Goal: Task Accomplishment & Management: Use online tool/utility

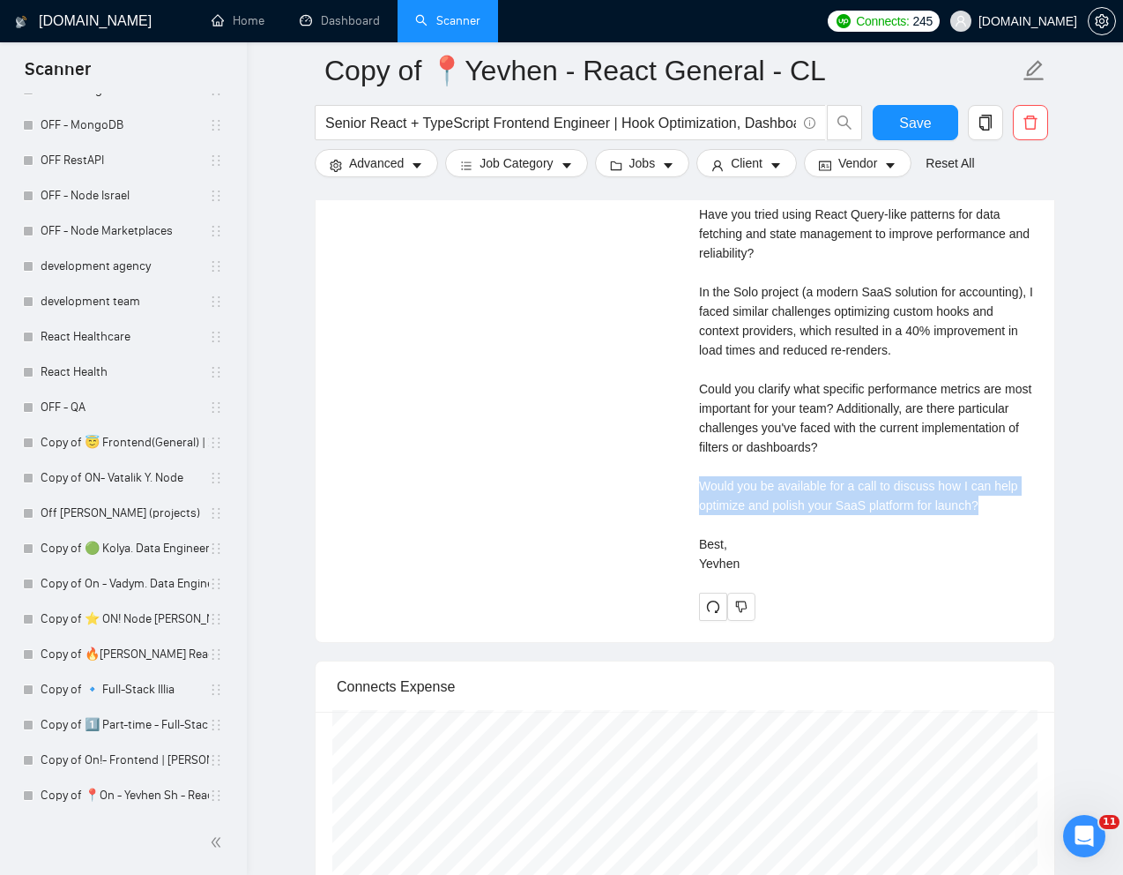
scroll to position [2930, 0]
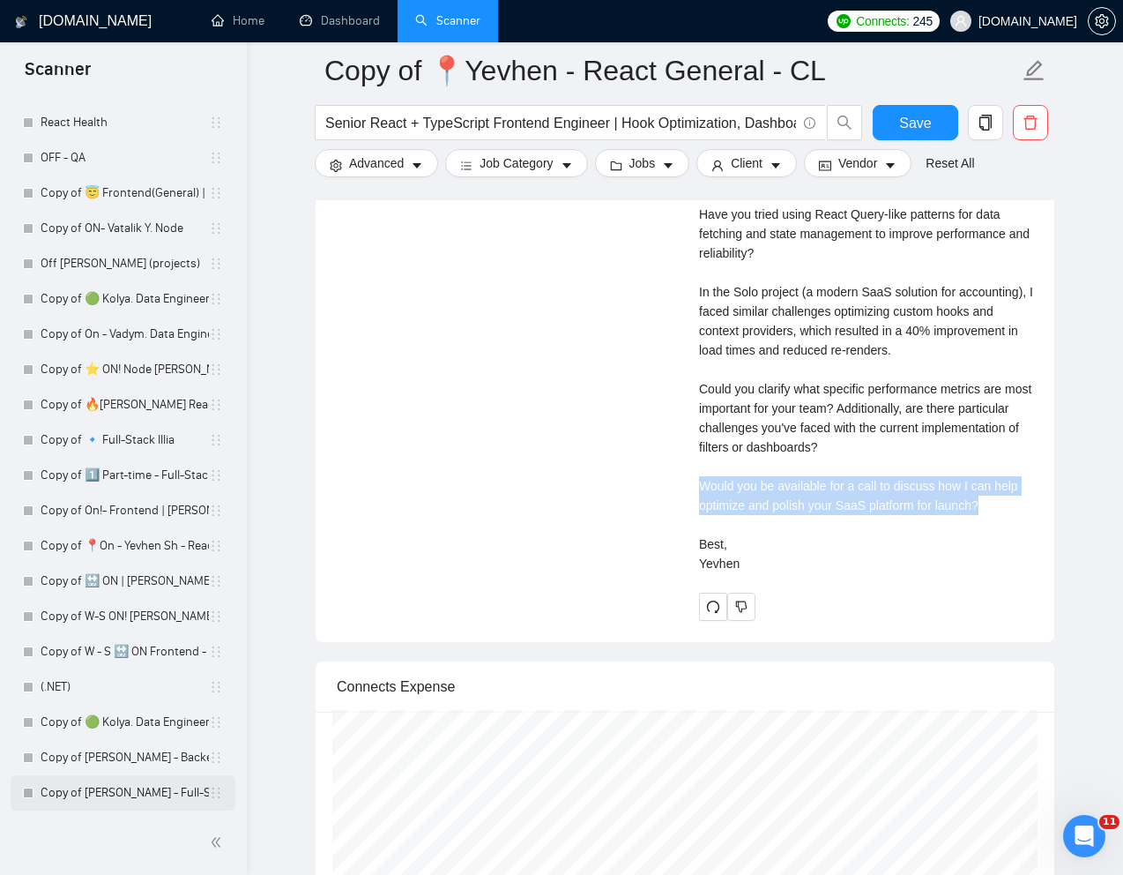
click at [92, 794] on link "Copy of [PERSON_NAME] - Full-Stack dev" at bounding box center [125, 792] width 168 height 35
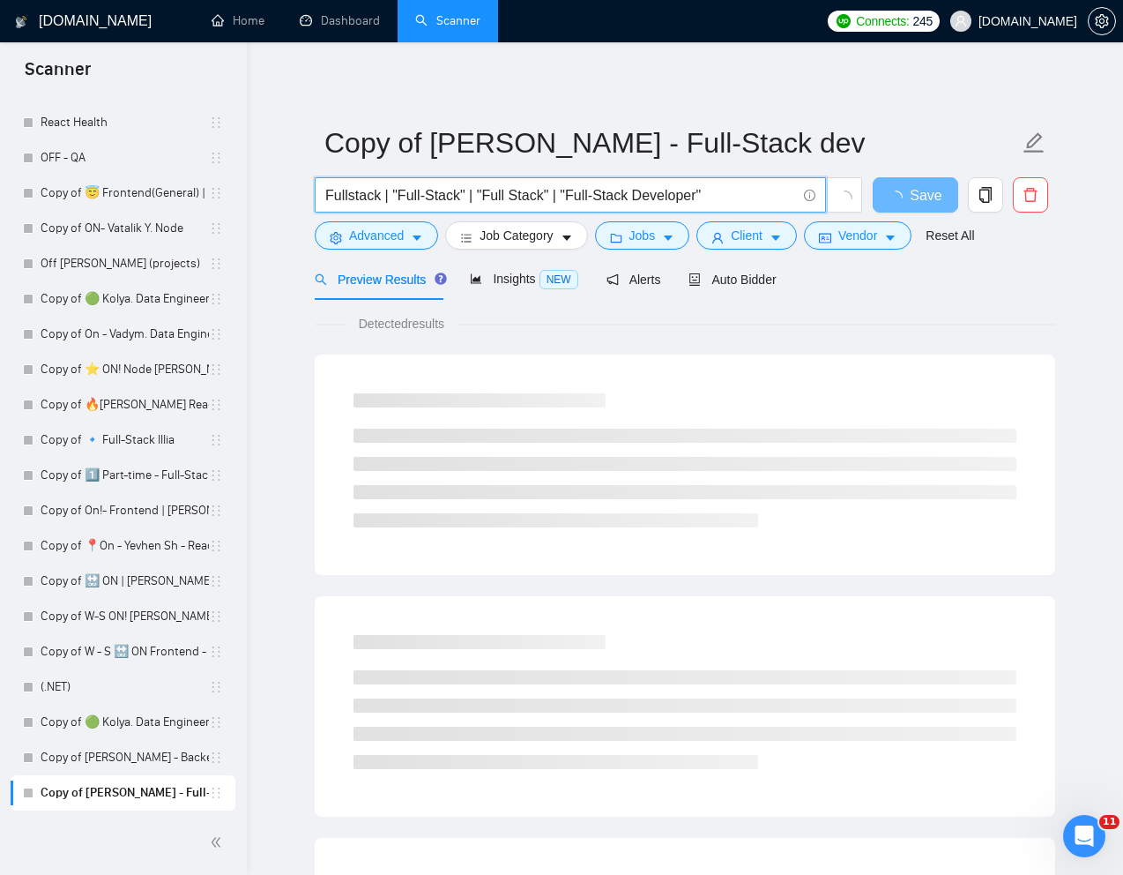
click at [644, 199] on input "Fullstack | "Full-Stack" | "Full Stack" | "Full-Stack Developer"" at bounding box center [560, 195] width 471 height 22
paste input "-Stack TypeScript Developer for Weather-Based Ad Automation"
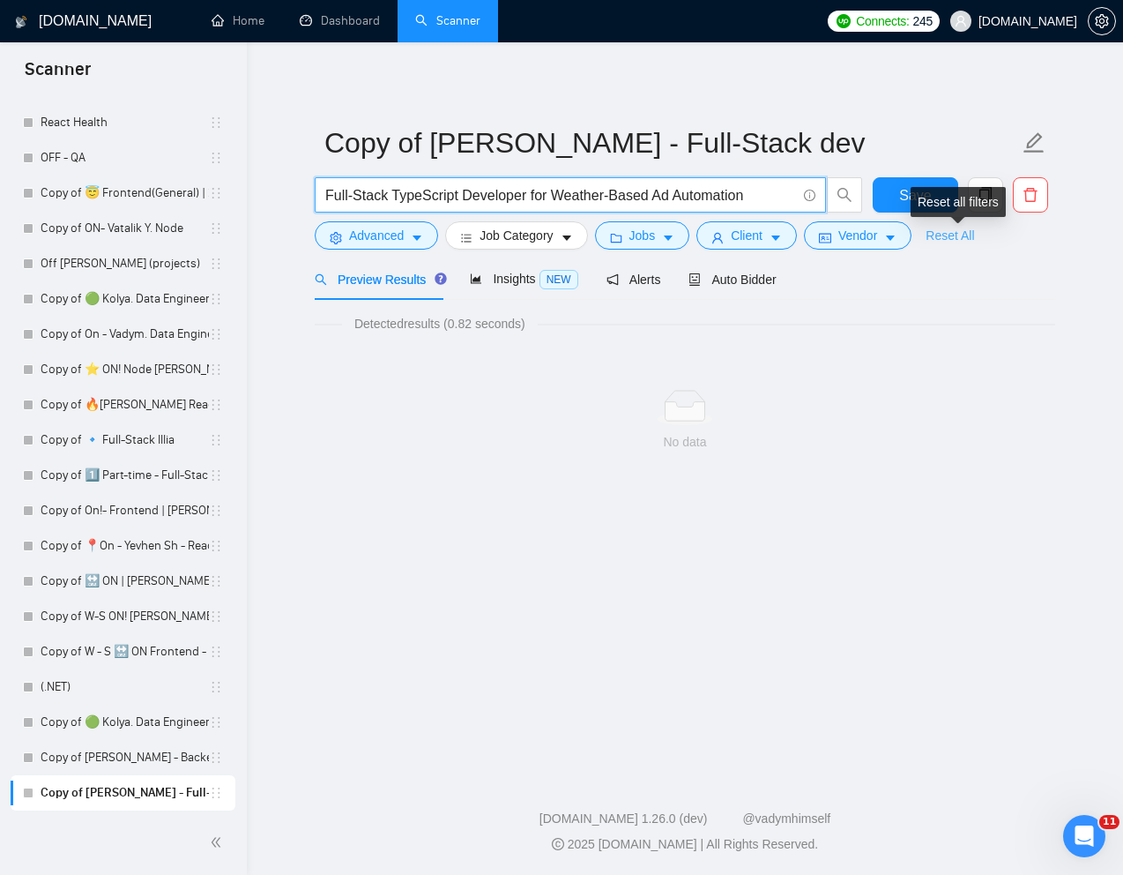
type input "Full-Stack TypeScript Developer for Weather-Based Ad Automation"
click at [965, 236] on link "Reset All" at bounding box center [950, 235] width 48 height 19
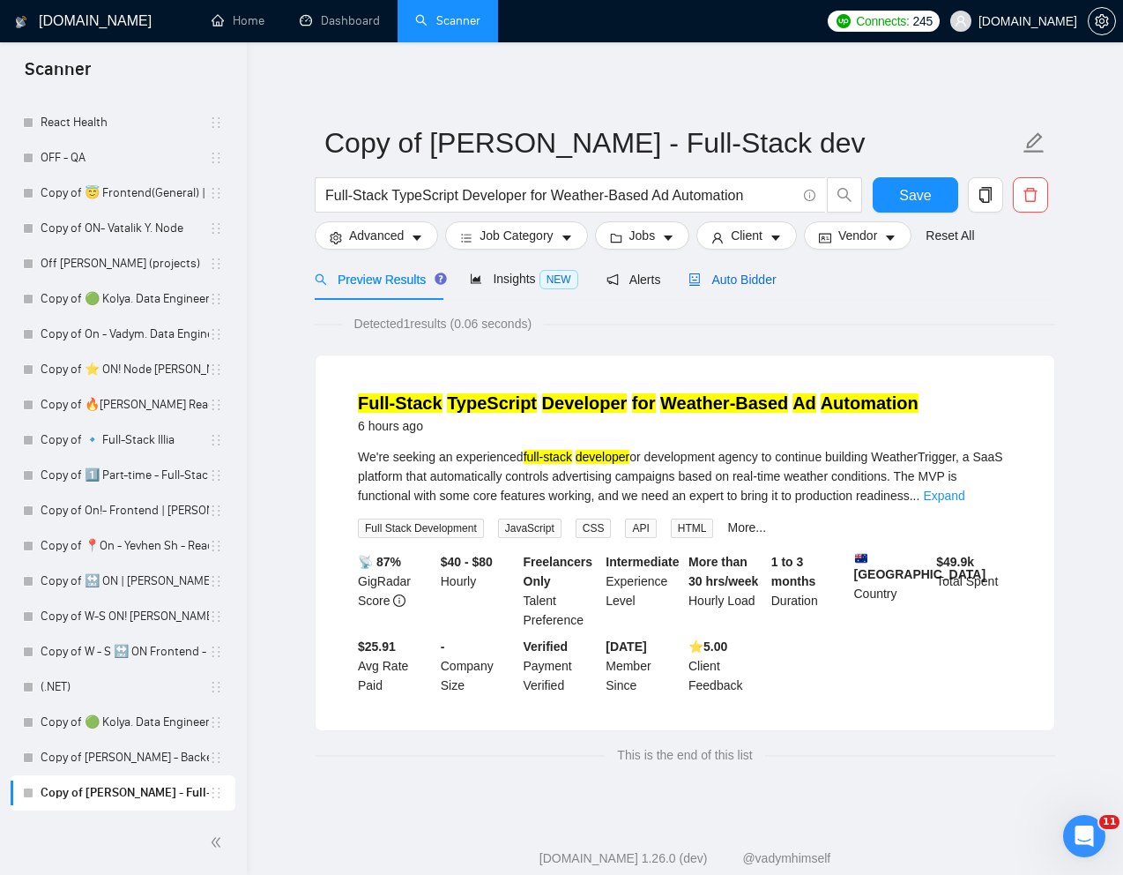
click at [752, 287] on div "Auto Bidder" at bounding box center [732, 279] width 87 height 19
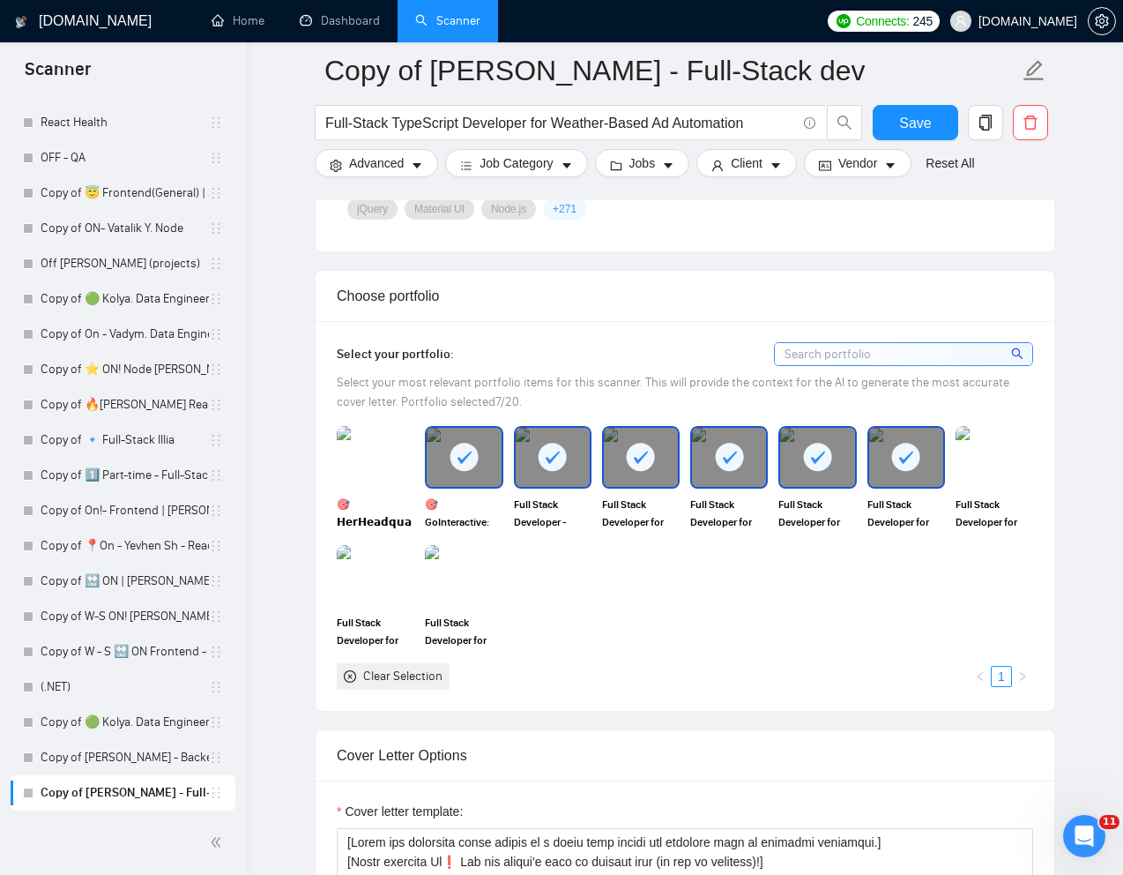
scroll to position [1505, 0]
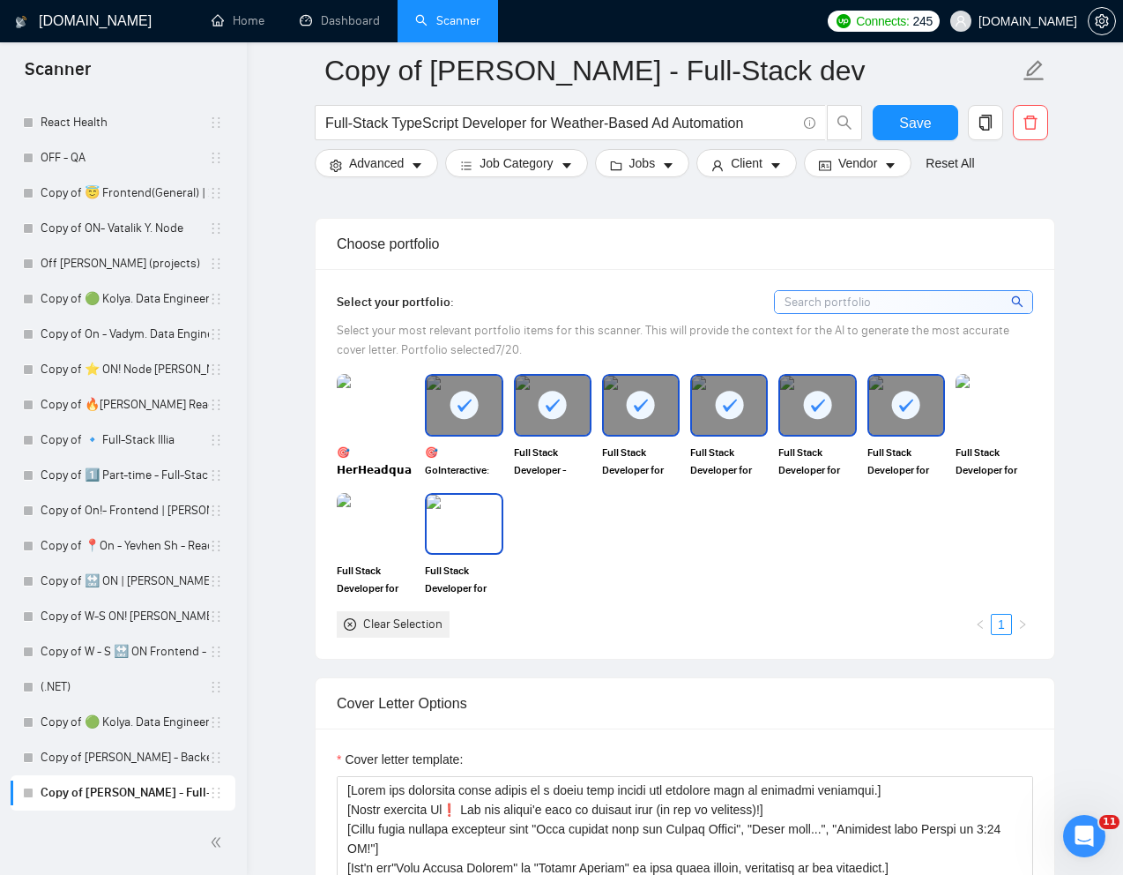
click at [463, 544] on img at bounding box center [464, 524] width 74 height 58
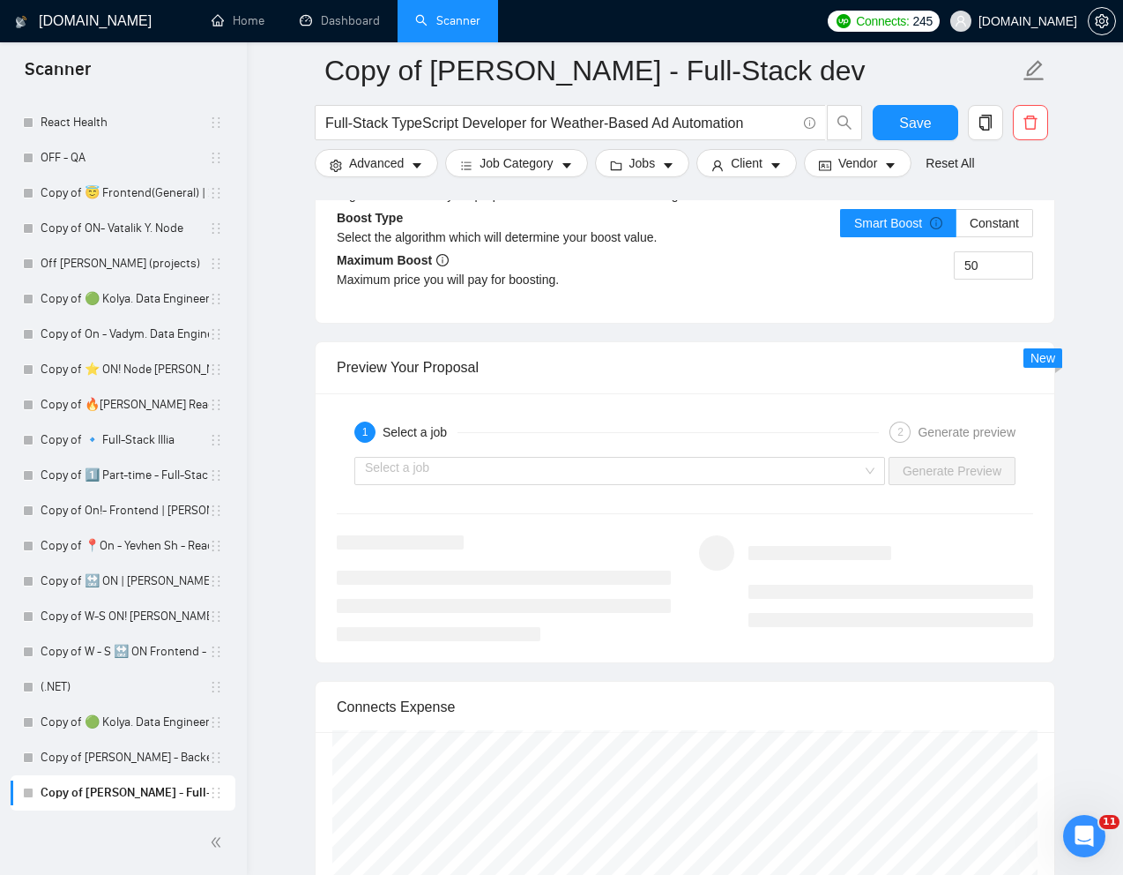
scroll to position [3391, 0]
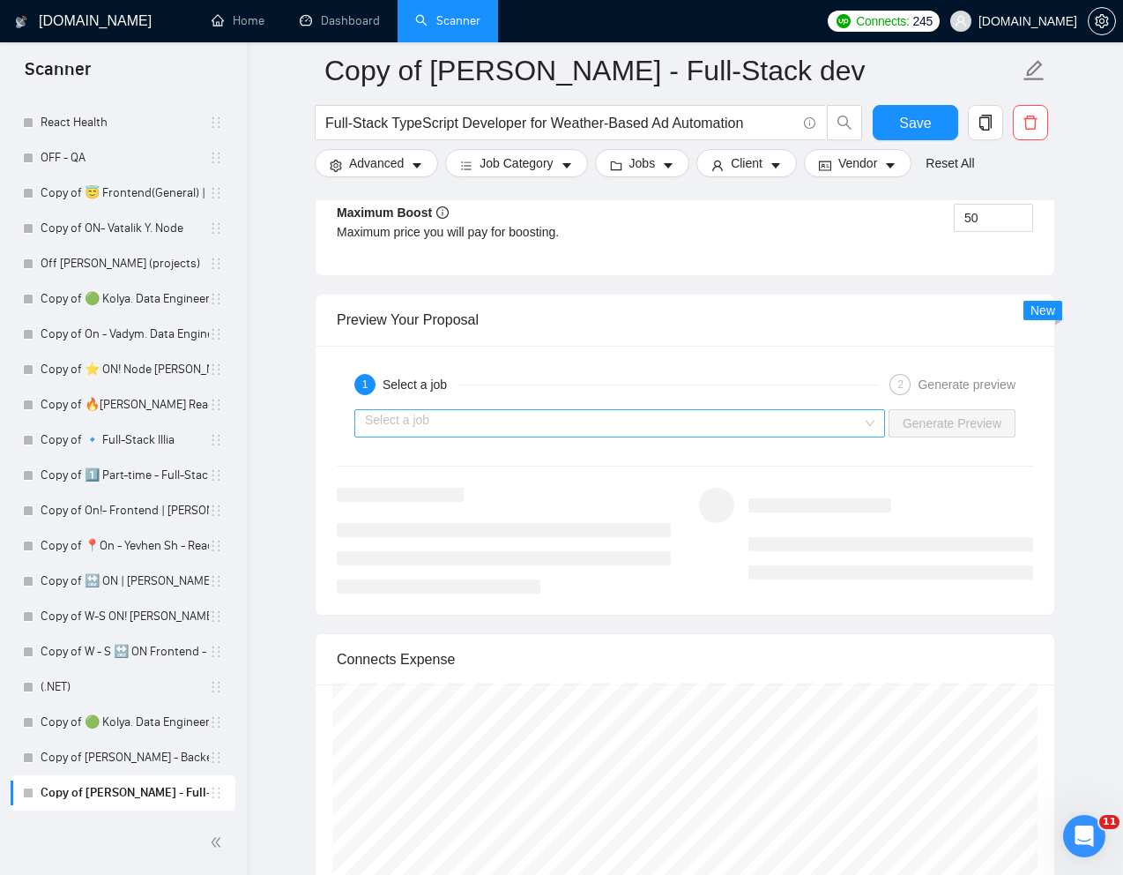
click at [814, 428] on input "search" at bounding box center [613, 423] width 497 height 26
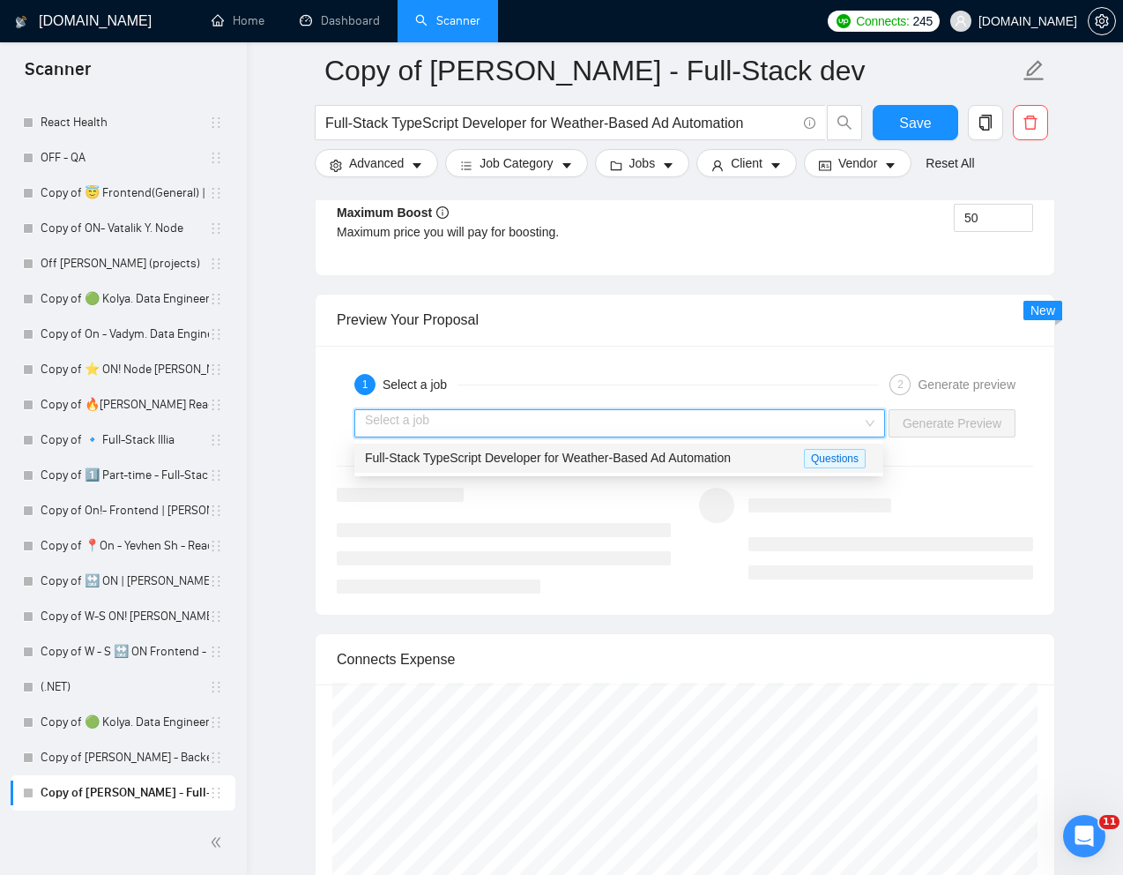
click at [659, 458] on span "Full-Stack TypeScript Developer for Weather-Based Ad Automation" at bounding box center [548, 458] width 366 height 14
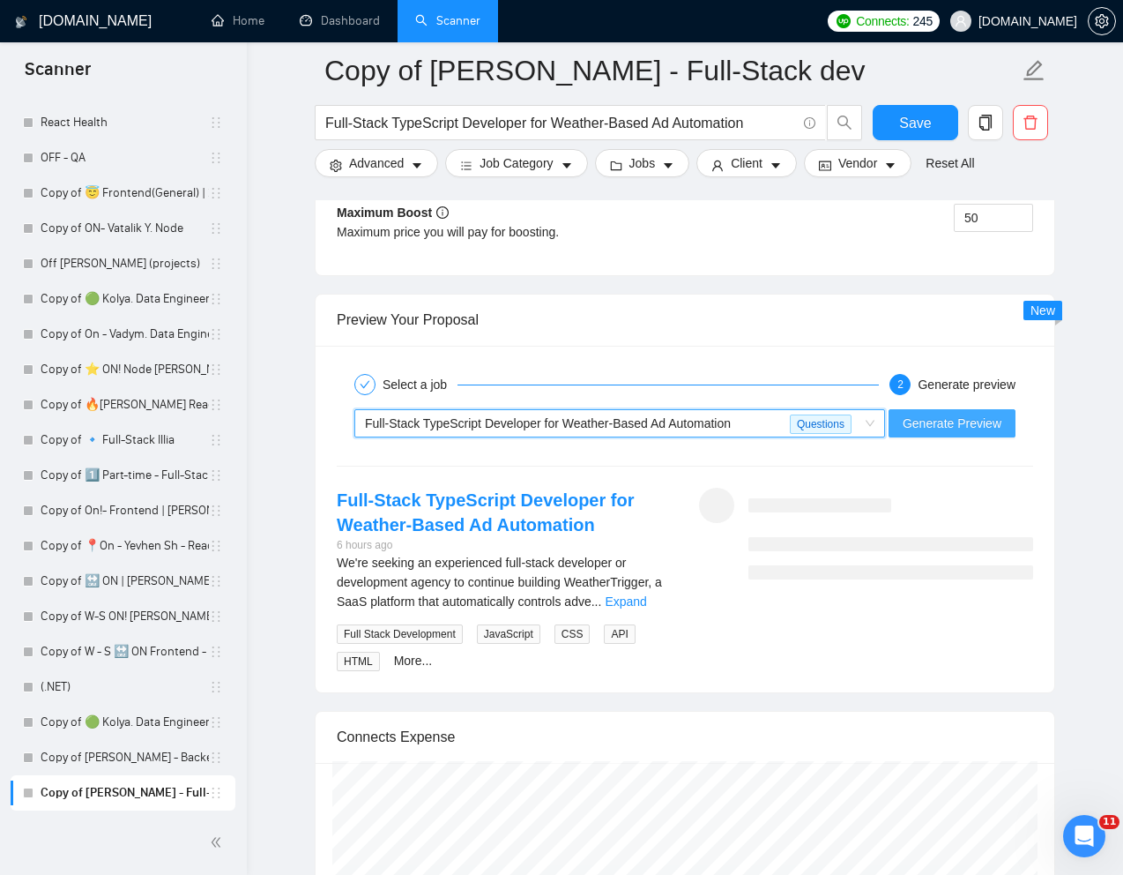
click at [949, 428] on span "Generate Preview" at bounding box center [952, 423] width 99 height 19
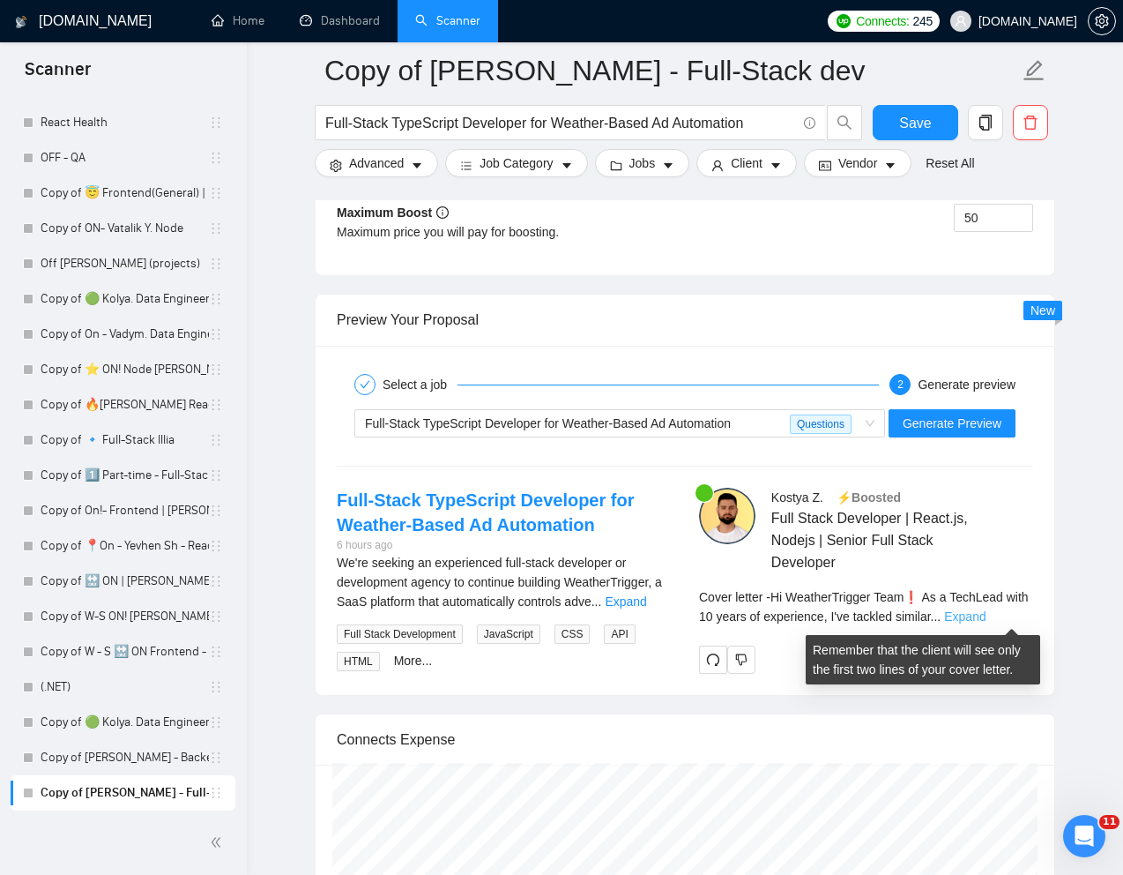
click at [986, 621] on link "Expand" at bounding box center [964, 616] width 41 height 14
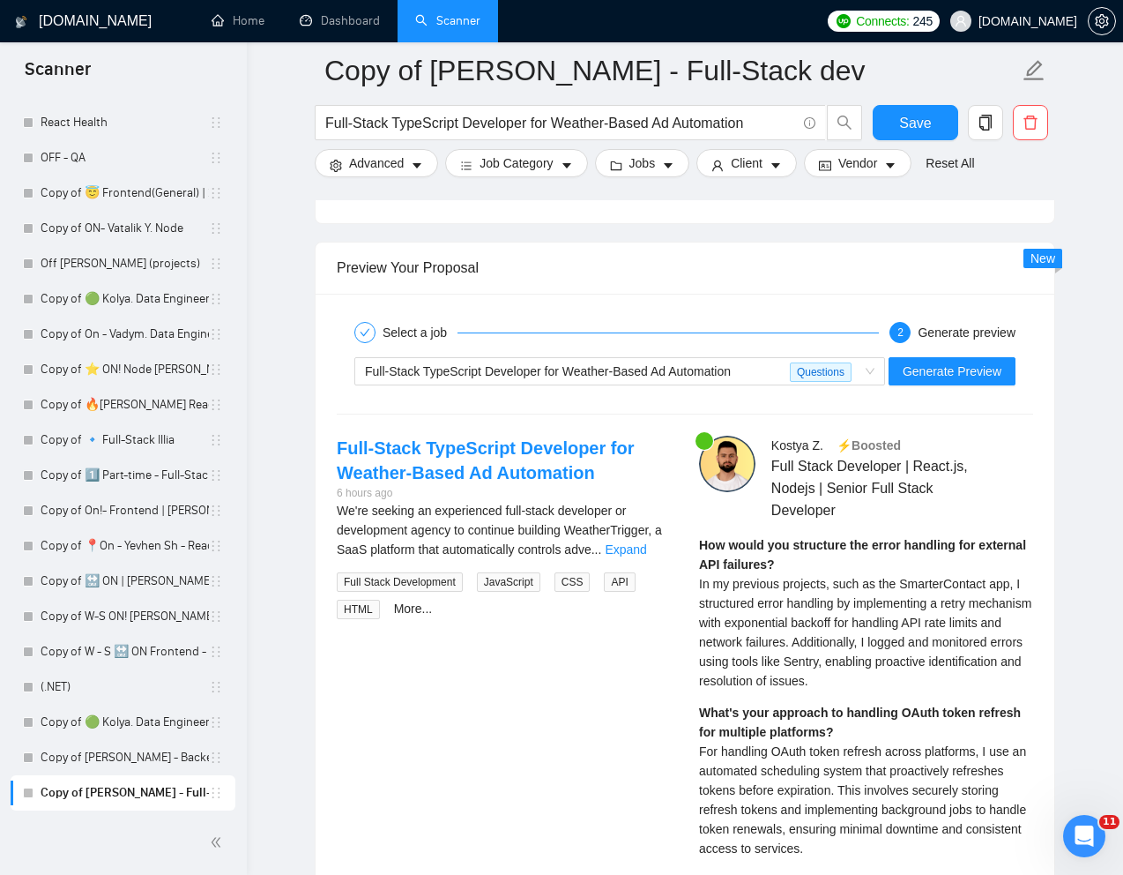
scroll to position [3446, 0]
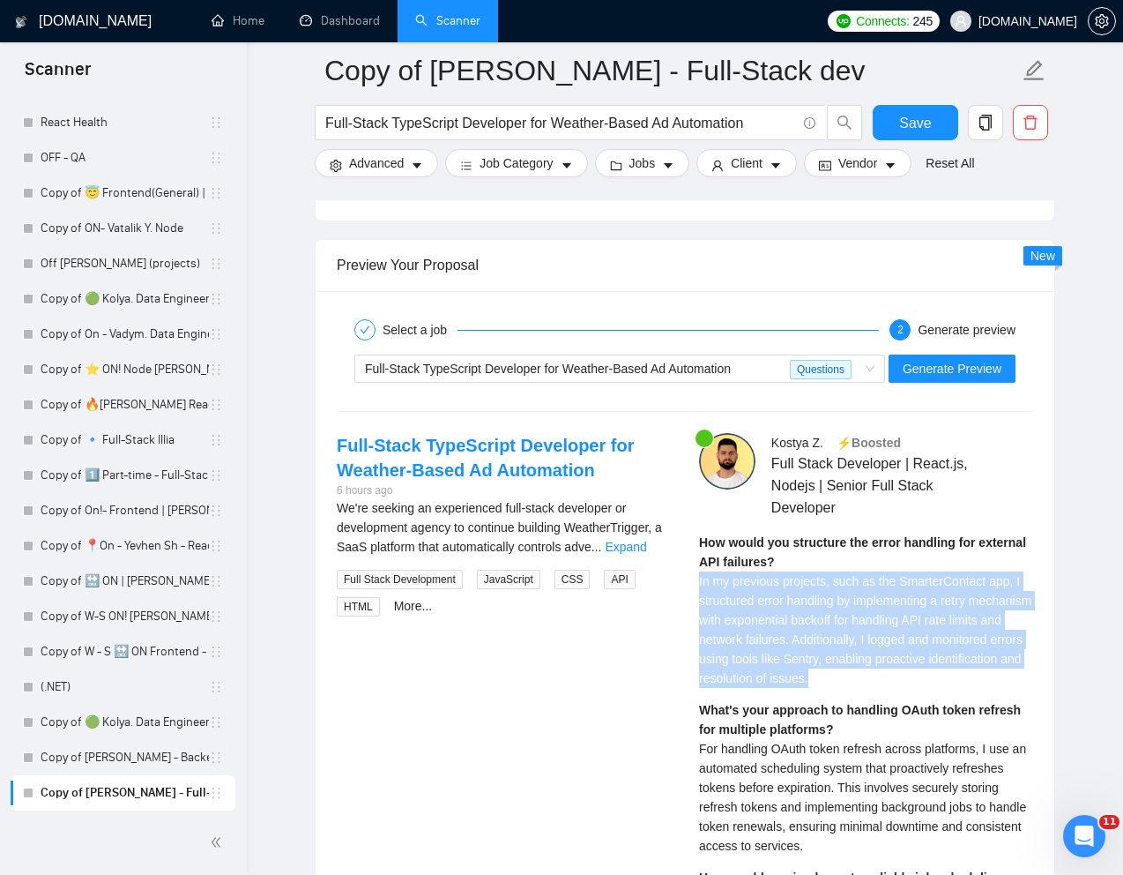
drag, startPoint x: 695, startPoint y: 583, endPoint x: 1009, endPoint y: 694, distance: 333.0
copy span "In my previous projects, such as the SmarterContact app, I structured error han…"
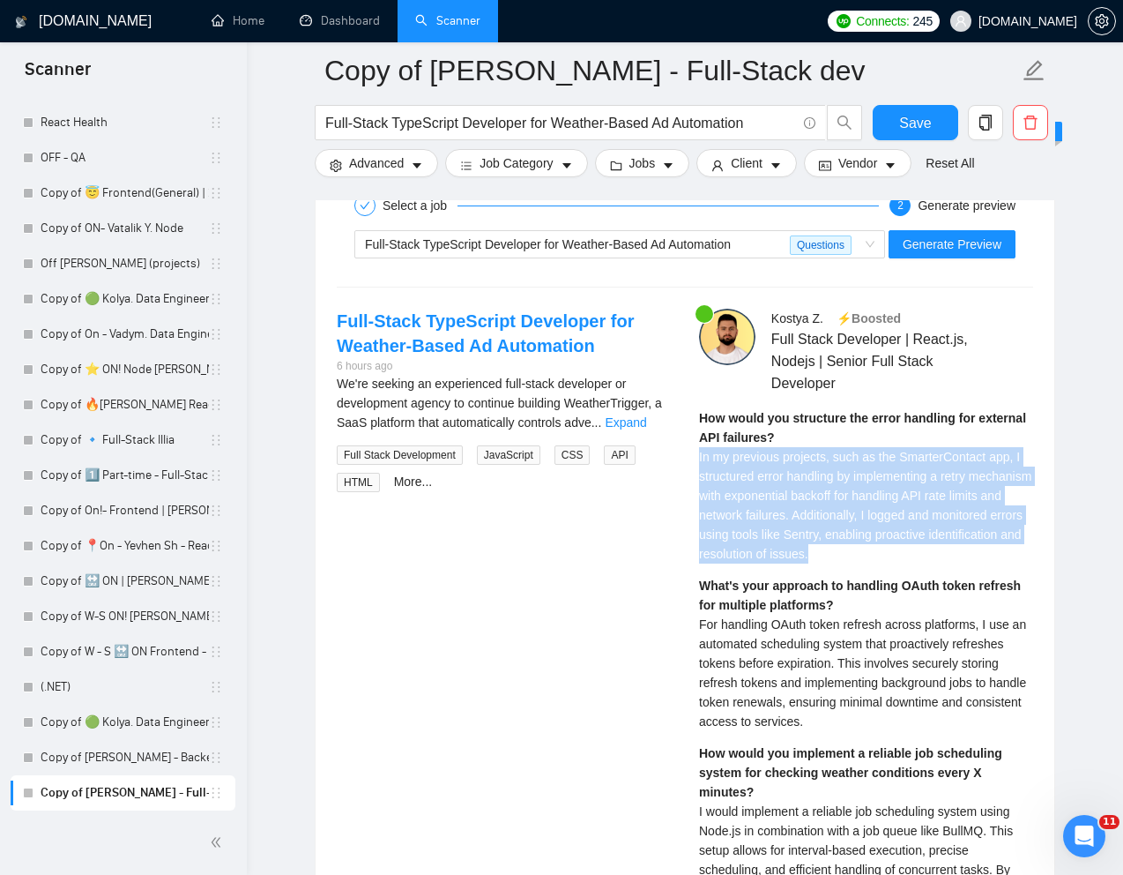
scroll to position [3580, 0]
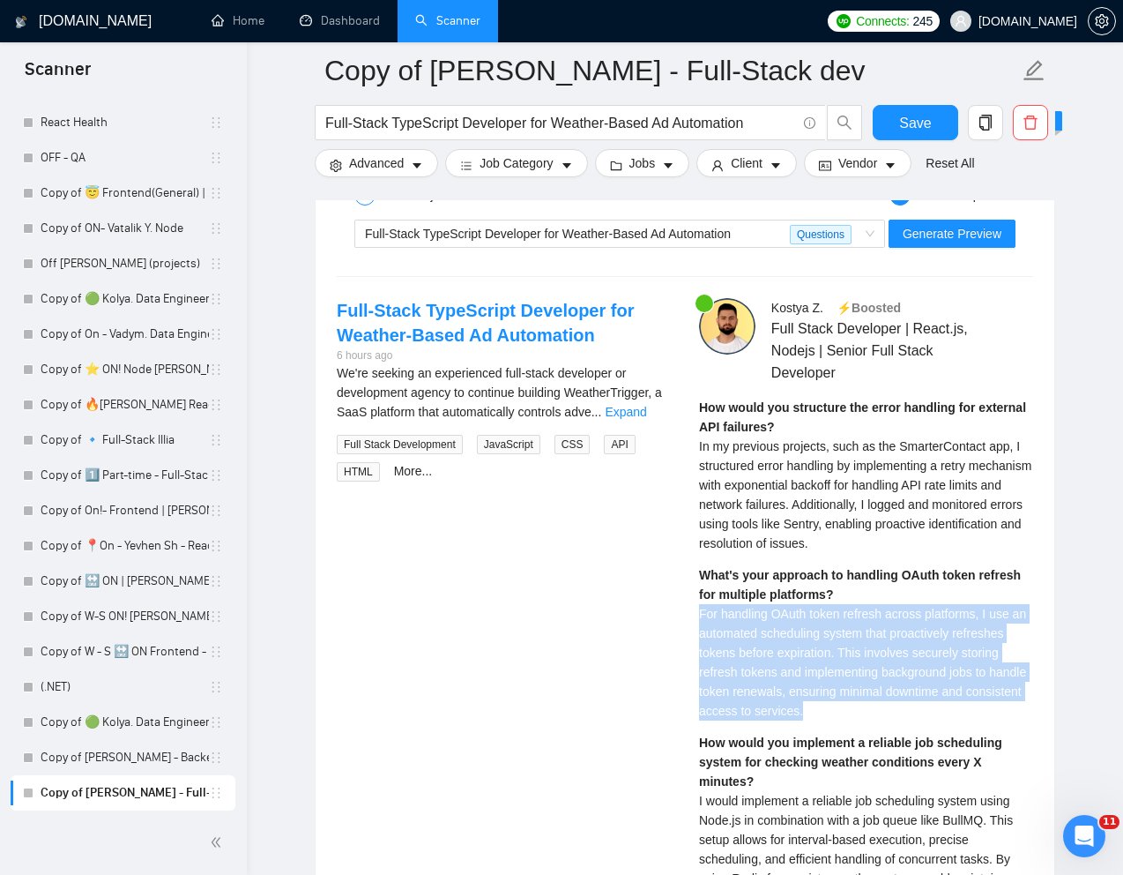
drag, startPoint x: 696, startPoint y: 621, endPoint x: 890, endPoint y: 704, distance: 211.7
copy span "For handling OAuth token refresh across platforms, I use an automated schedulin…"
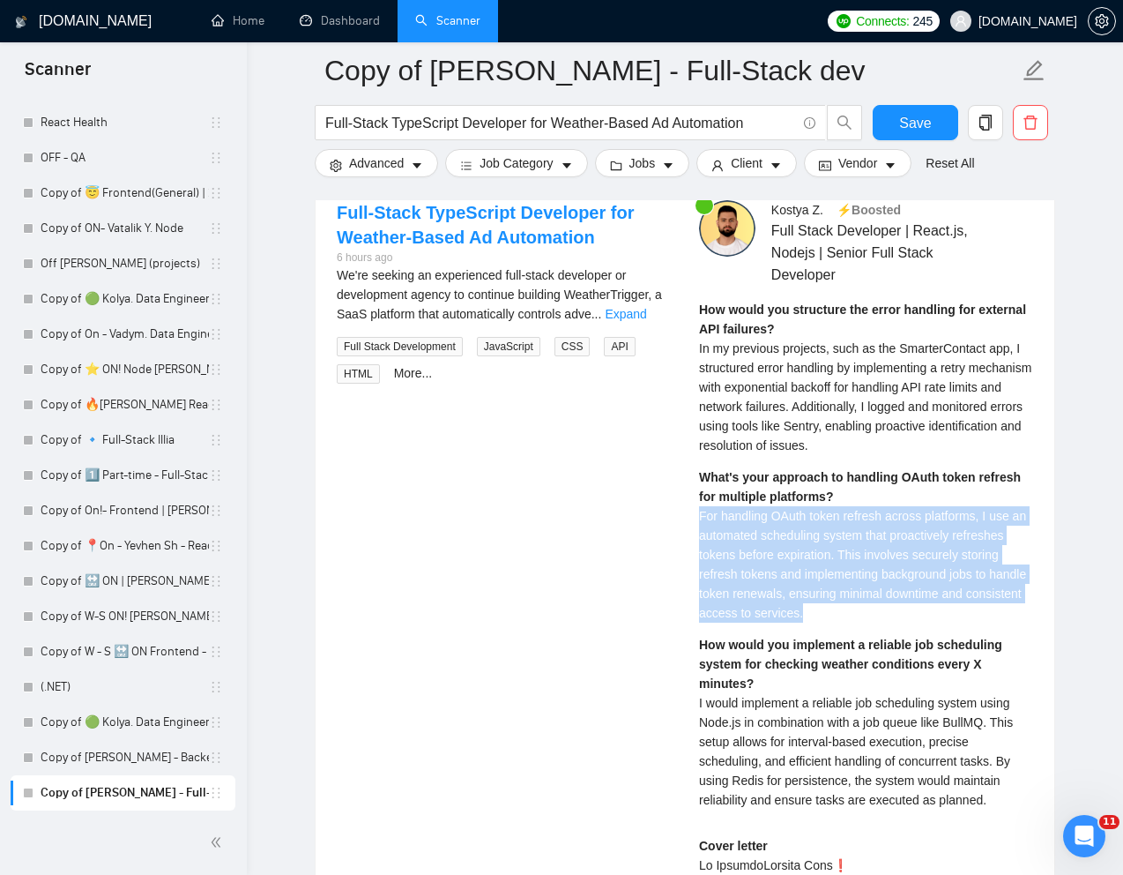
scroll to position [3687, 0]
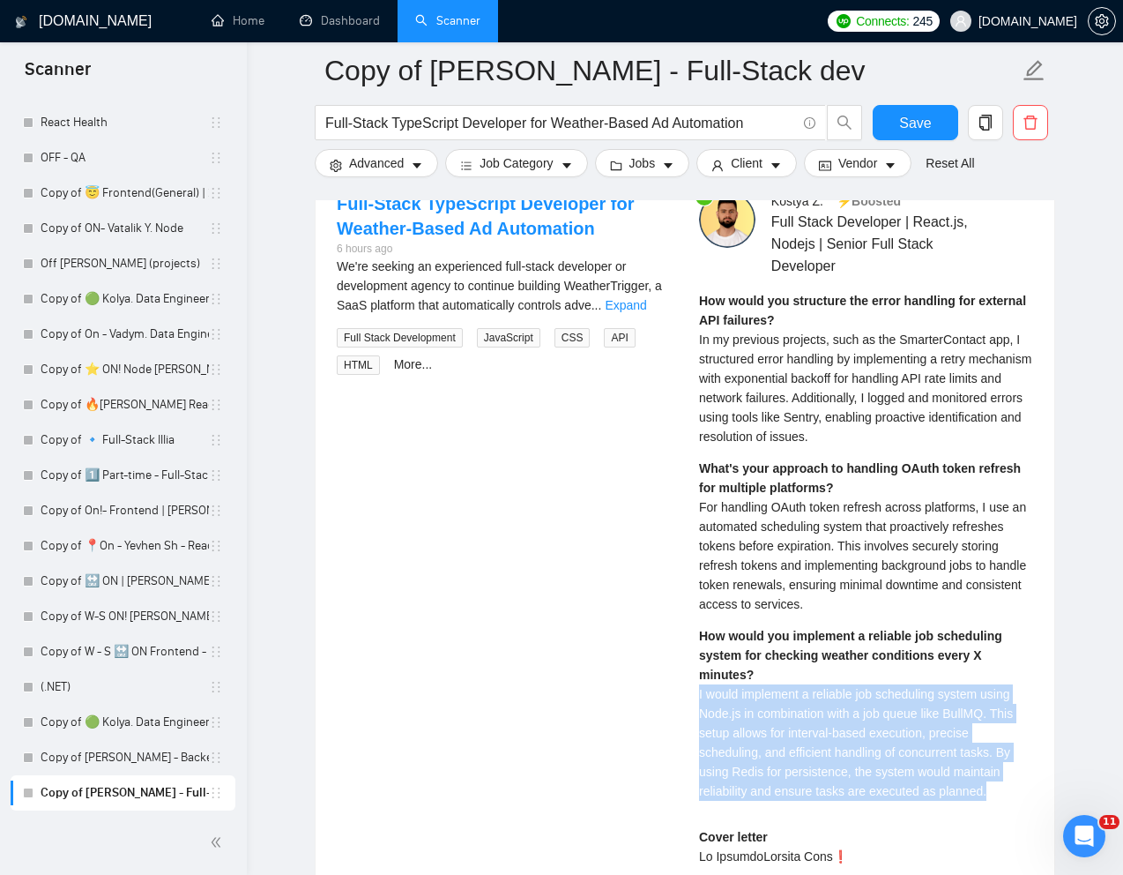
drag, startPoint x: 695, startPoint y: 694, endPoint x: 1002, endPoint y: 801, distance: 325.1
click at [1002, 801] on div "[PERSON_NAME] ⚡️Boosted Full Stack Developer | React.js, [PERSON_NAME] | Senior…" at bounding box center [866, 843] width 362 height 1304
copy span "I would implement a reliable job scheduling system using Node.js in combination…"
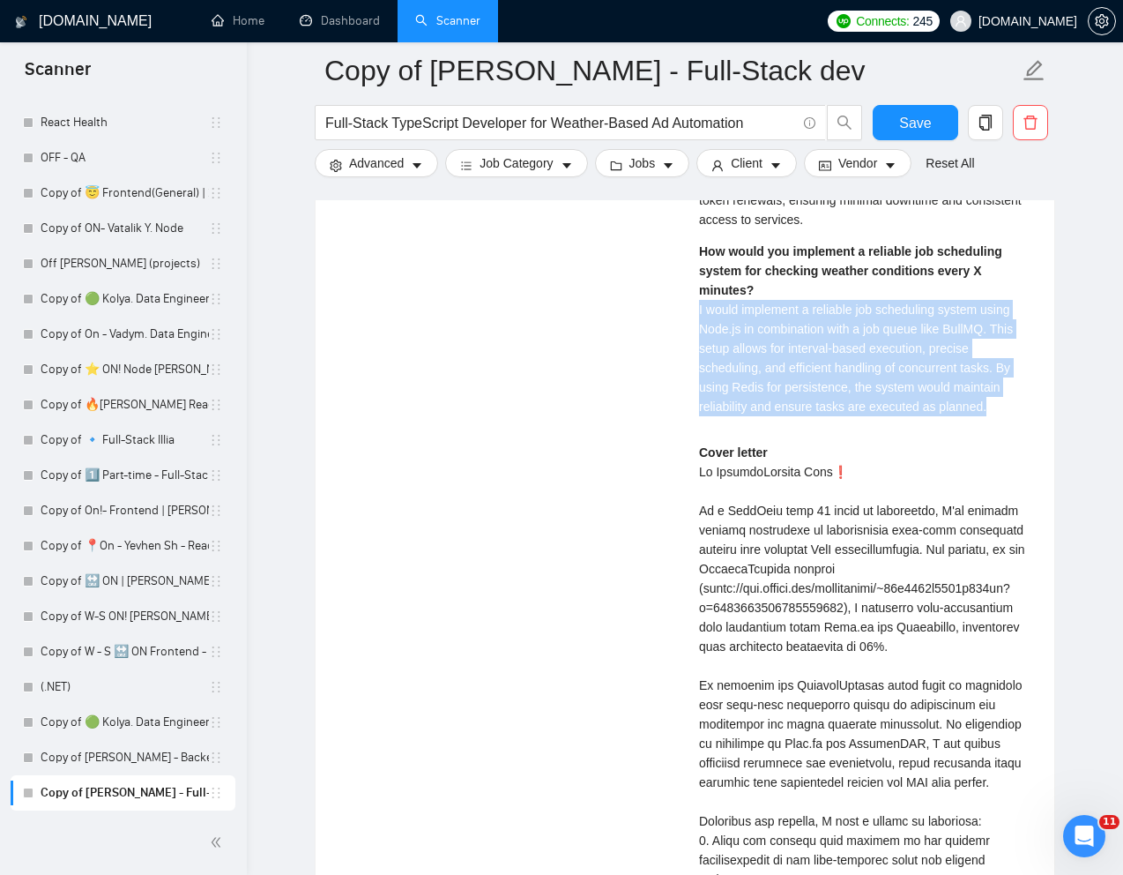
scroll to position [4073, 0]
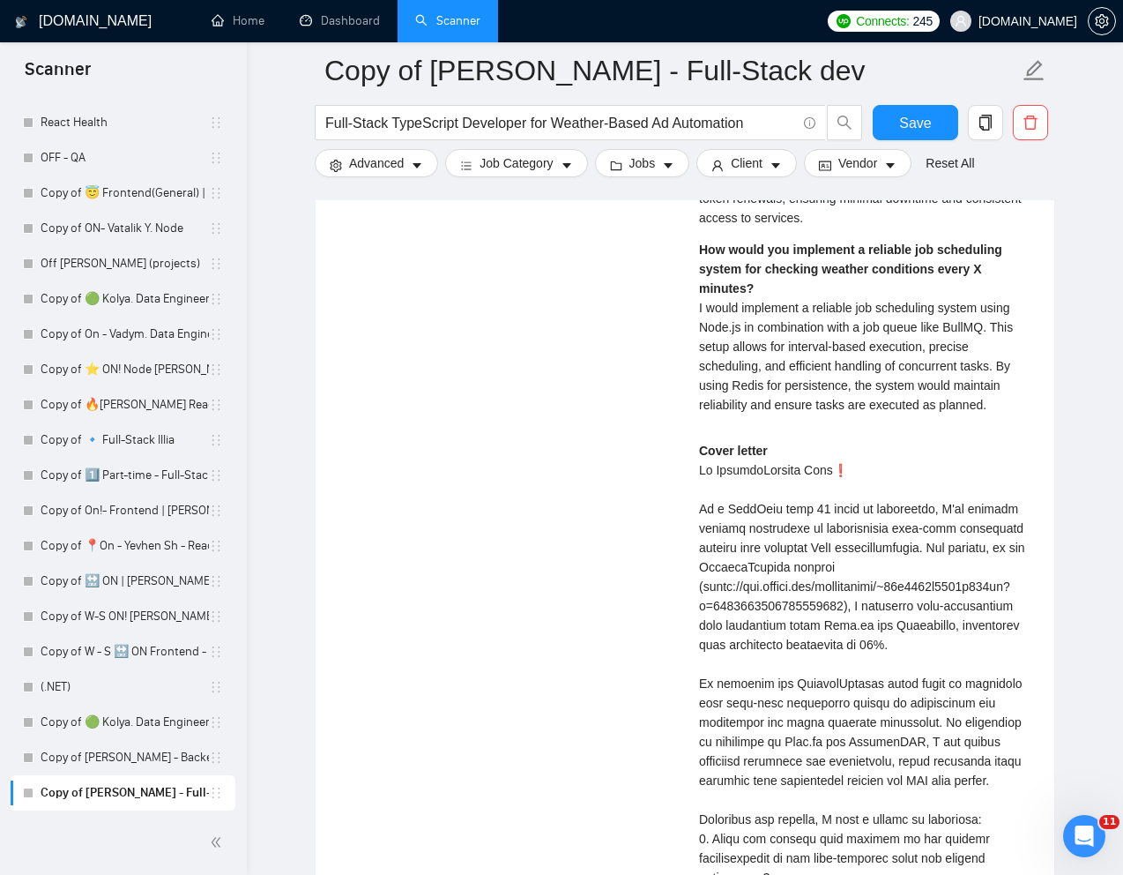
click at [780, 536] on div "Cover letter" at bounding box center [866, 751] width 334 height 621
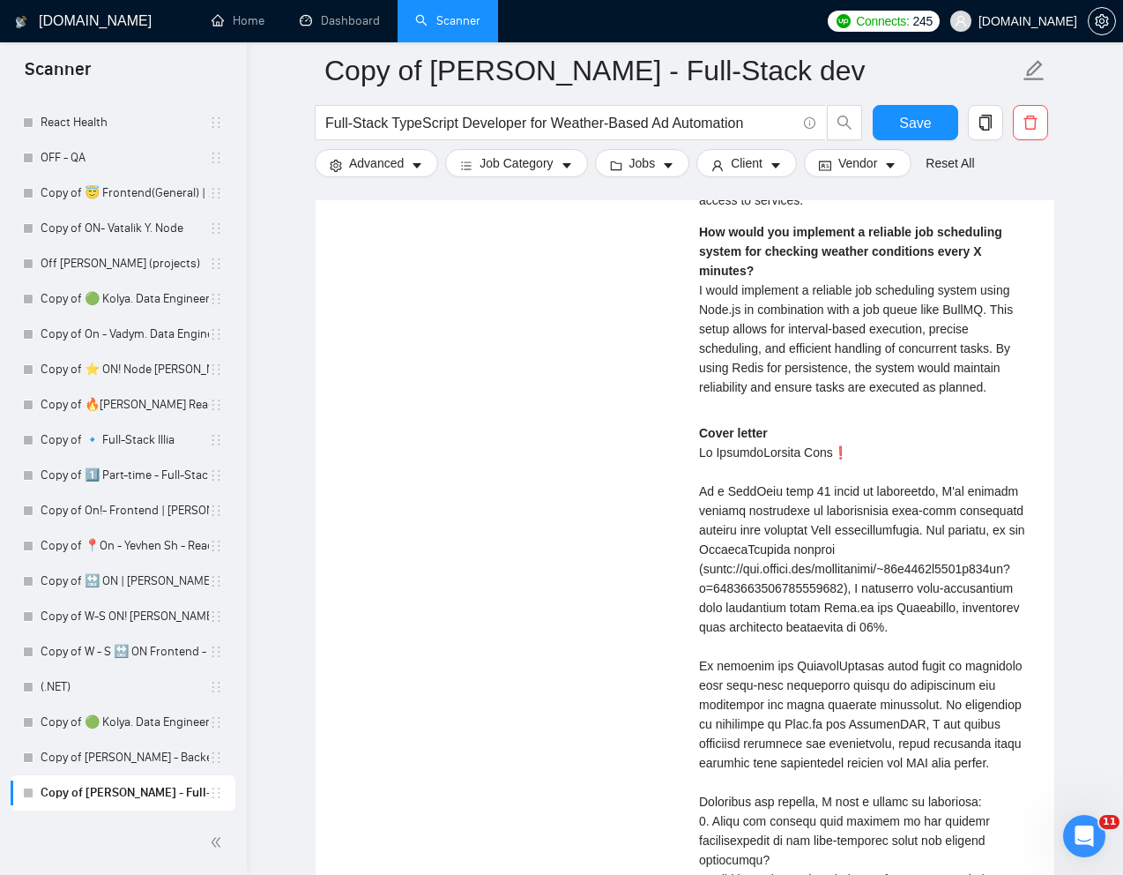
scroll to position [4096, 0]
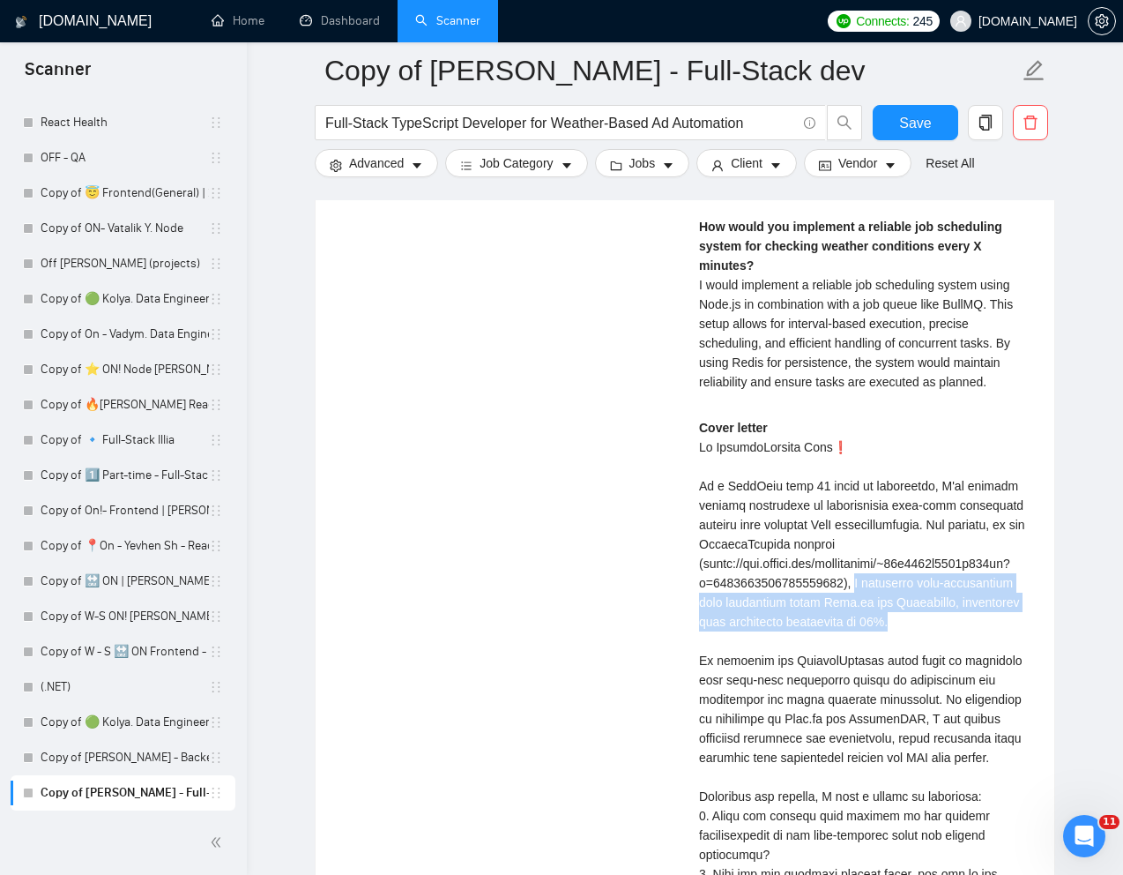
drag, startPoint x: 904, startPoint y: 584, endPoint x: 1035, endPoint y: 622, distance: 137.0
click at [1035, 622] on div "[PERSON_NAME] ⚡️Boosted Full Stack Developer | React.js, [PERSON_NAME] | Senior…" at bounding box center [866, 434] width 362 height 1304
copy div "I optimized high-performance data processing using Node.js and Kubernetes, incr…"
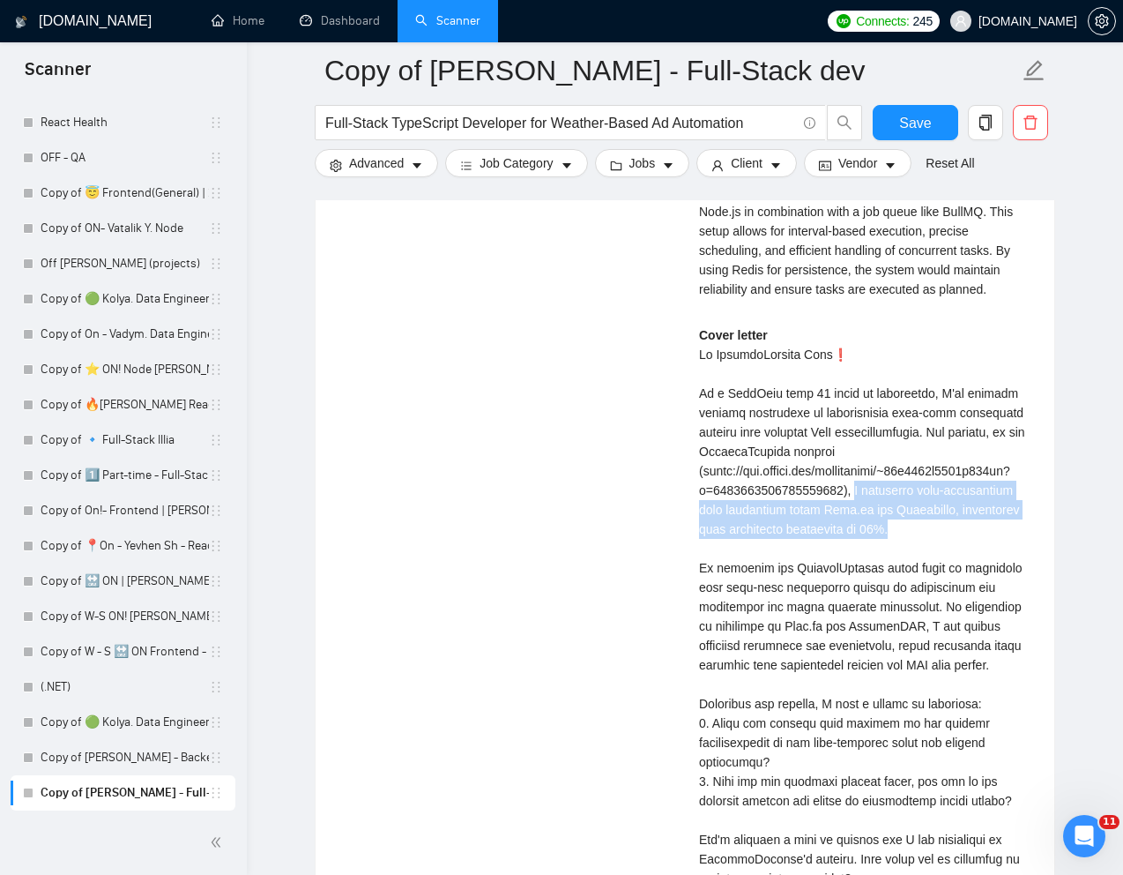
scroll to position [4191, 0]
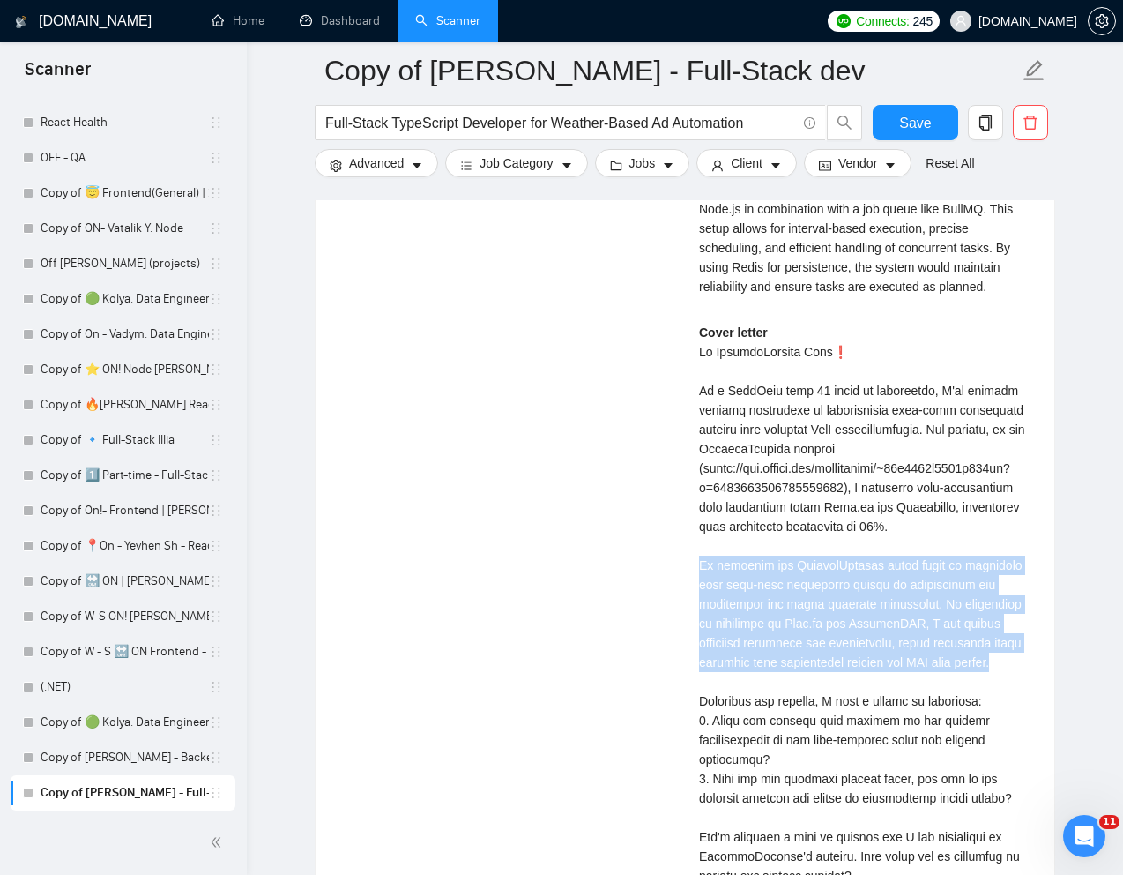
drag, startPoint x: 700, startPoint y: 569, endPoint x: 1025, endPoint y: 660, distance: 338.0
click at [1025, 660] on div "Cover letter" at bounding box center [866, 633] width 334 height 621
copy div "My approach for WeatherTrigger would focus on enhancing your real-time automati…"
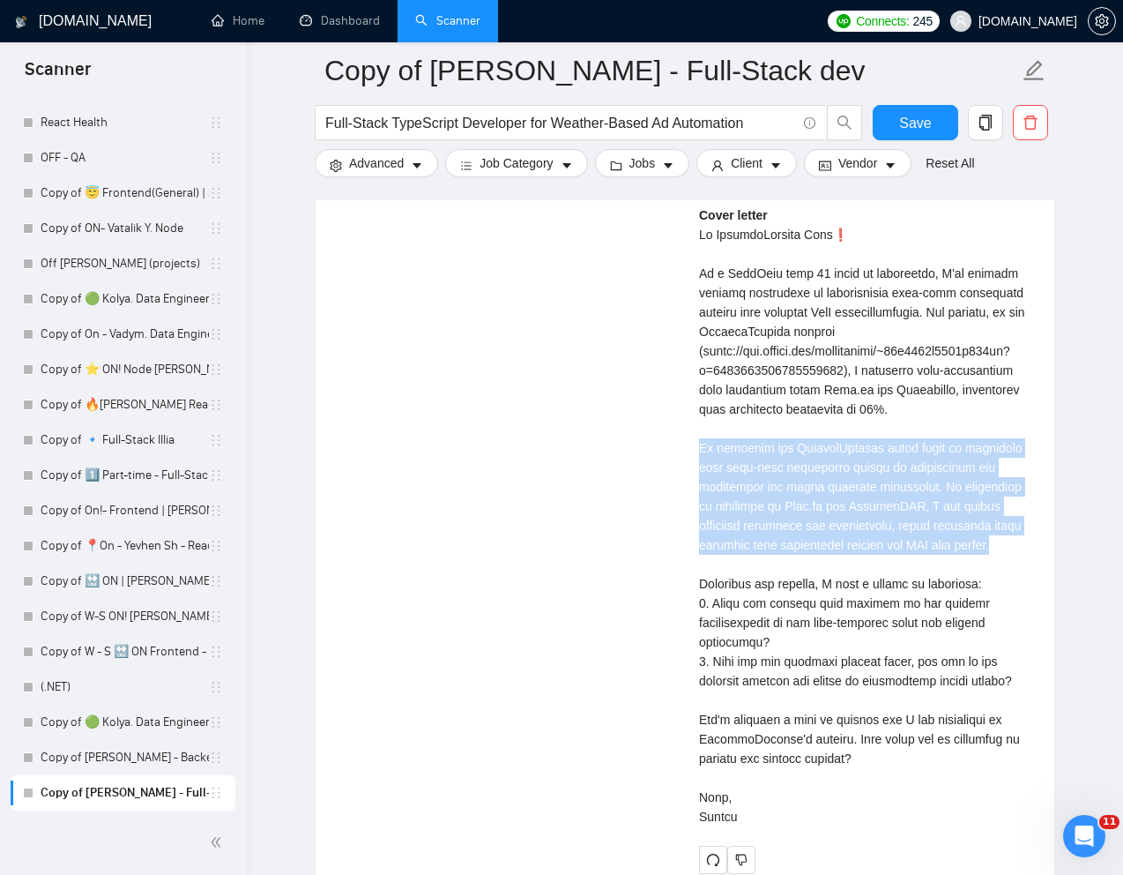
scroll to position [4312, 0]
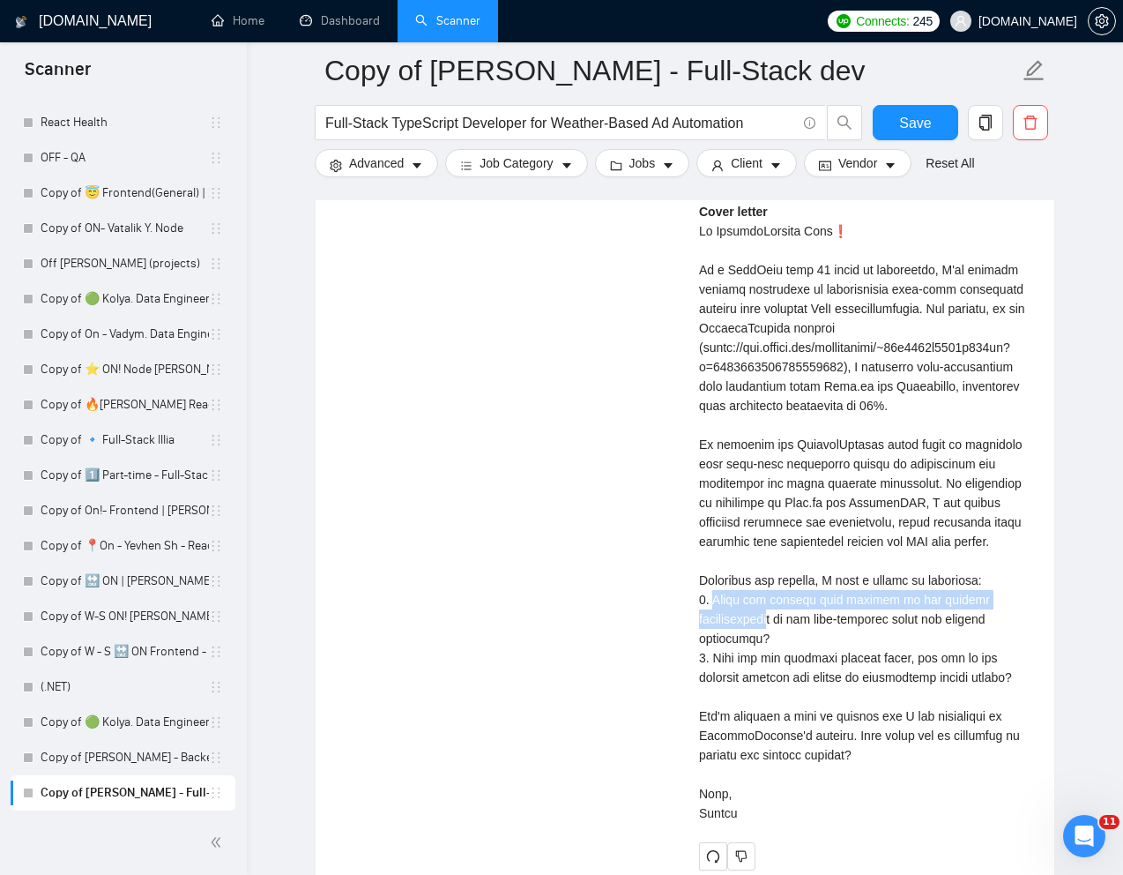
drag, startPoint x: 714, startPoint y: 603, endPoint x: 778, endPoint y: 629, distance: 68.4
click at [778, 629] on div "Cover letter" at bounding box center [866, 512] width 334 height 621
click at [756, 659] on div "Cover letter" at bounding box center [866, 512] width 334 height 621
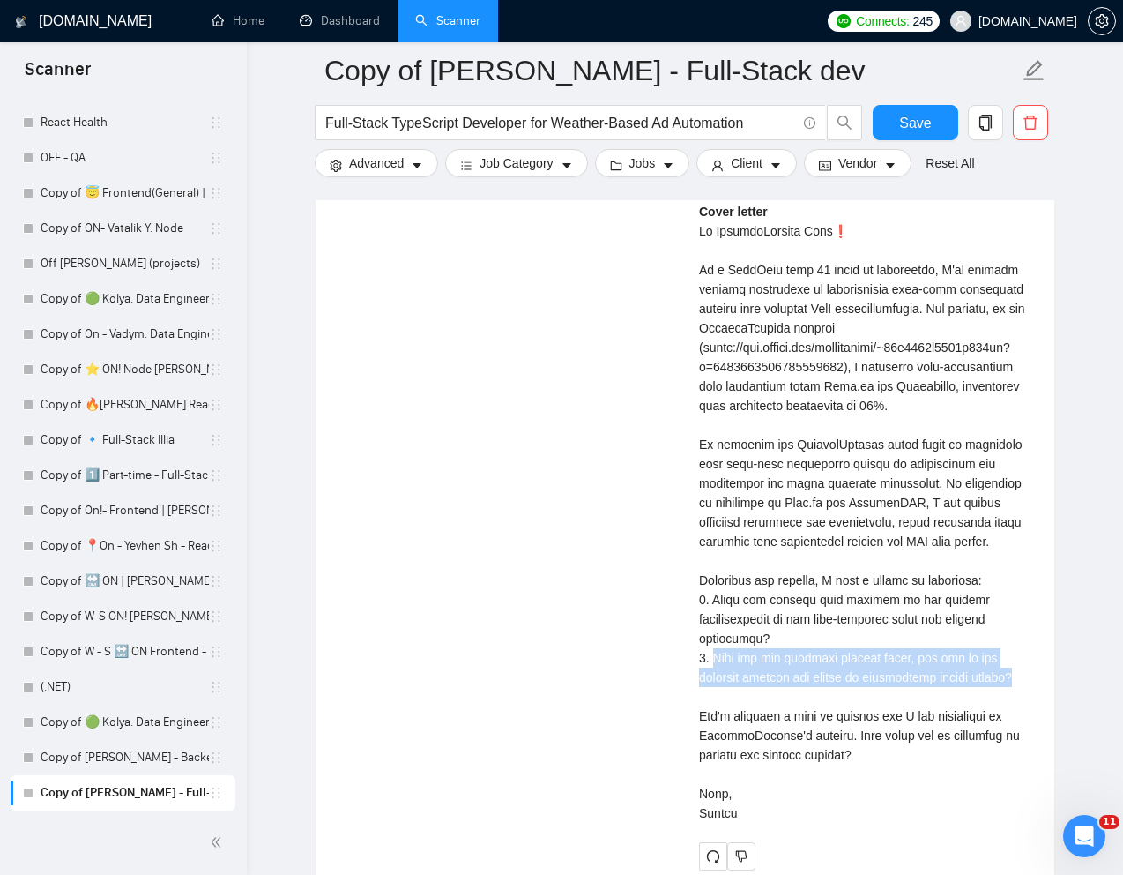
drag, startPoint x: 715, startPoint y: 659, endPoint x: 759, endPoint y: 690, distance: 54.3
click at [759, 690] on div "Cover letter" at bounding box center [866, 512] width 334 height 621
copy div "What are the expected traffic loads, and how do you envision scaling the system…"
click at [883, 783] on div "Cover letter" at bounding box center [866, 512] width 334 height 621
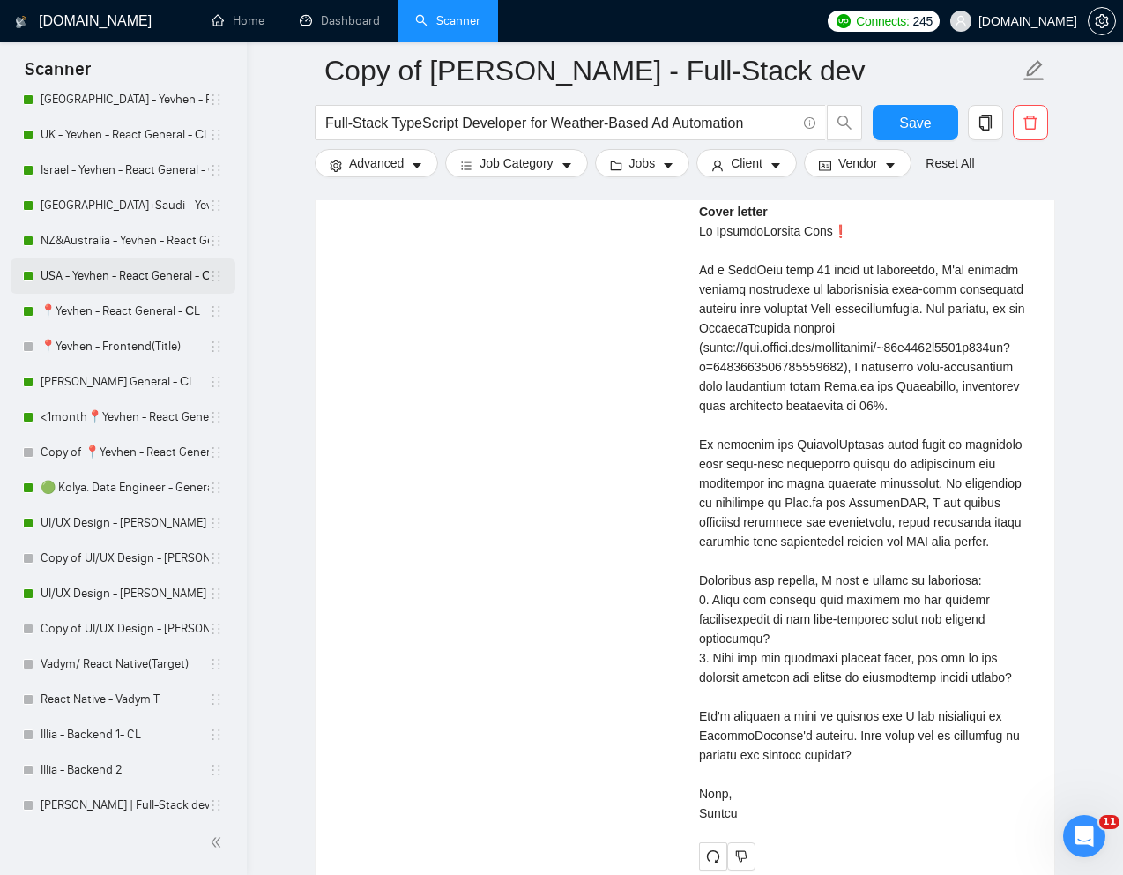
scroll to position [563, 0]
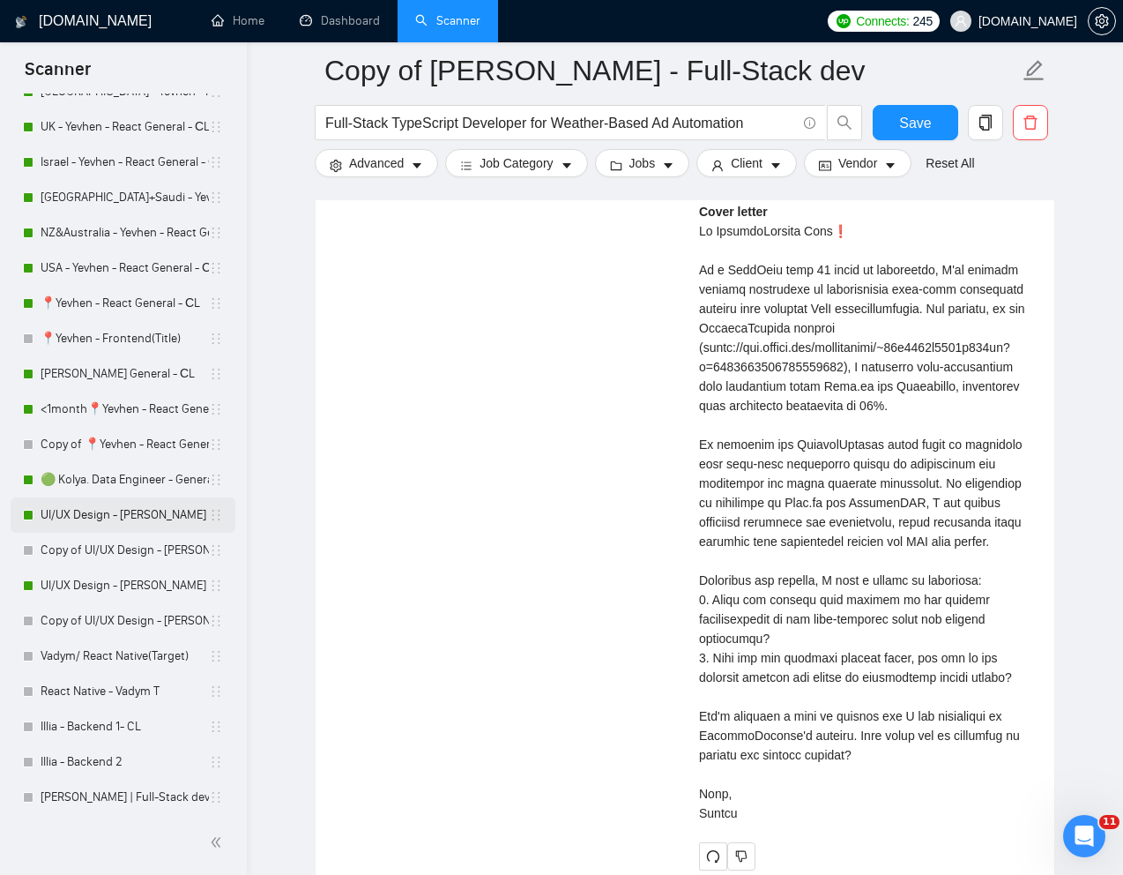
click at [107, 521] on link "UI/UX Design - [PERSON_NAME]" at bounding box center [125, 514] width 168 height 35
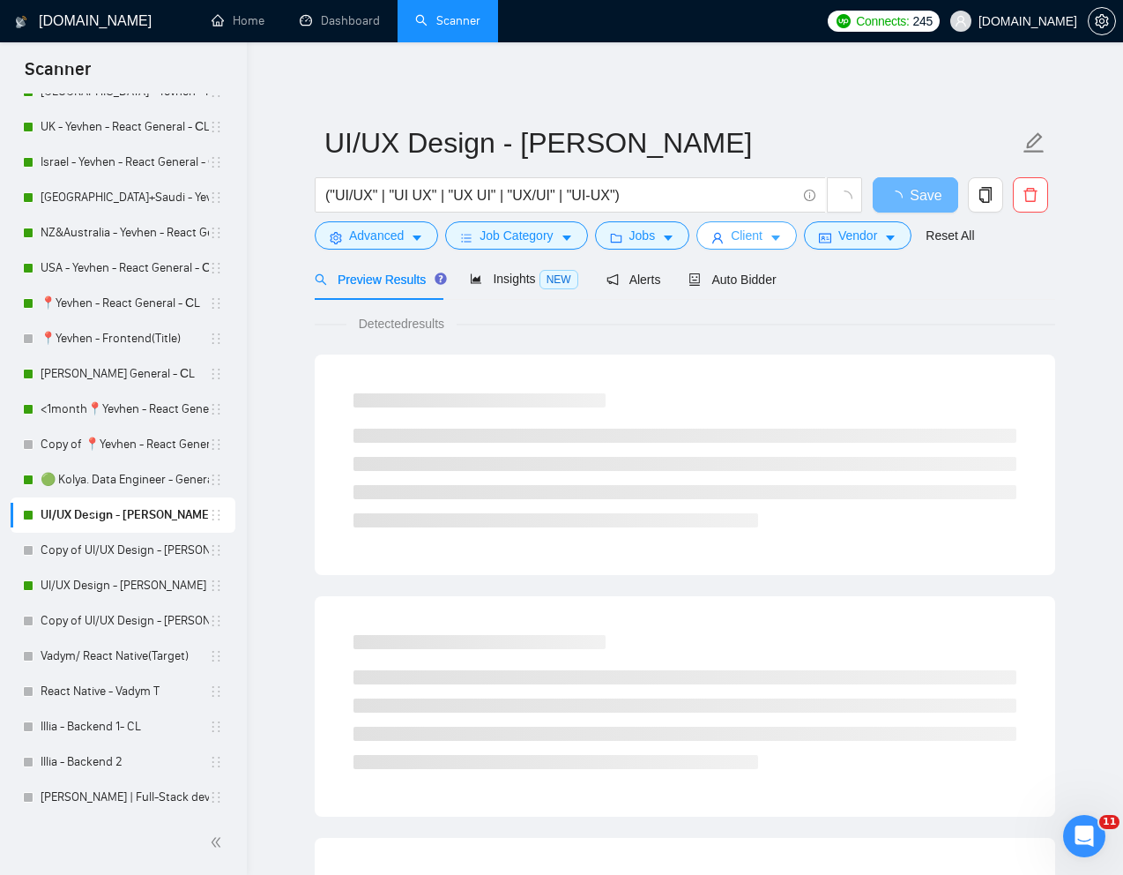
click at [754, 244] on span "Client" at bounding box center [747, 235] width 32 height 19
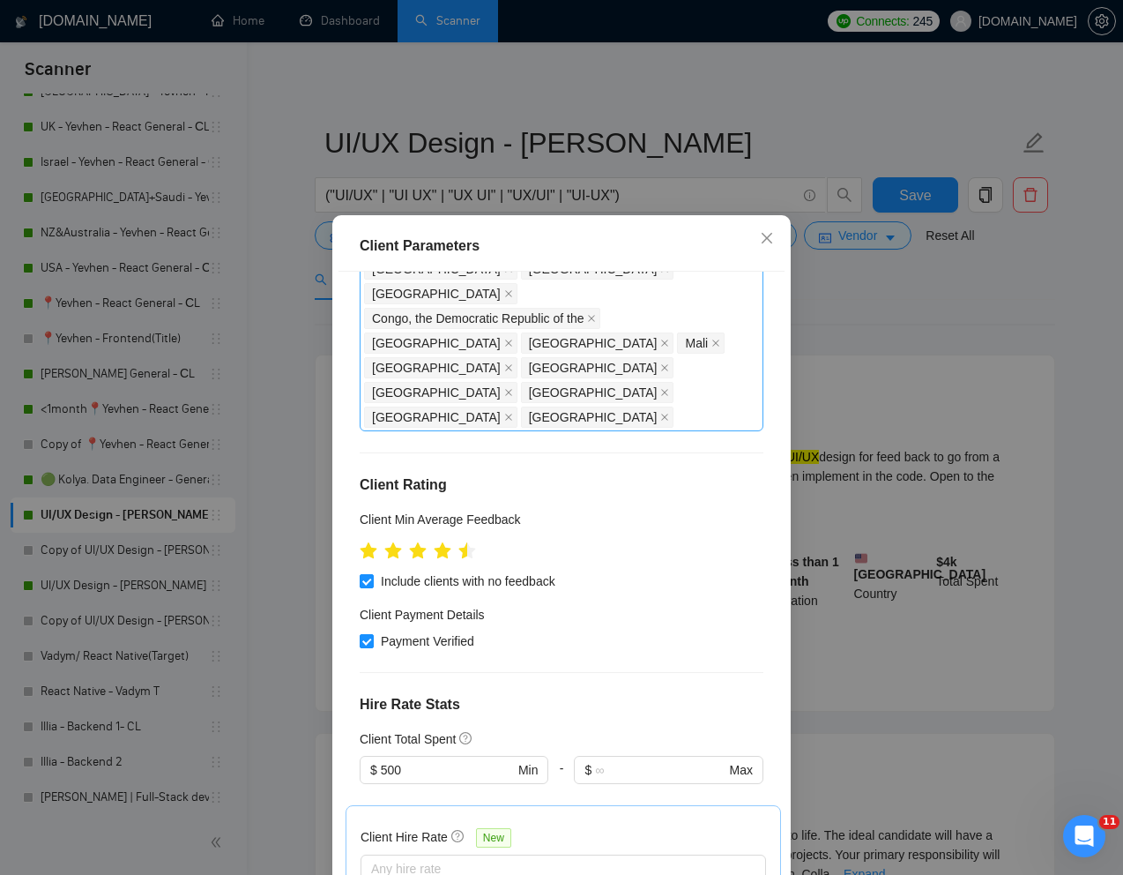
scroll to position [396, 0]
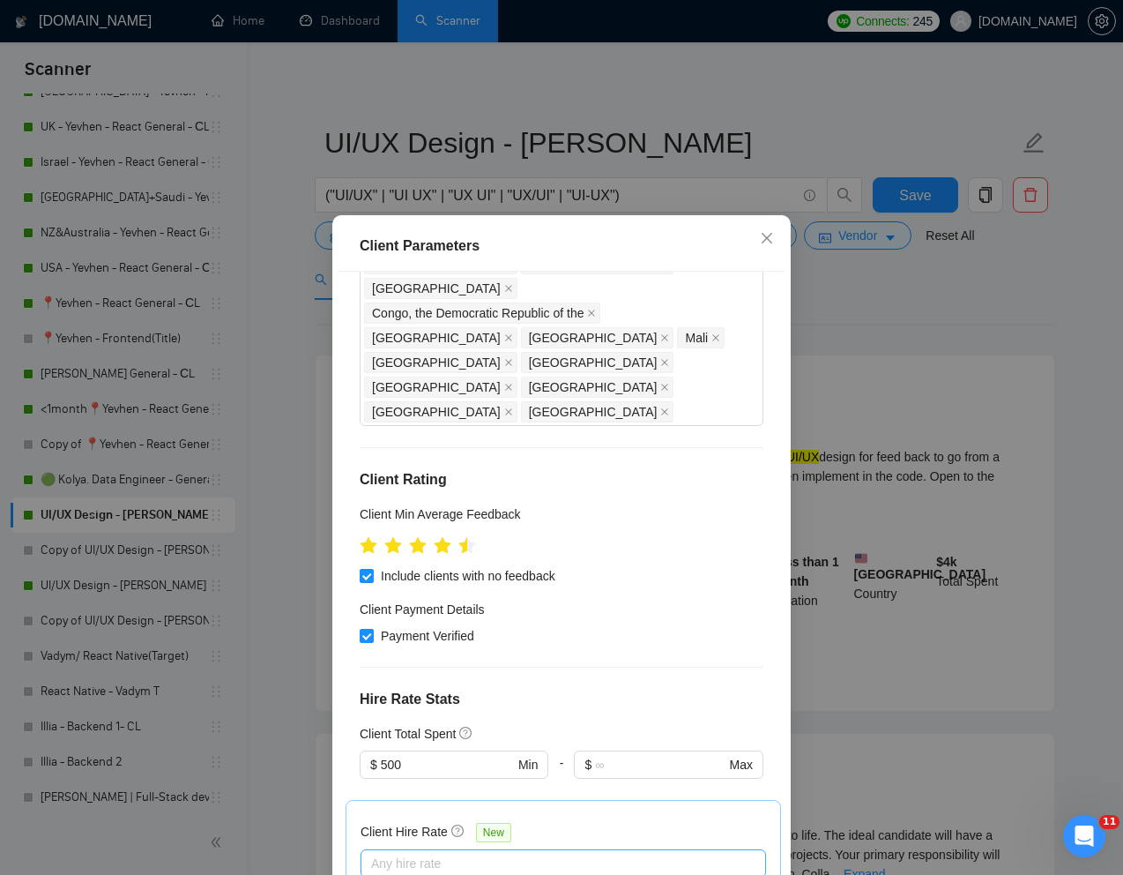
click at [530, 853] on div at bounding box center [554, 863] width 379 height 21
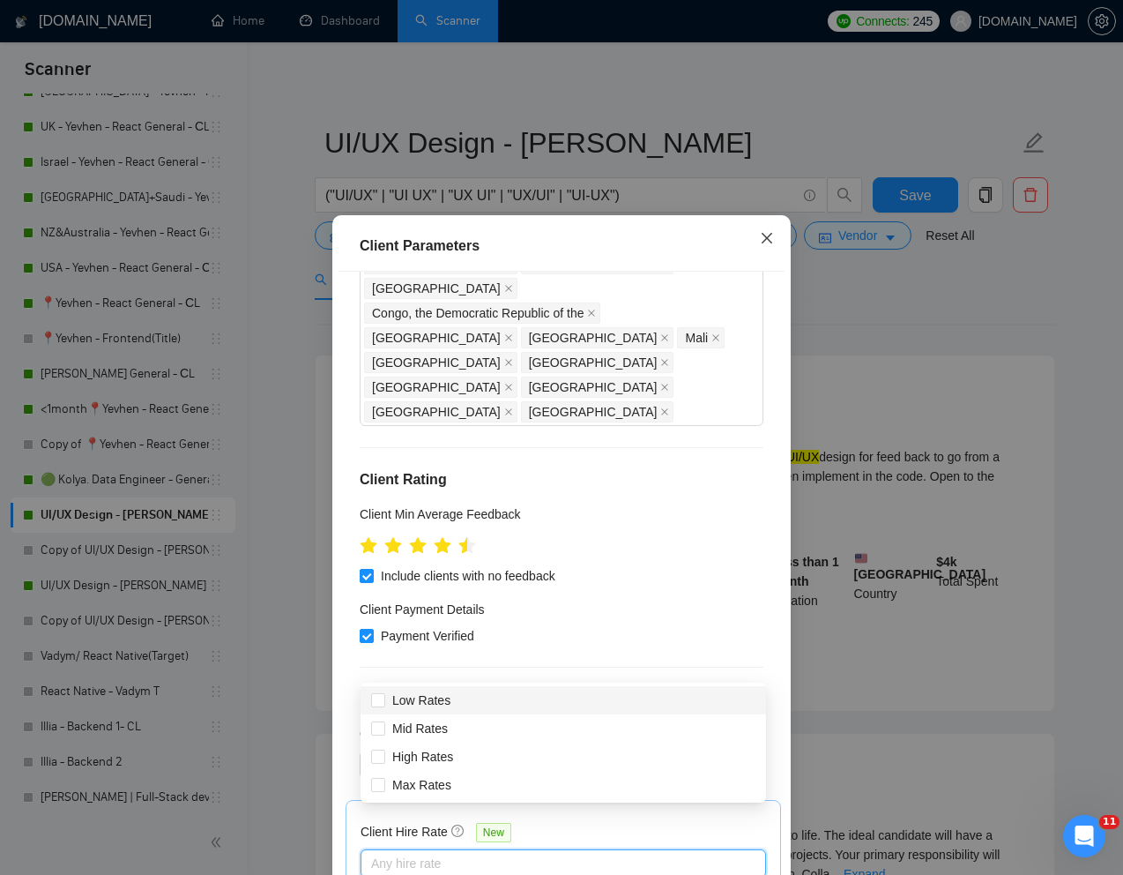
click at [765, 235] on icon "close" at bounding box center [767, 238] width 14 height 14
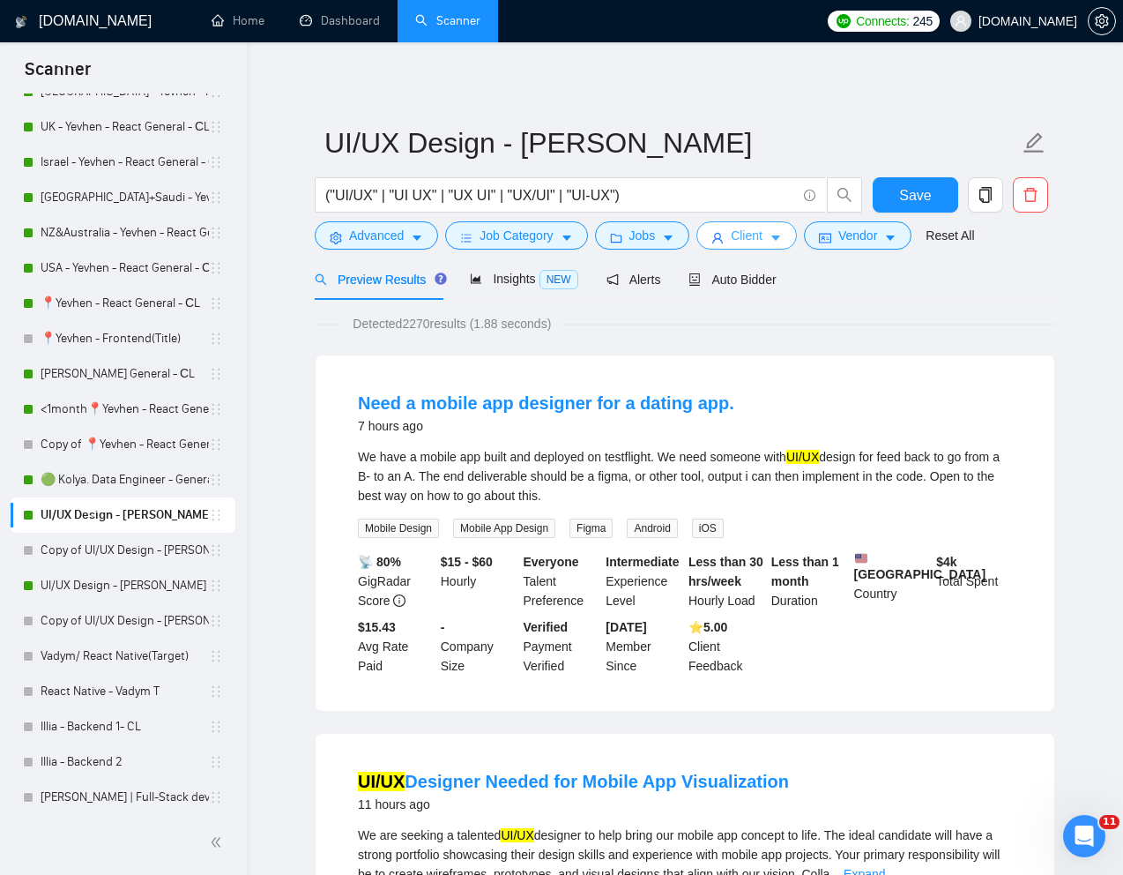
click at [743, 239] on span "Client" at bounding box center [747, 235] width 32 height 19
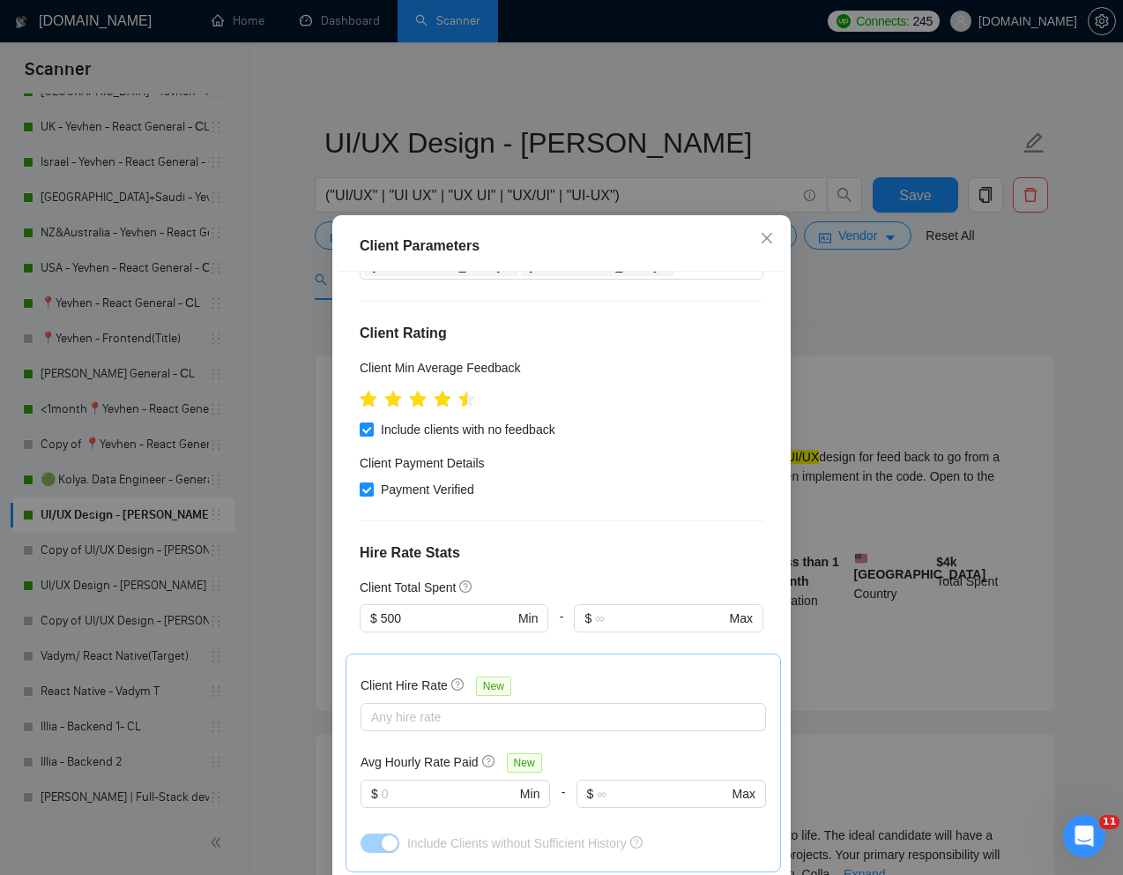
scroll to position [540, 0]
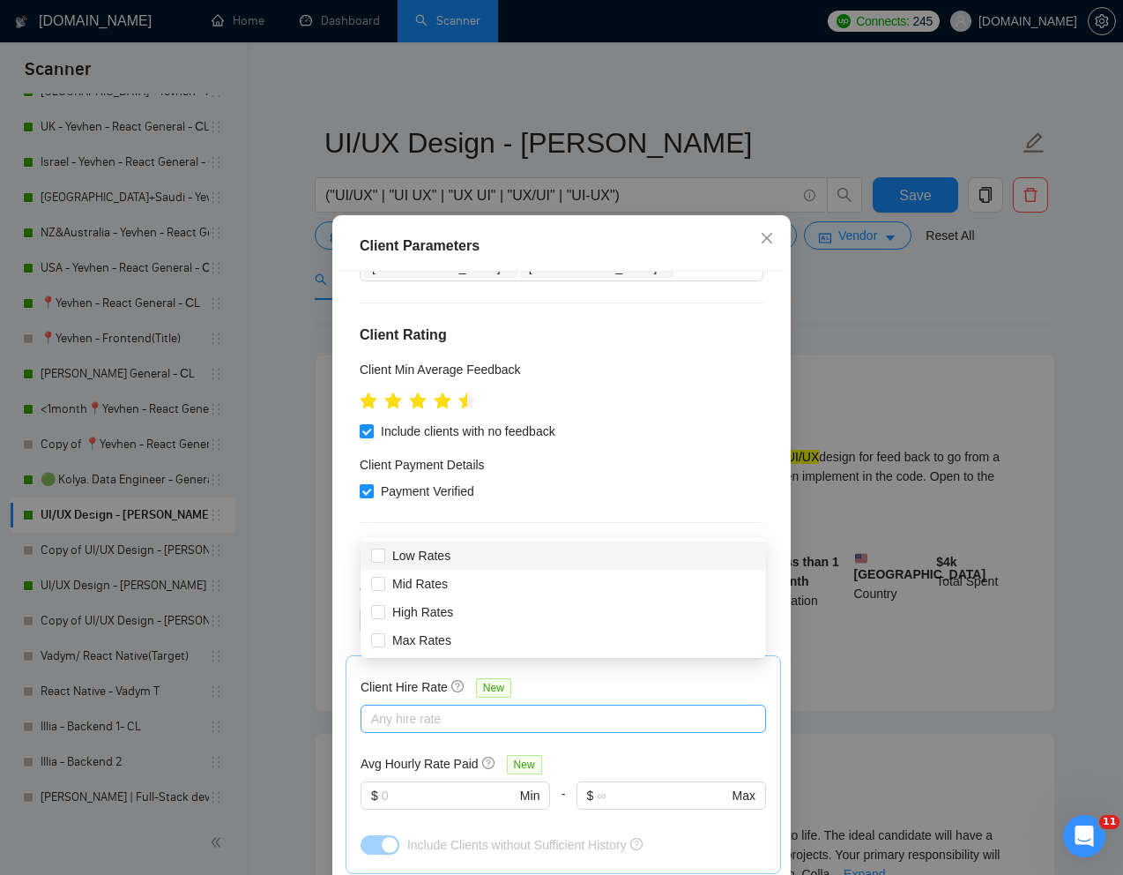
click at [515, 708] on div at bounding box center [554, 718] width 379 height 21
click at [383, 586] on input "Mid Rates" at bounding box center [377, 583] width 12 height 12
checkbox input "true"
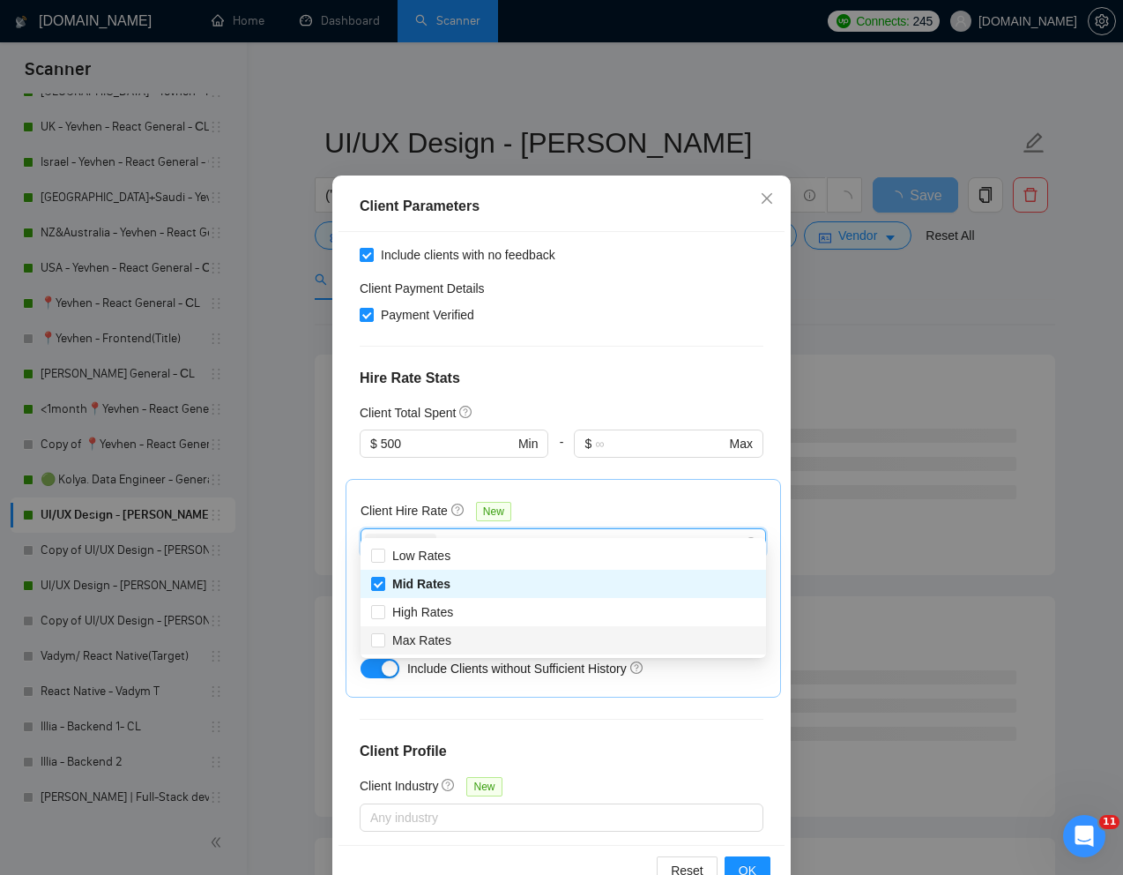
scroll to position [63, 0]
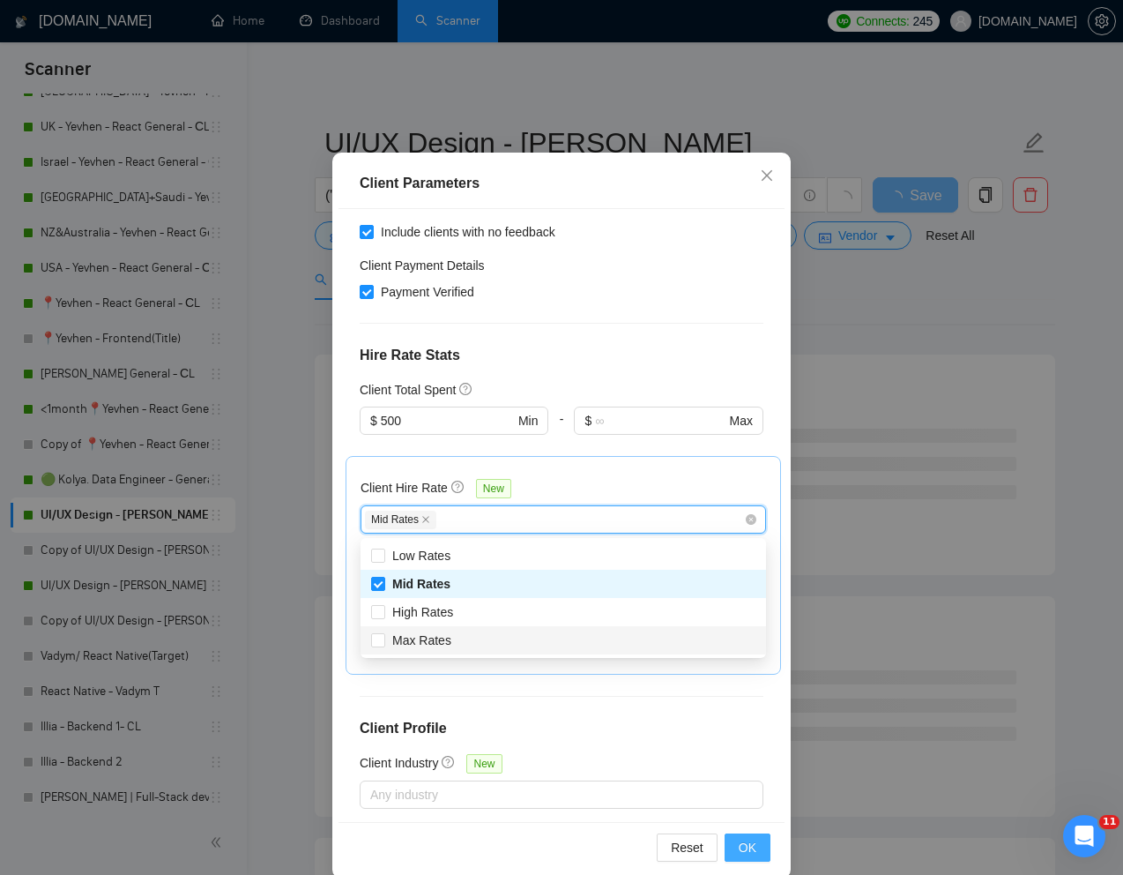
click at [745, 841] on span "OK" at bounding box center [748, 847] width 18 height 19
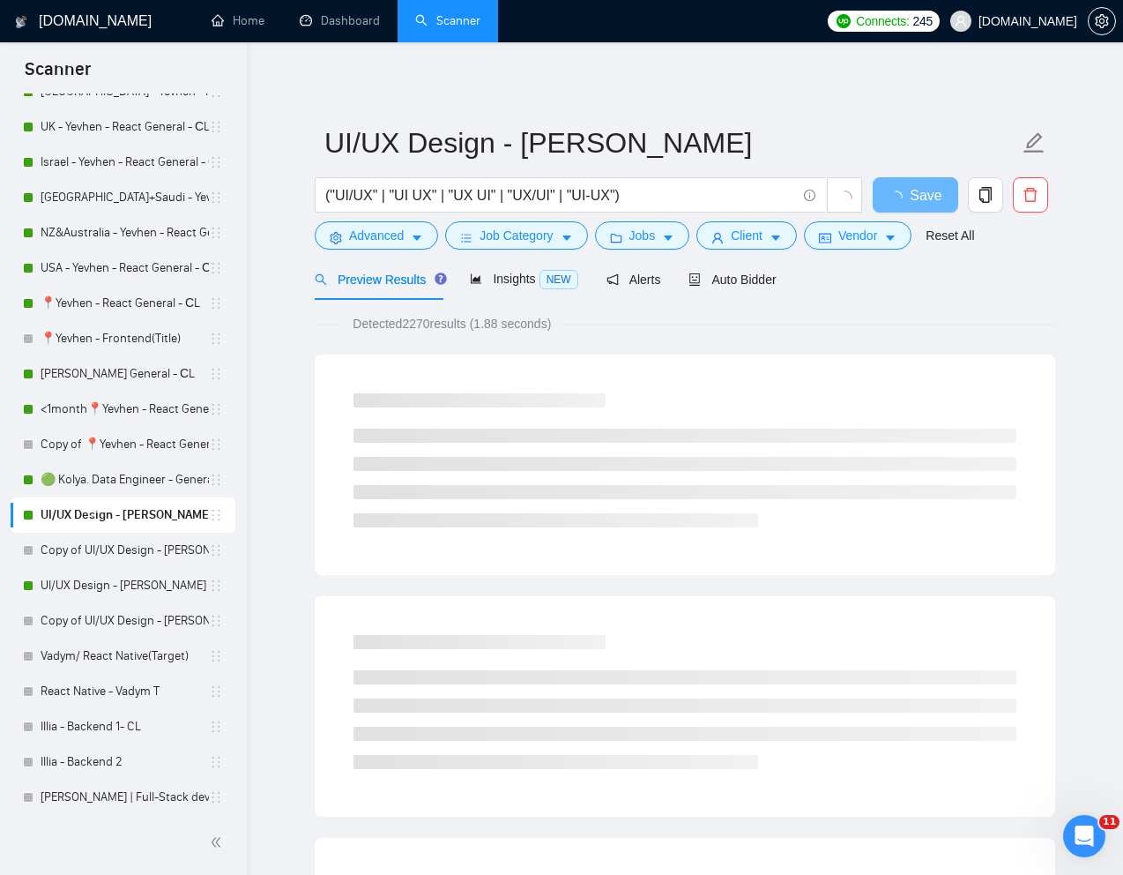
scroll to position [0, 0]
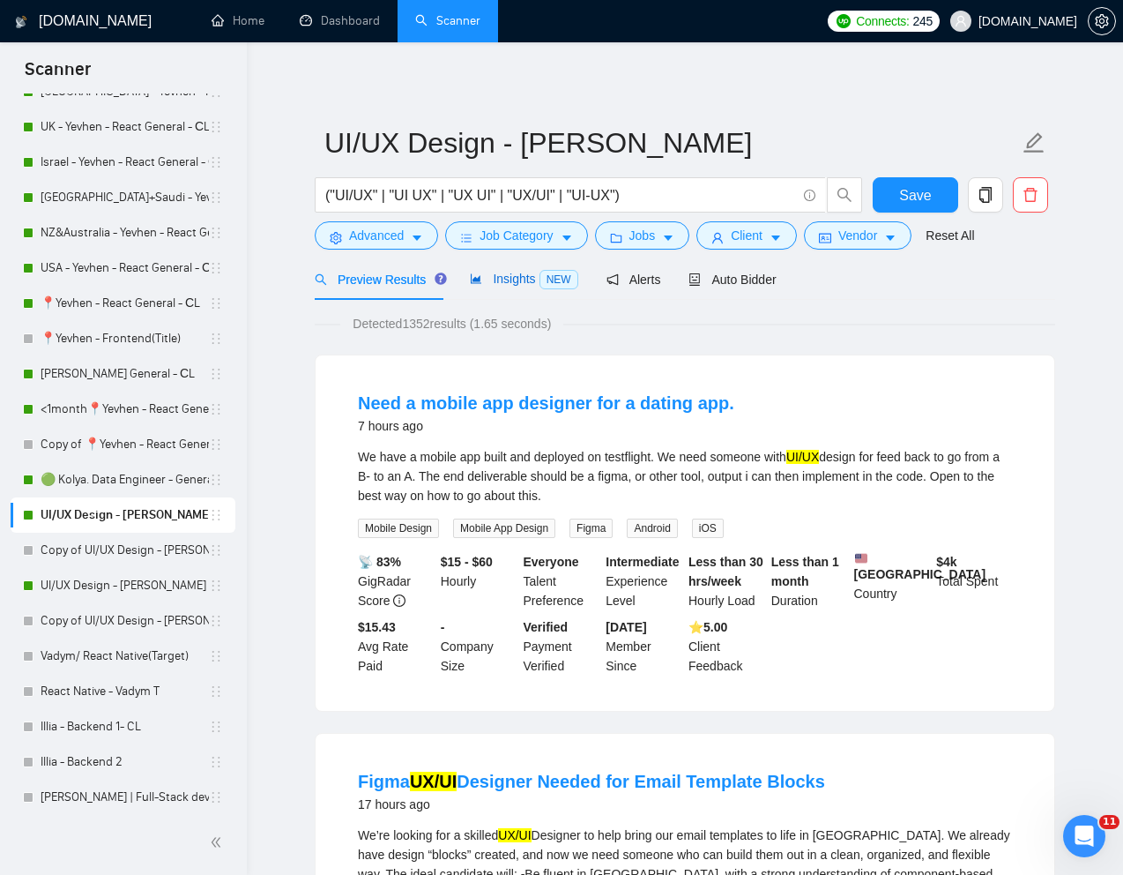
click at [499, 280] on span "Insights NEW" at bounding box center [524, 279] width 108 height 14
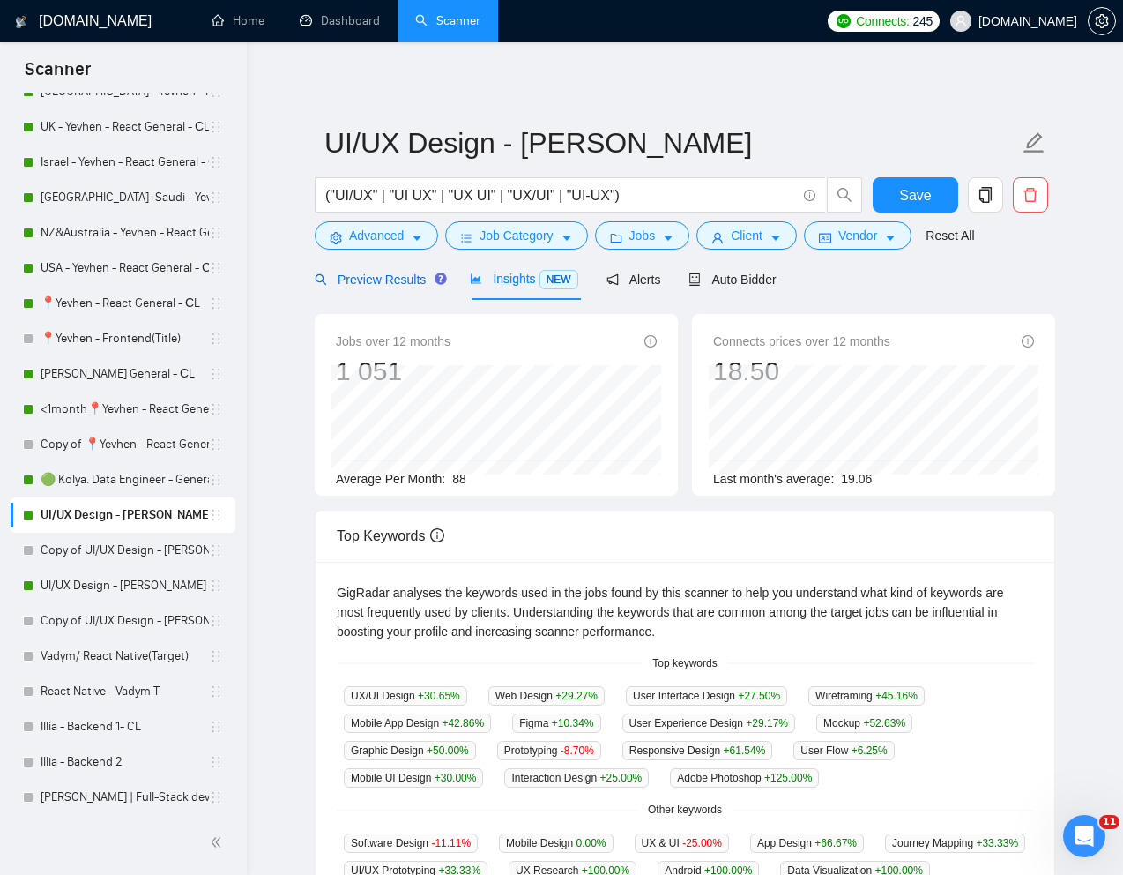
click at [367, 275] on span "Preview Results" at bounding box center [378, 279] width 127 height 14
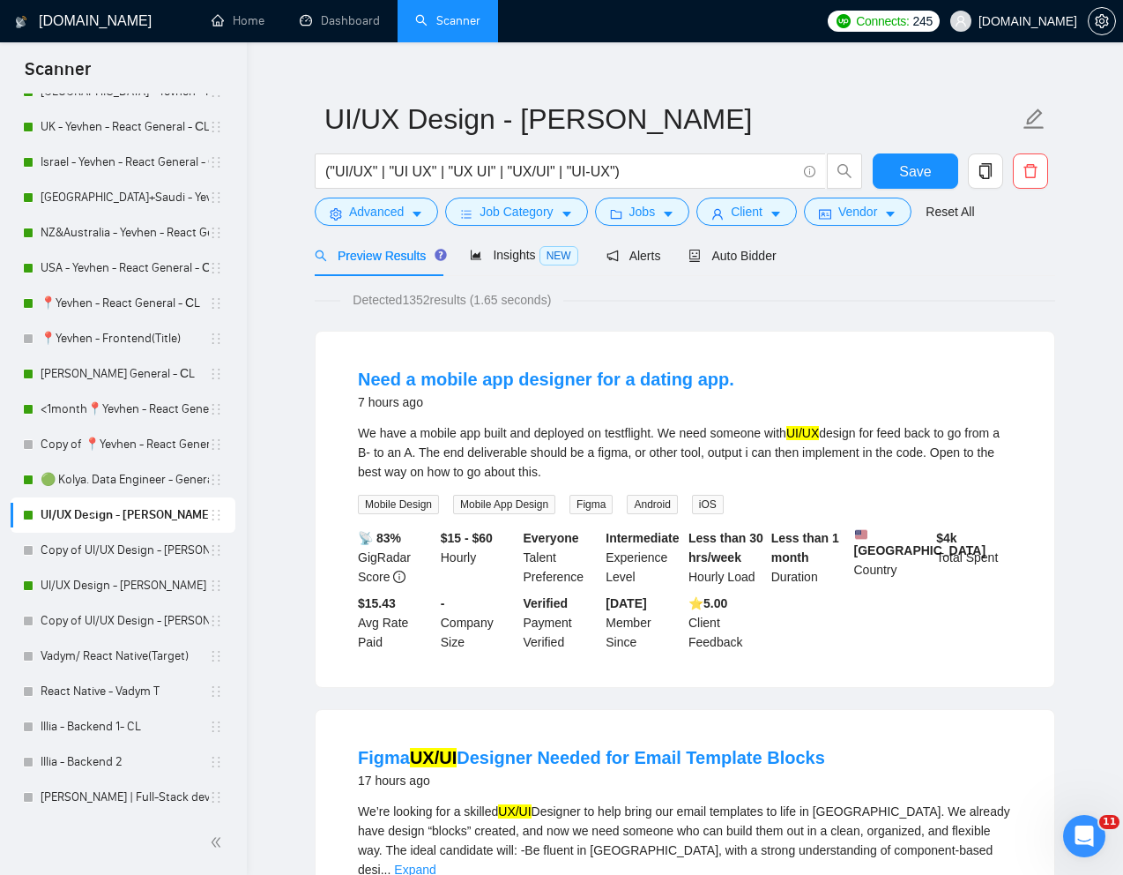
scroll to position [20, 0]
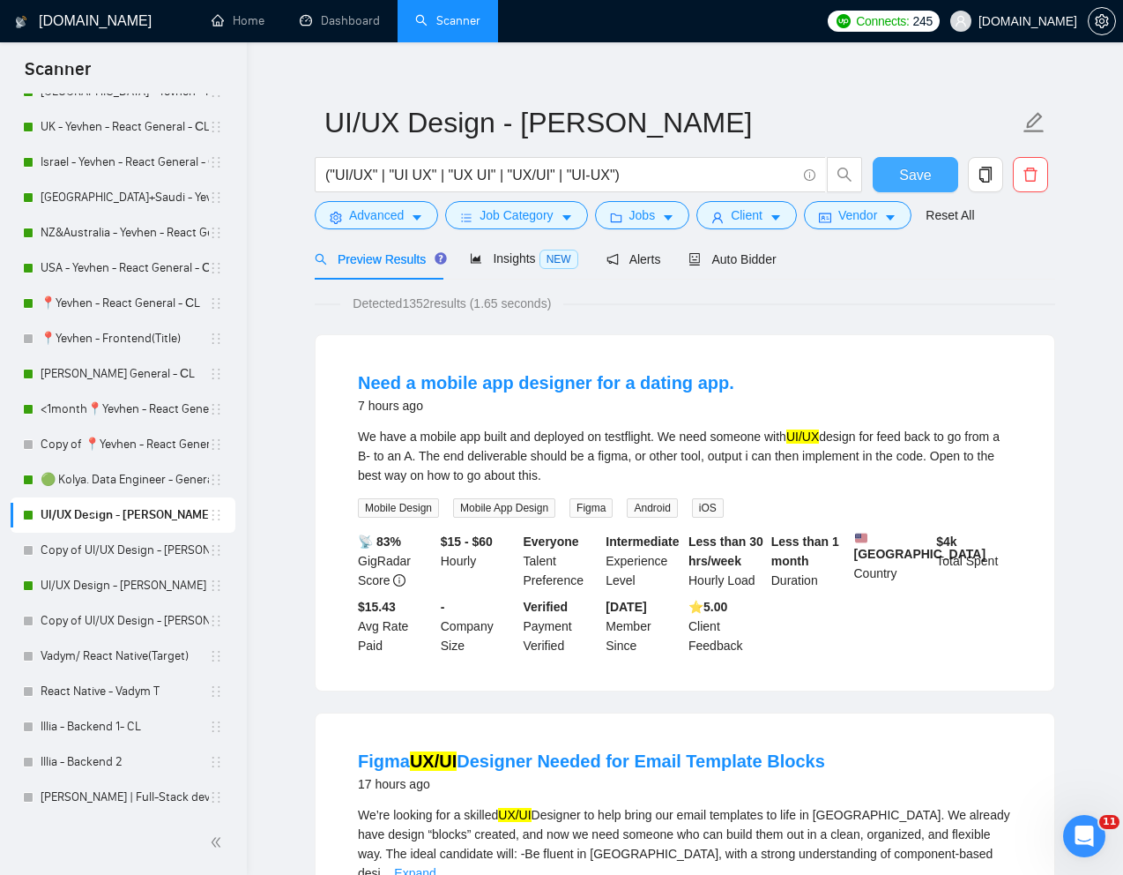
click at [912, 175] on span "Save" at bounding box center [915, 175] width 32 height 22
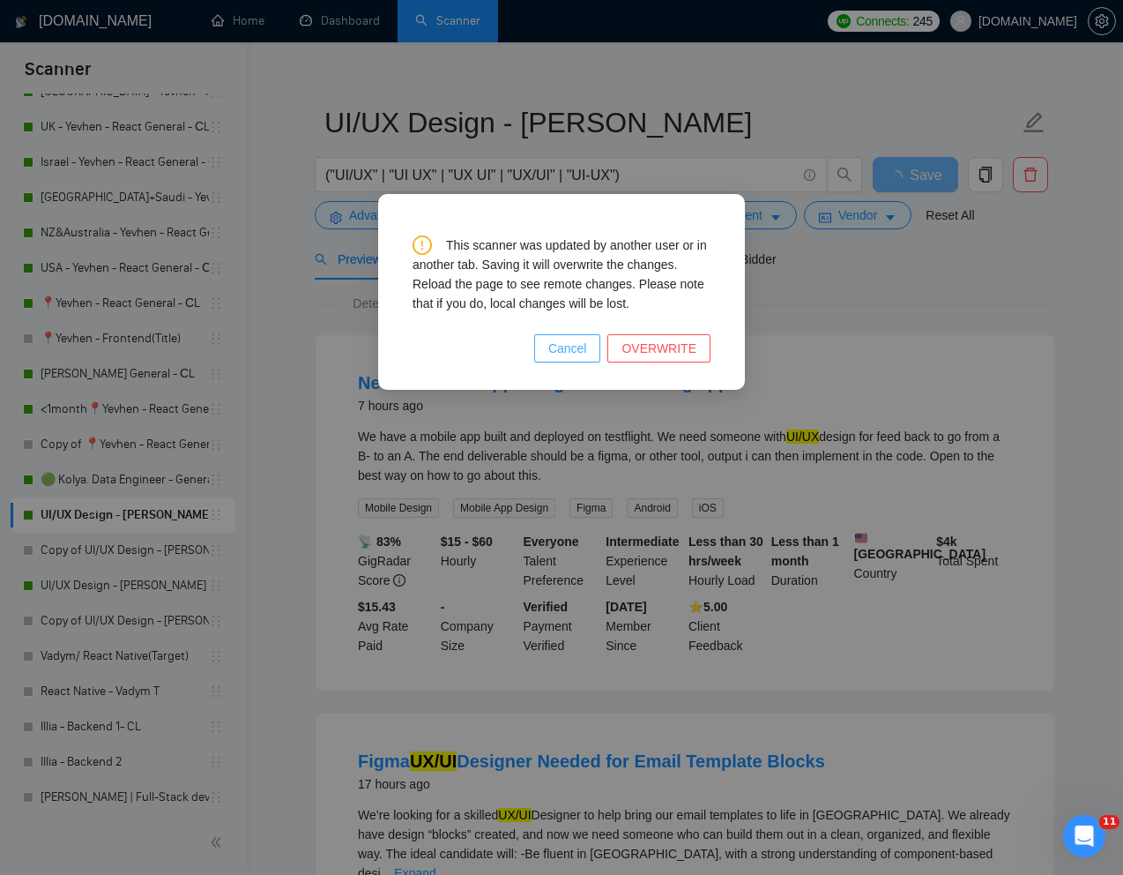
click at [592, 351] on button "Cancel" at bounding box center [567, 348] width 67 height 28
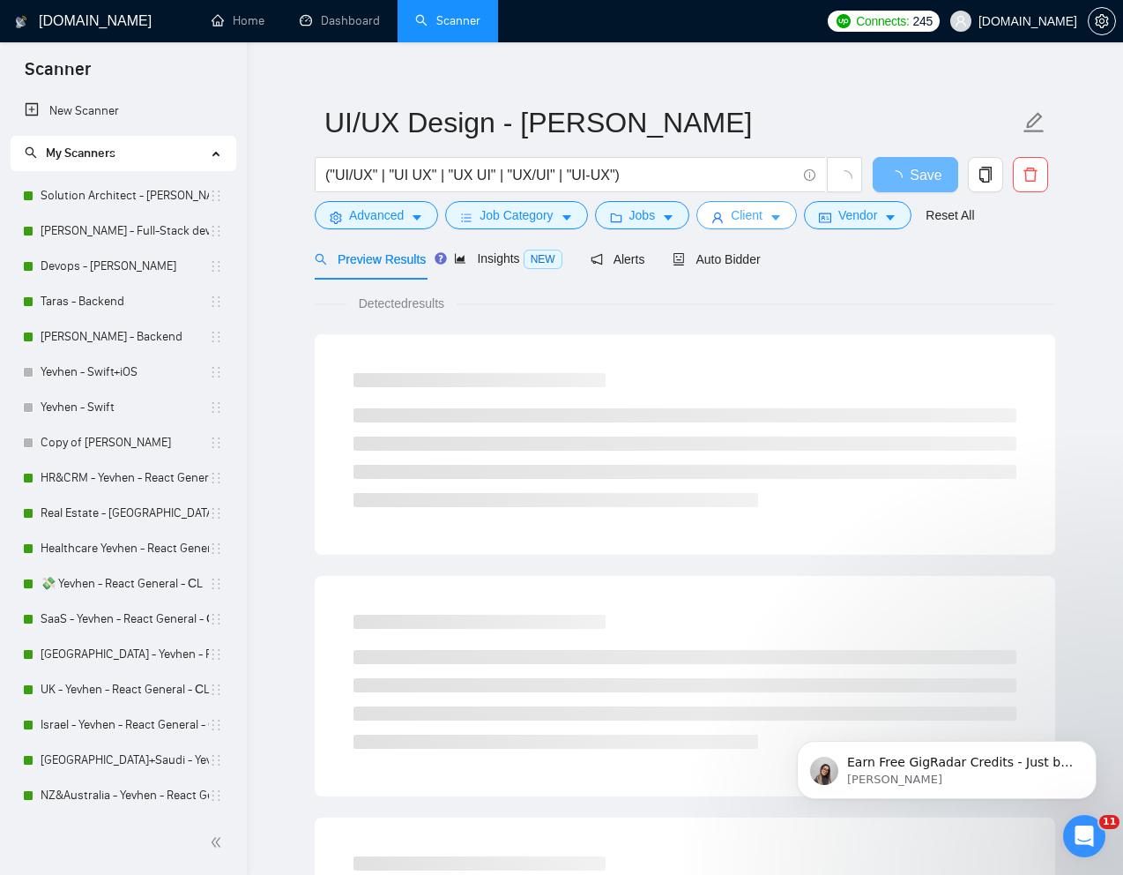
click at [724, 213] on icon "user" at bounding box center [718, 218] width 12 height 12
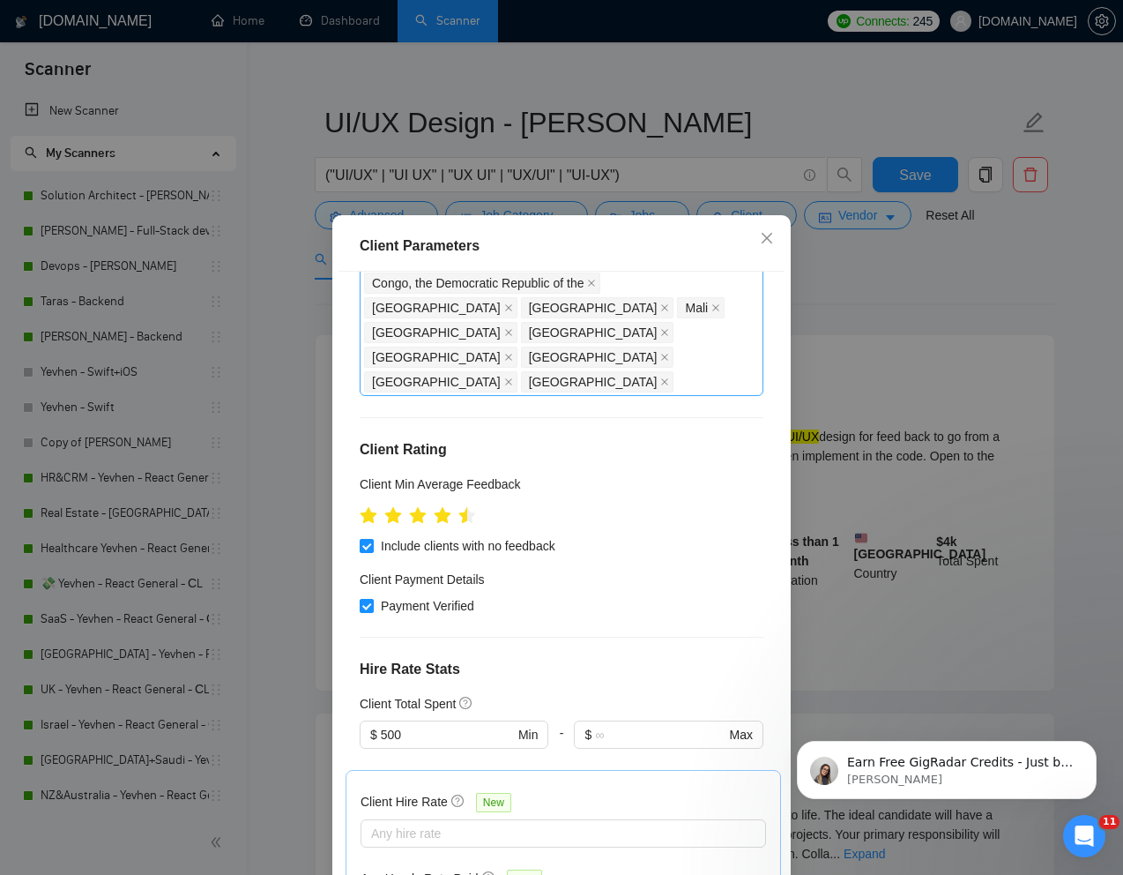
scroll to position [440, 0]
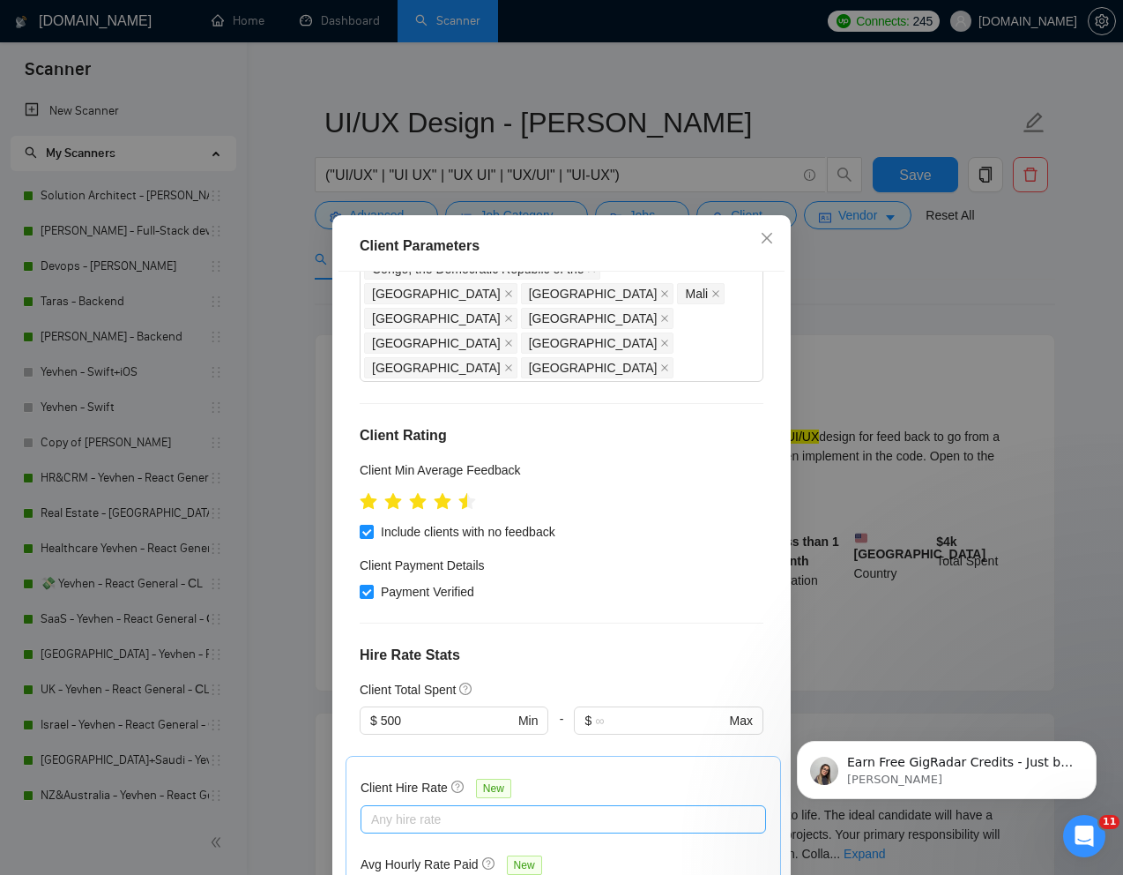
click at [559, 805] on div "Any hire rate" at bounding box center [564, 819] width 406 height 28
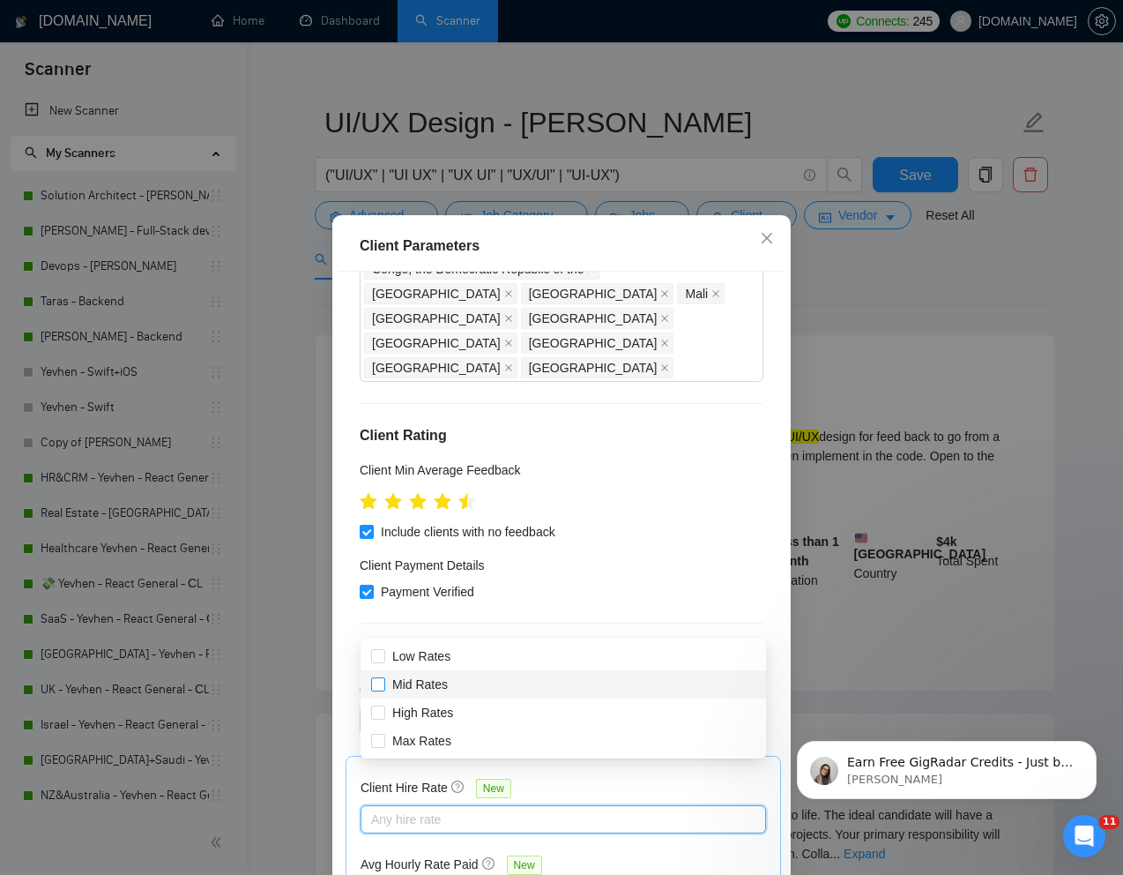
click at [377, 689] on span at bounding box center [378, 684] width 14 height 14
click at [377, 689] on input "Mid Rates" at bounding box center [377, 683] width 12 height 12
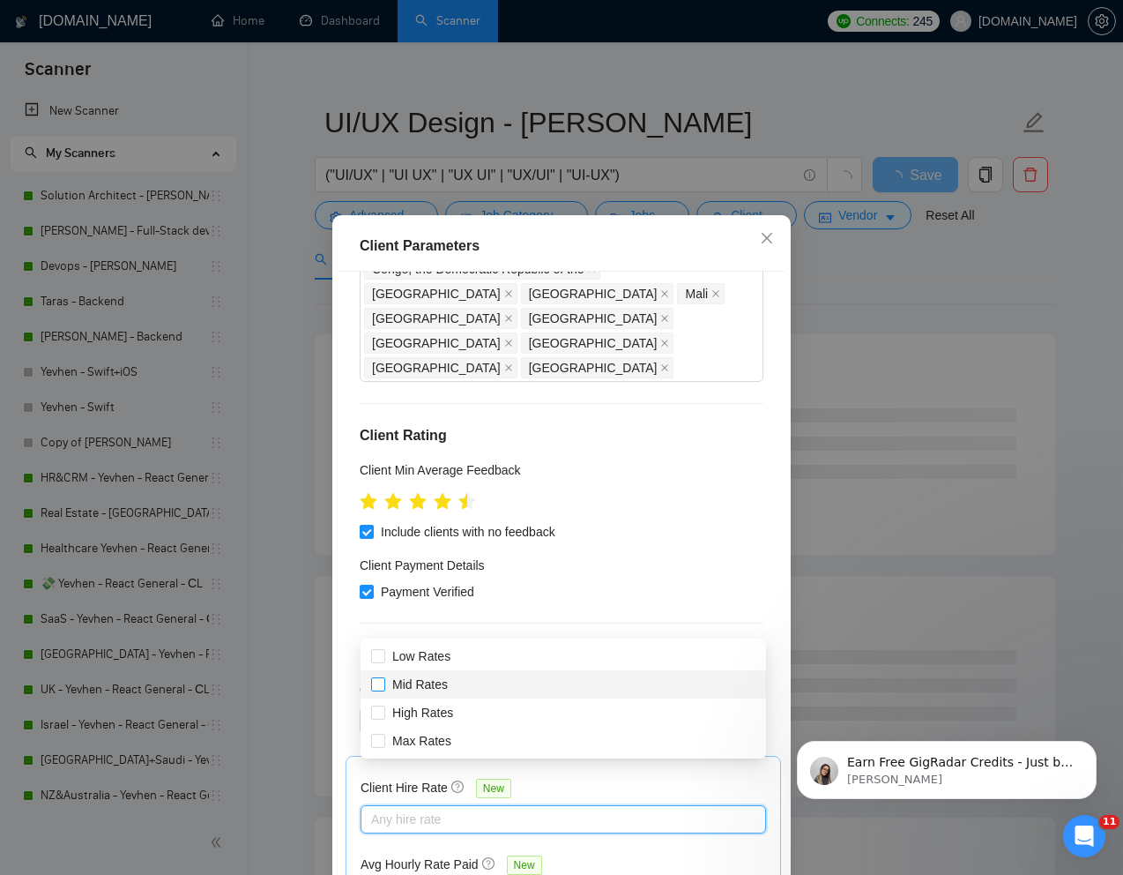
click at [377, 685] on input "Mid Rates" at bounding box center [377, 683] width 12 height 12
checkbox input "true"
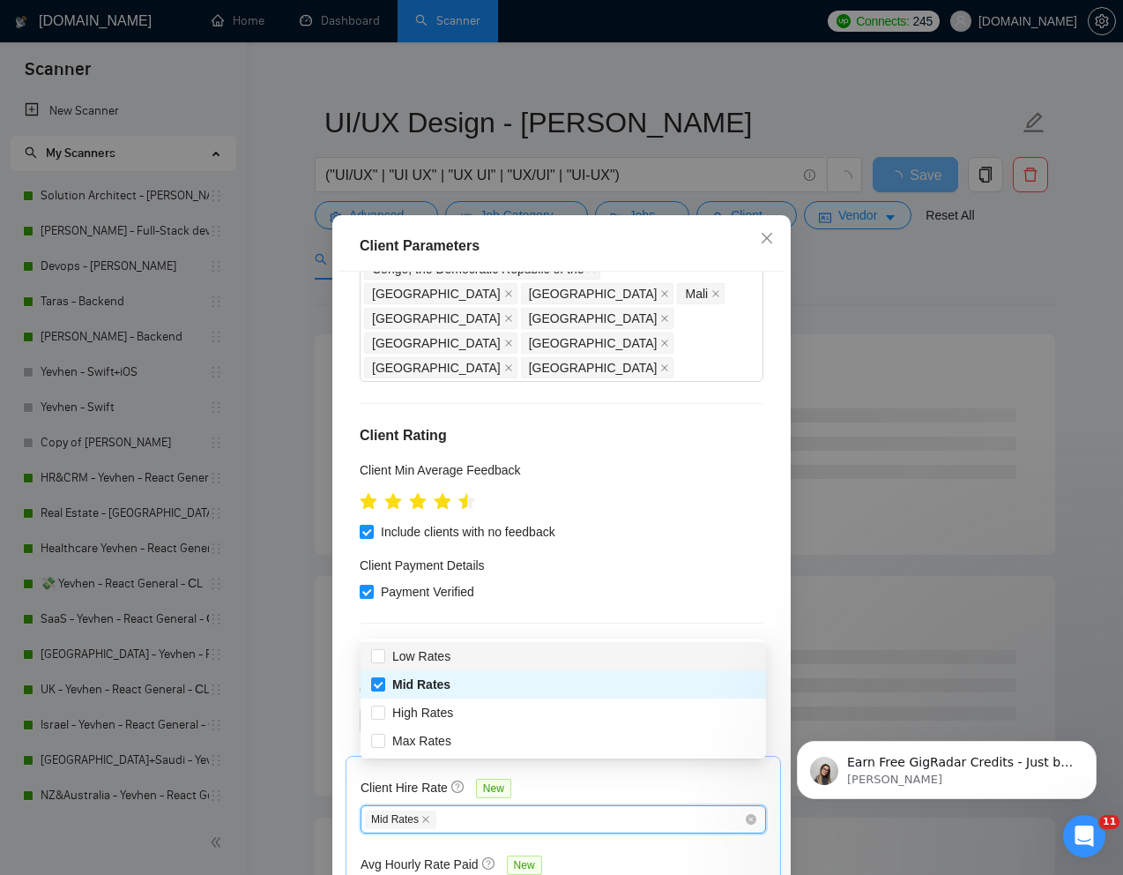
scroll to position [451, 0]
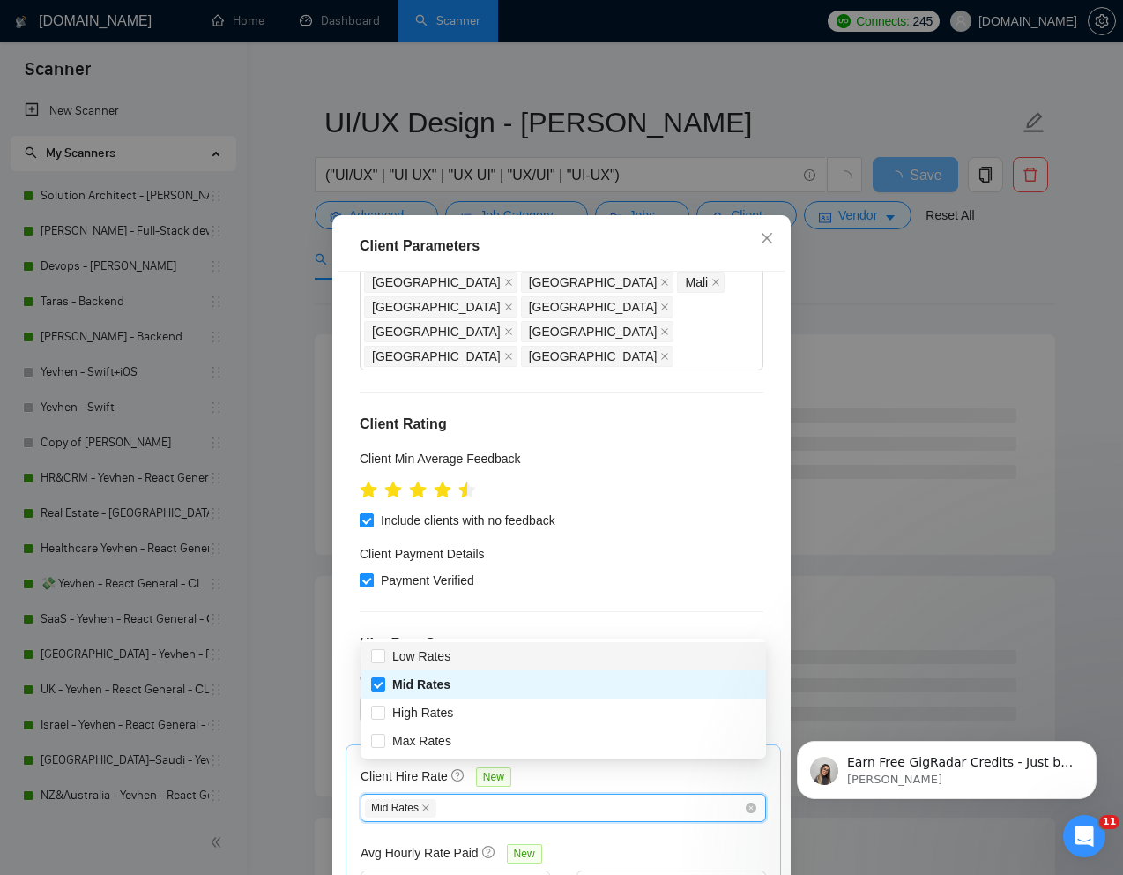
click at [785, 451] on div "Client Parameters Client Location Include Client Countries Select Exclude Clien…" at bounding box center [561, 577] width 458 height 725
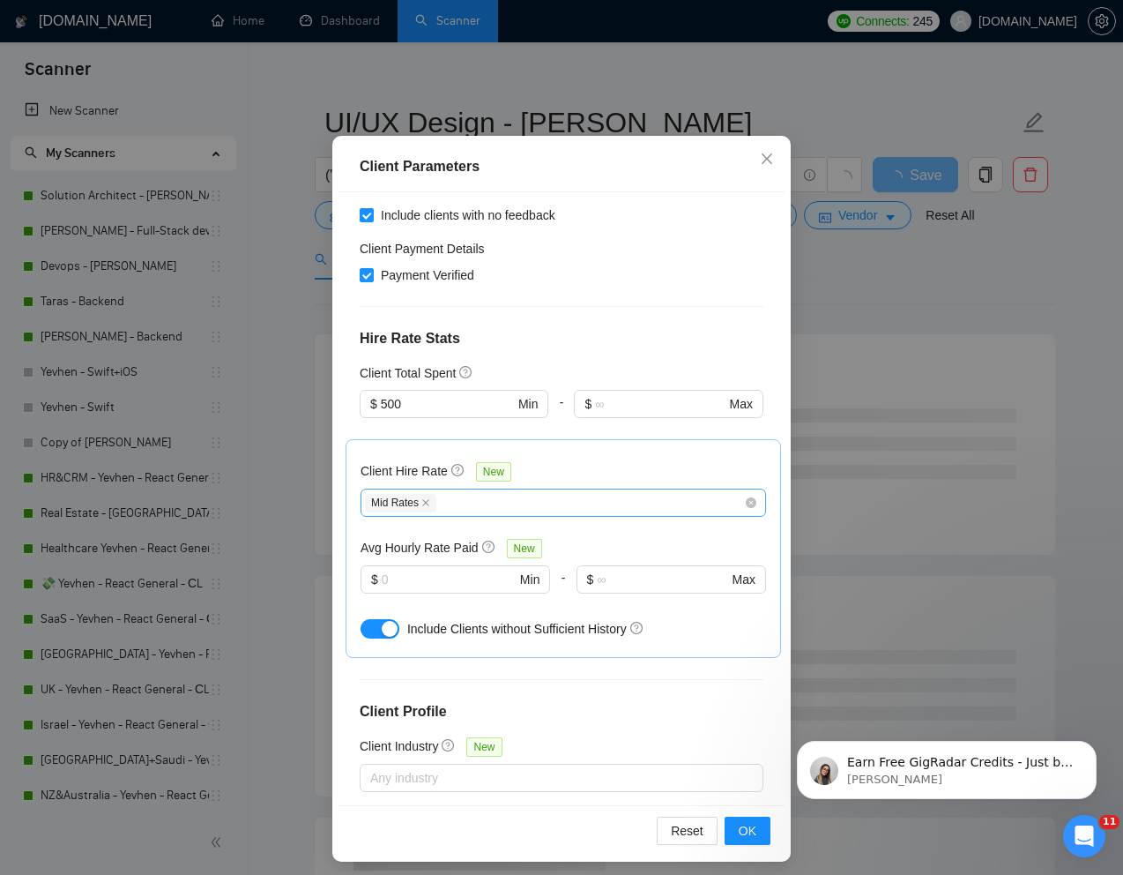
scroll to position [87, 0]
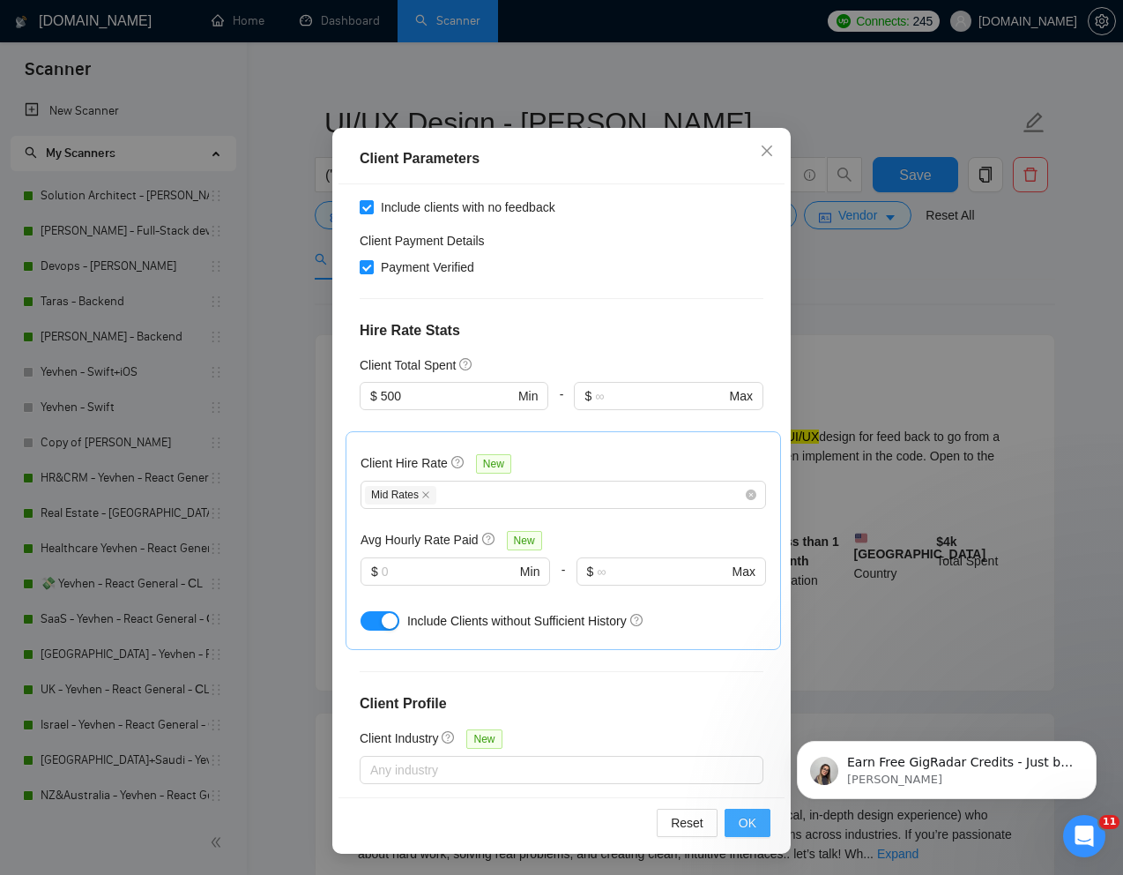
click at [751, 823] on span "OK" at bounding box center [748, 822] width 18 height 19
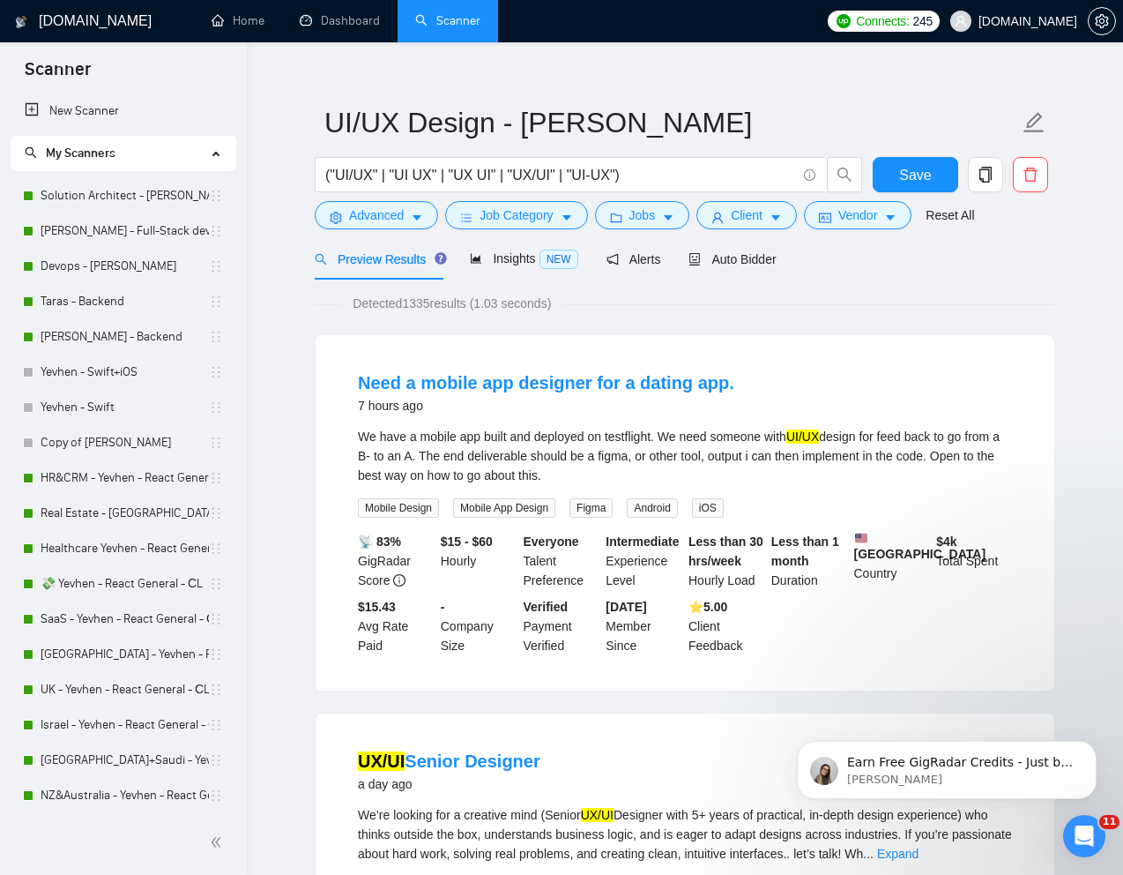
scroll to position [0, 0]
click at [1091, 745] on icon "Dismiss notification" at bounding box center [1091, 745] width 6 height 6
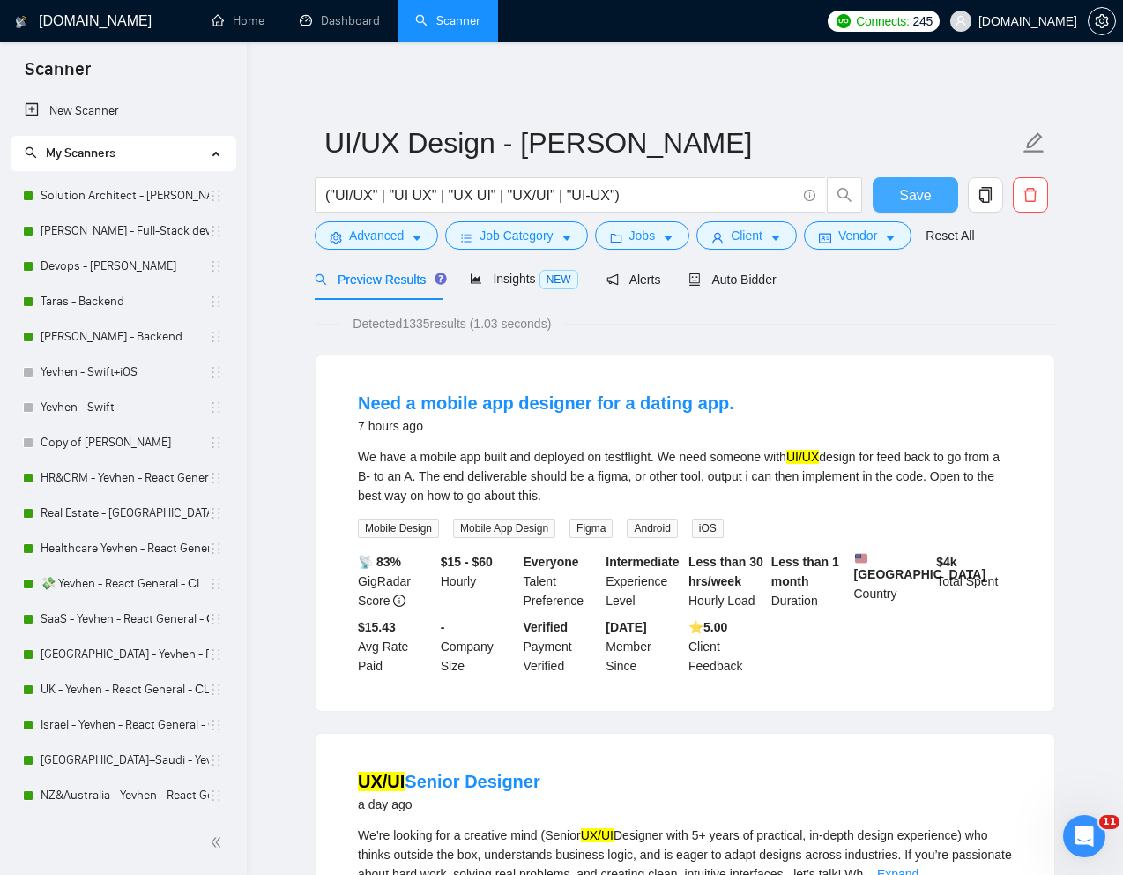
click at [913, 197] on span "Save" at bounding box center [915, 195] width 32 height 22
click at [772, 332] on div "Detected 1335 results (1.03 seconds)" at bounding box center [685, 323] width 741 height 19
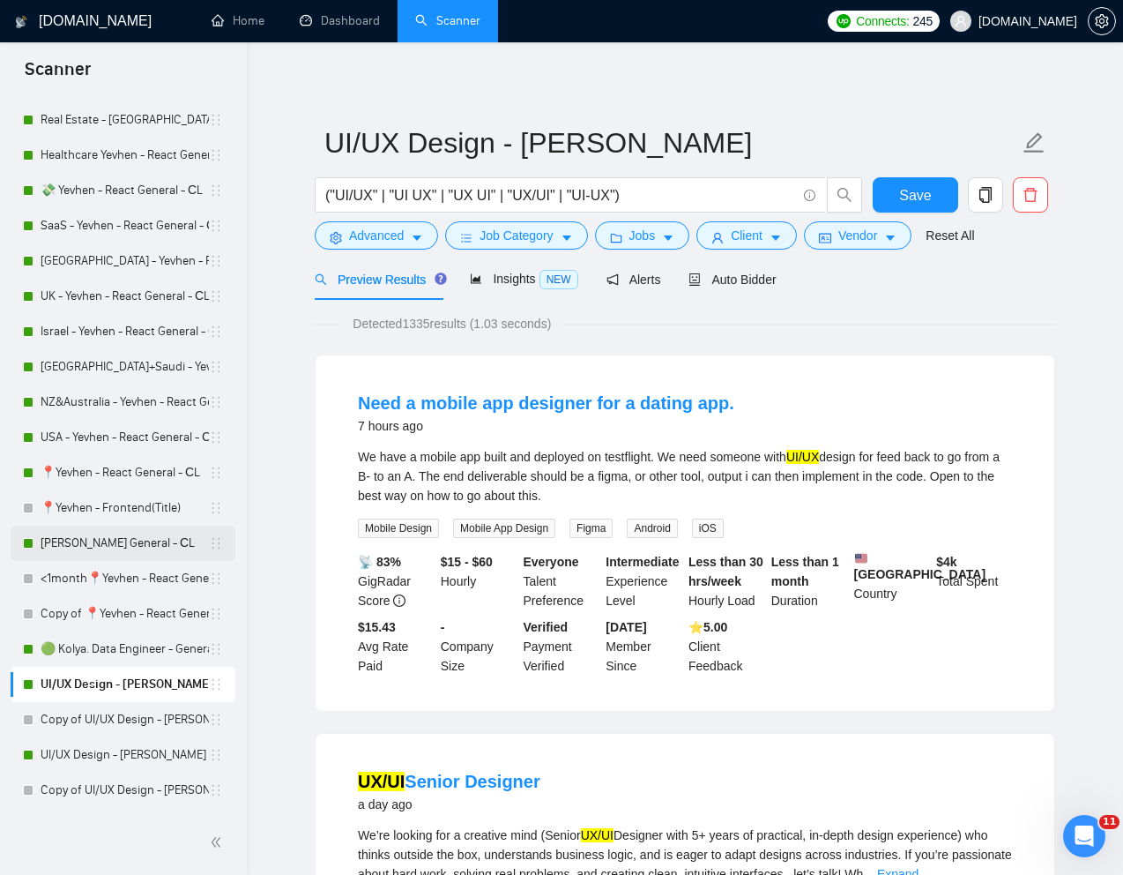
scroll to position [395, 0]
click at [59, 749] on link "UI/UX Design - [PERSON_NAME]" at bounding box center [125, 752] width 168 height 35
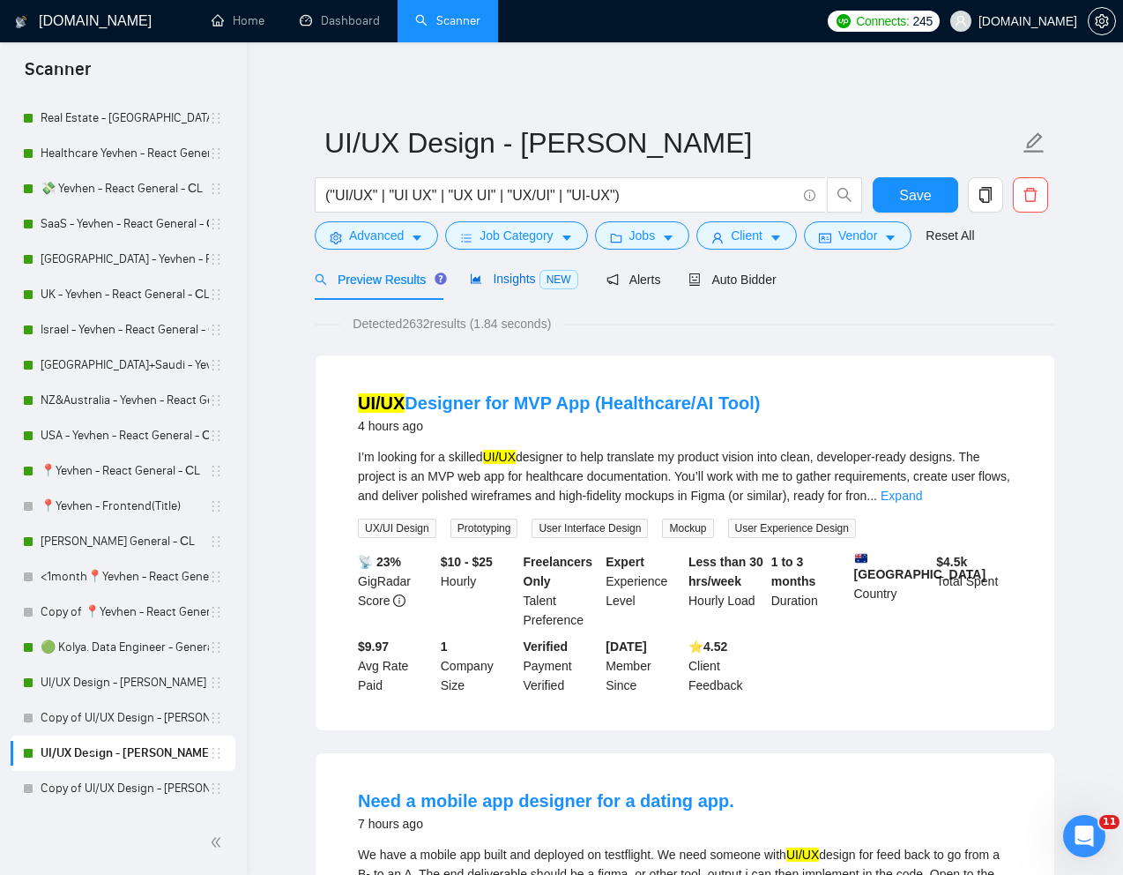
click at [519, 278] on span "Insights NEW" at bounding box center [524, 279] width 108 height 14
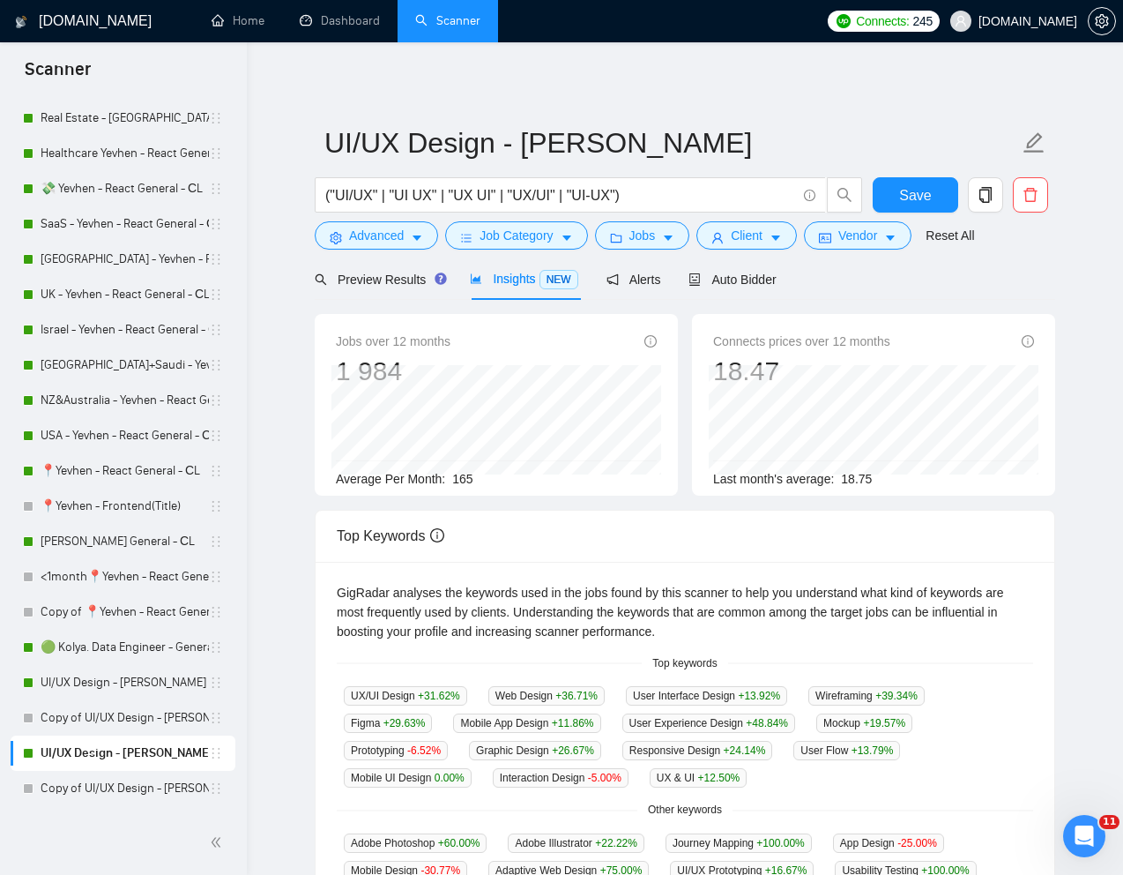
click at [898, 272] on div "Preview Results Insights NEW Alerts Auto Bidder" at bounding box center [685, 278] width 741 height 41
click at [744, 227] on span "Client" at bounding box center [747, 235] width 32 height 19
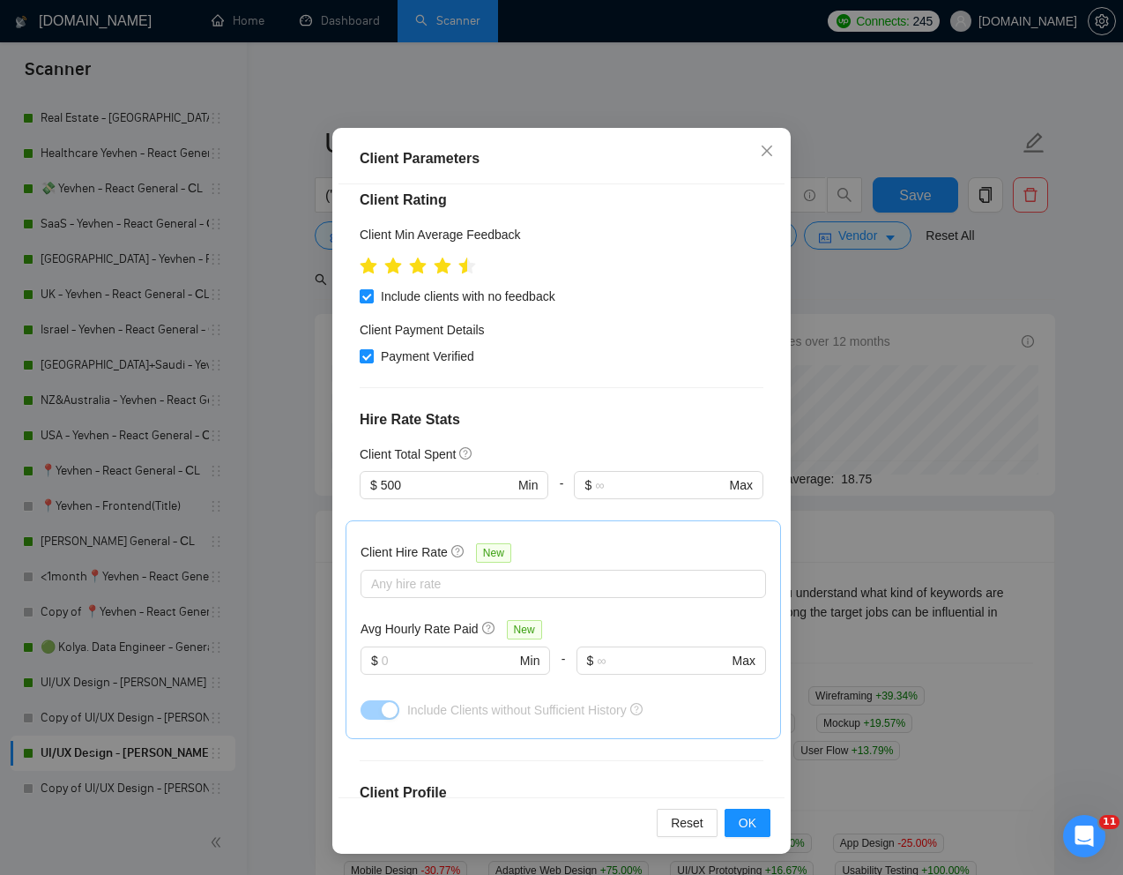
scroll to position [555, 0]
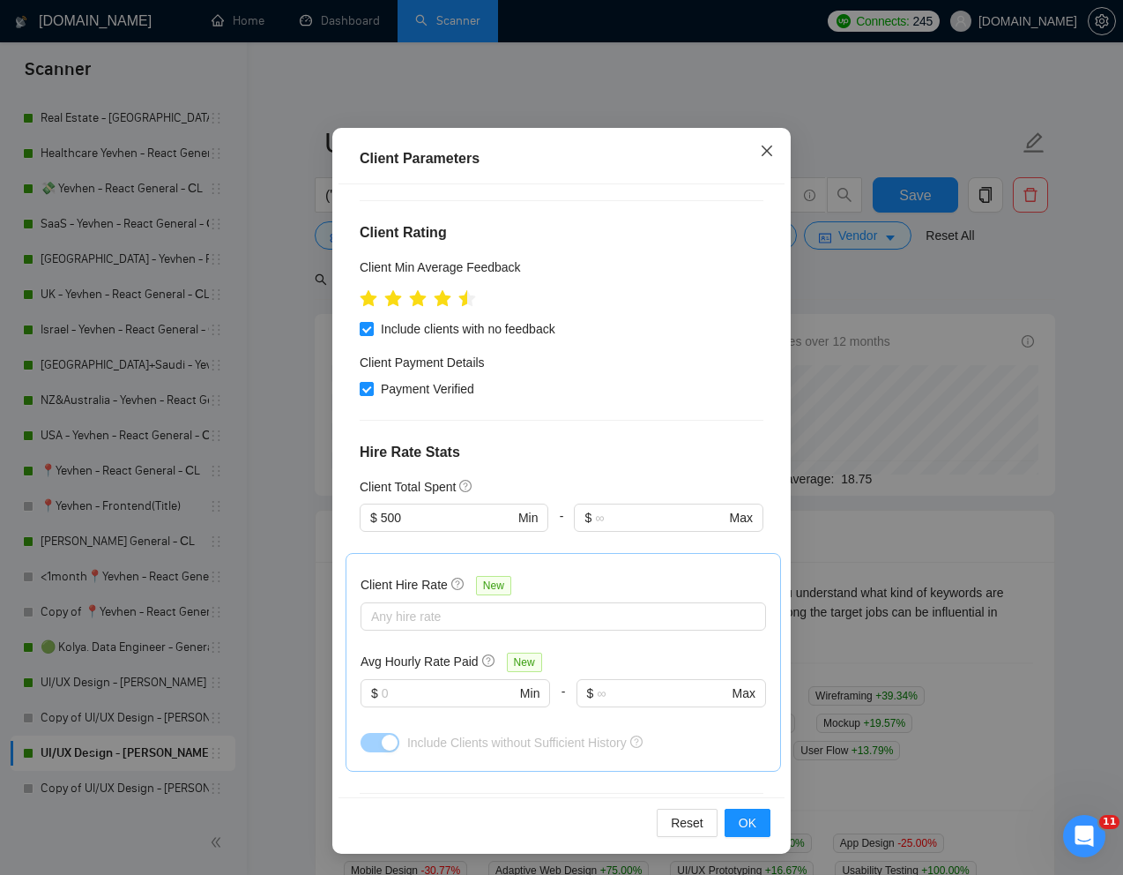
click at [768, 150] on icon "close" at bounding box center [767, 150] width 11 height 11
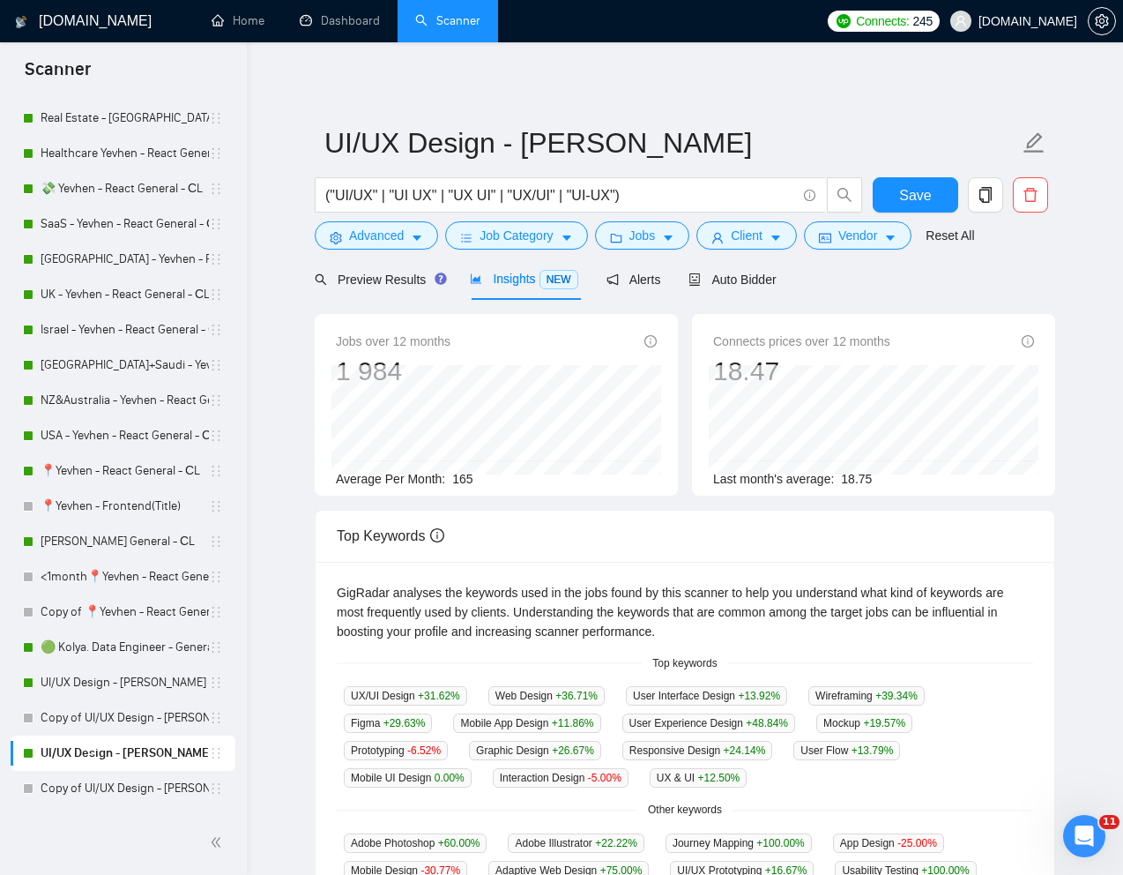
scroll to position [0, 0]
click at [374, 283] on span "Preview Results" at bounding box center [378, 279] width 127 height 14
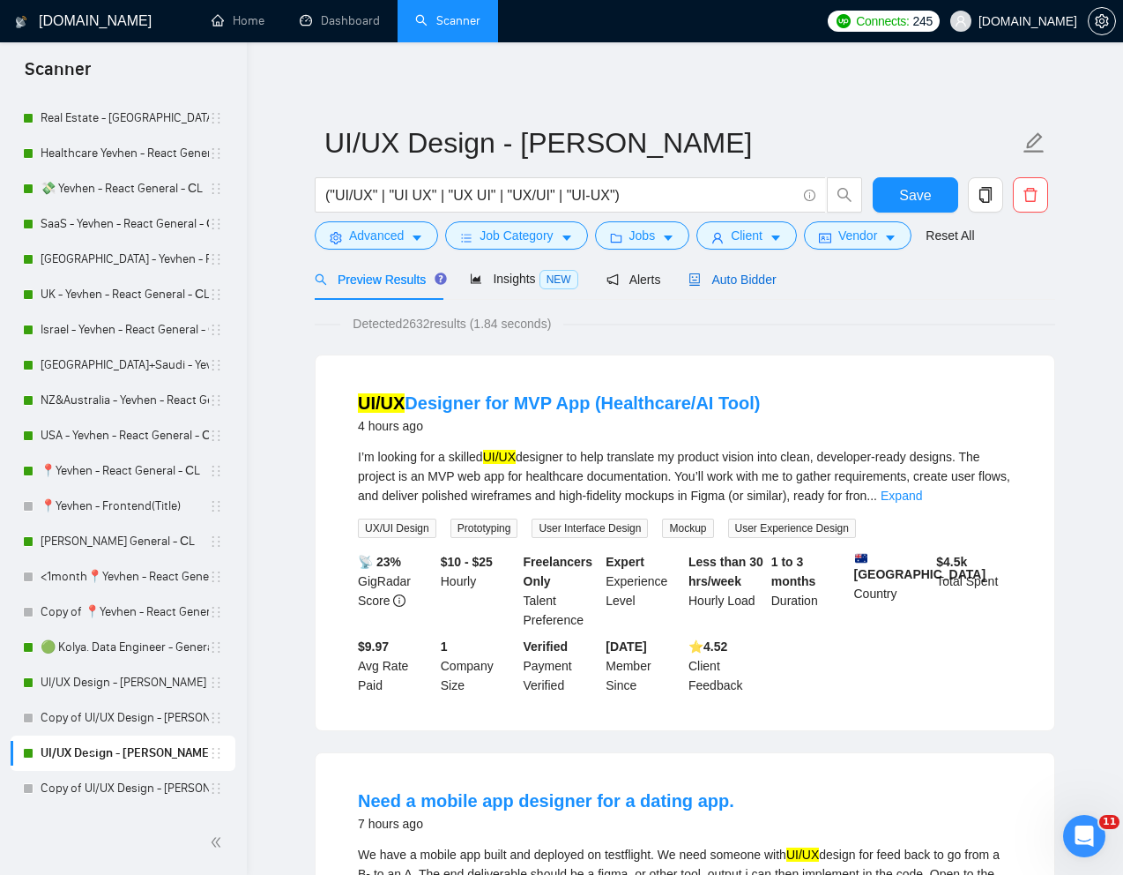
click at [758, 282] on span "Auto Bidder" at bounding box center [732, 279] width 87 height 14
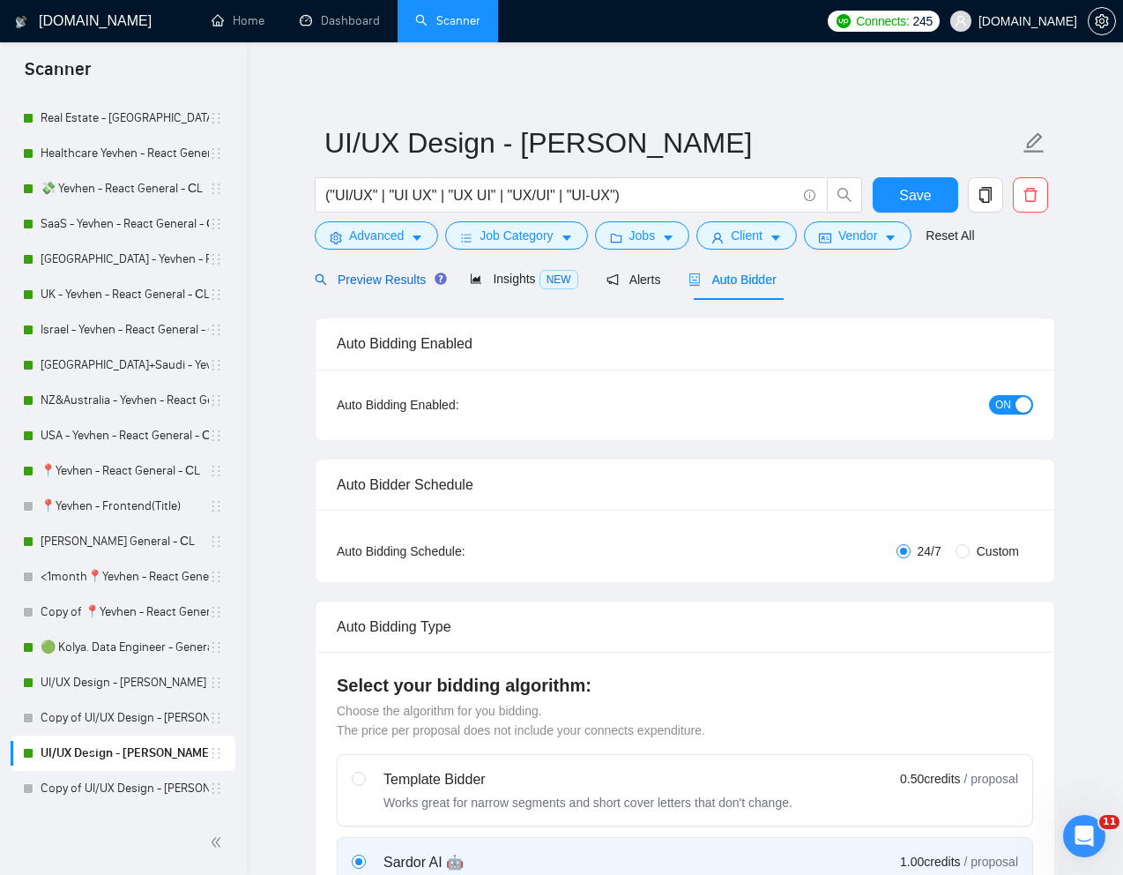
click at [388, 277] on span "Preview Results" at bounding box center [378, 279] width 127 height 14
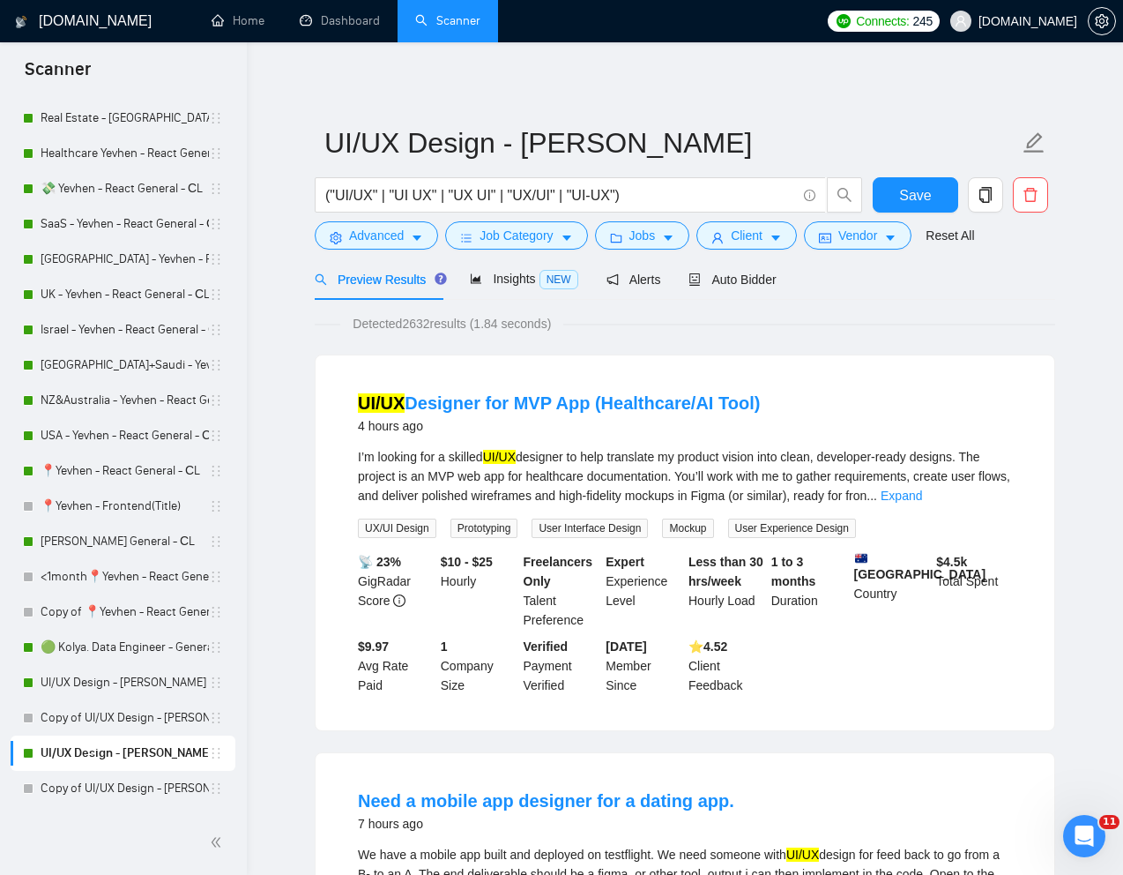
click at [749, 255] on form "UI/UX Design - Natalia ("UI/UX" | "UI UX" | "UX UI" | "UX/UI" | "UI-UX") Save A…" at bounding box center [685, 187] width 741 height 144
click at [747, 245] on span "Client" at bounding box center [747, 235] width 32 height 19
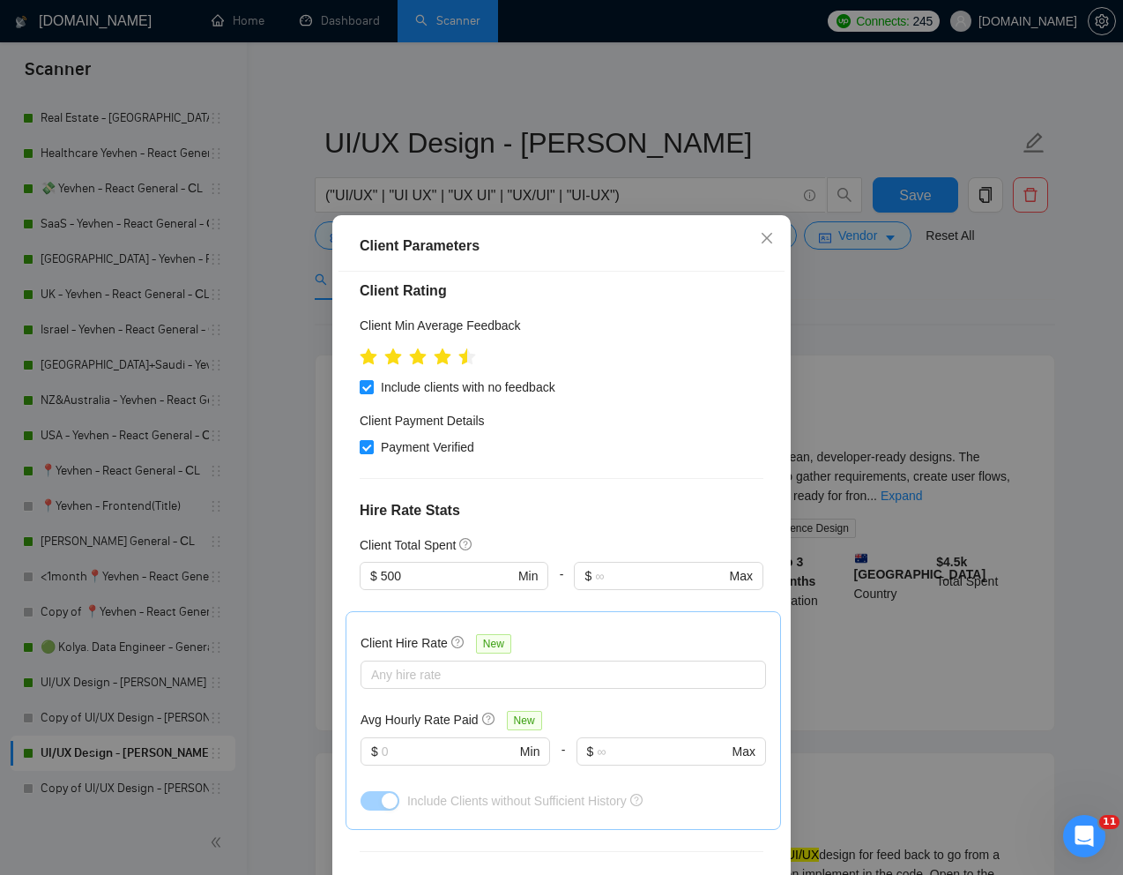
scroll to position [584, 0]
click at [527, 665] on div at bounding box center [554, 675] width 379 height 21
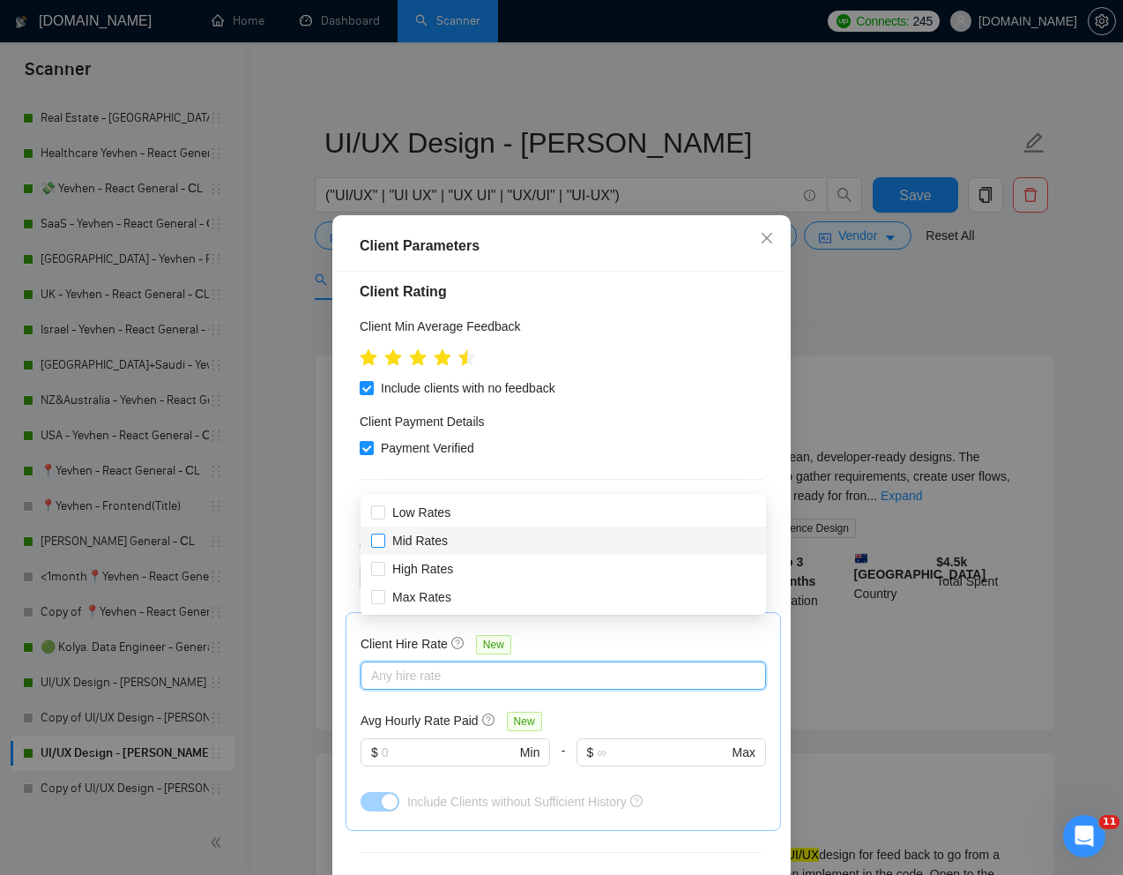
click at [372, 540] on input "Mid Rates" at bounding box center [377, 539] width 12 height 12
checkbox input "true"
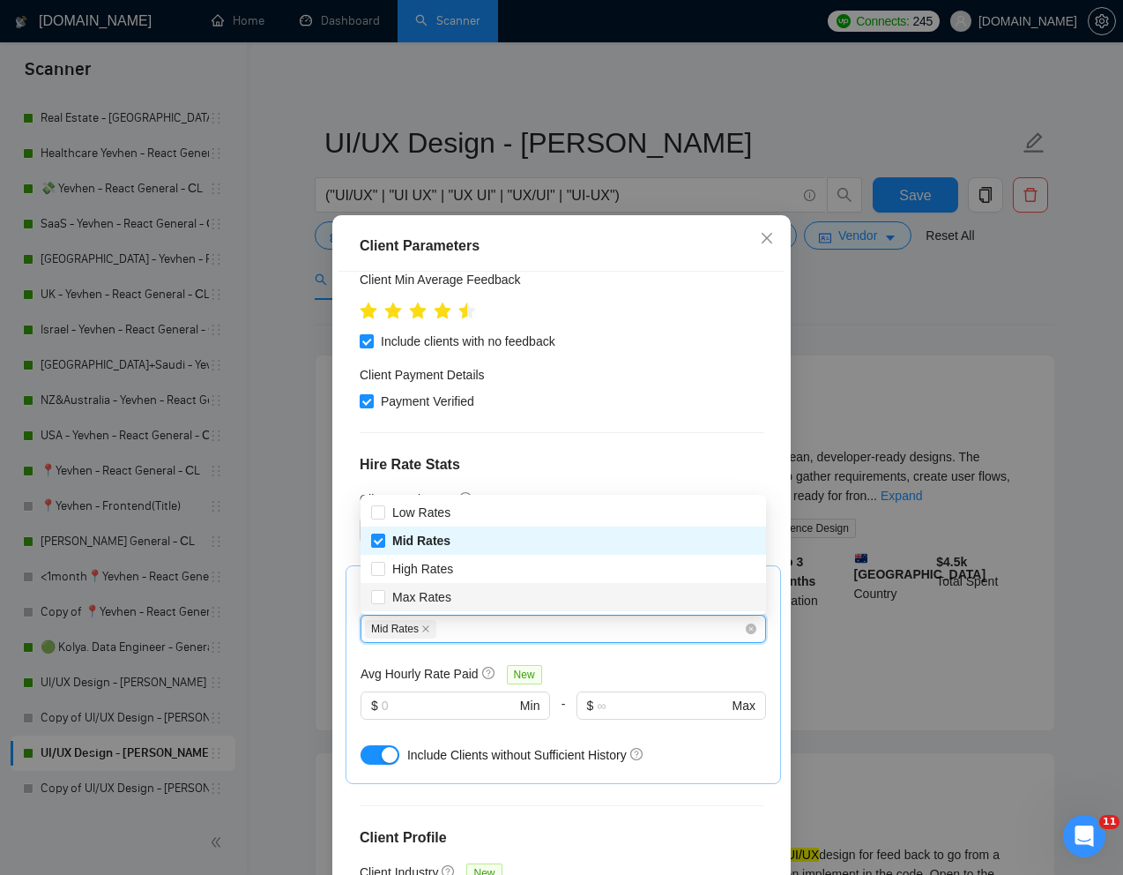
scroll to position [677, 0]
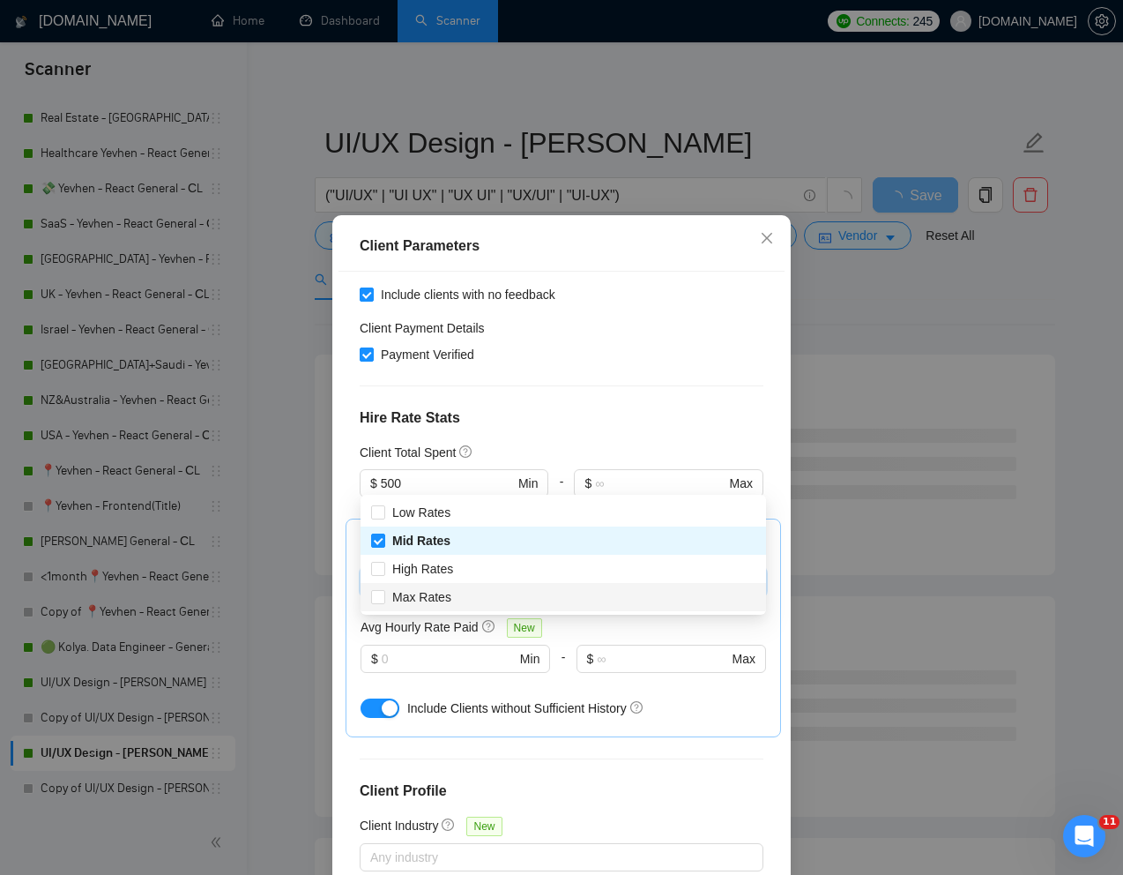
click at [781, 630] on div "Client Location Include Client Countries Select Exclude Client Countries India …" at bounding box center [562, 578] width 446 height 612
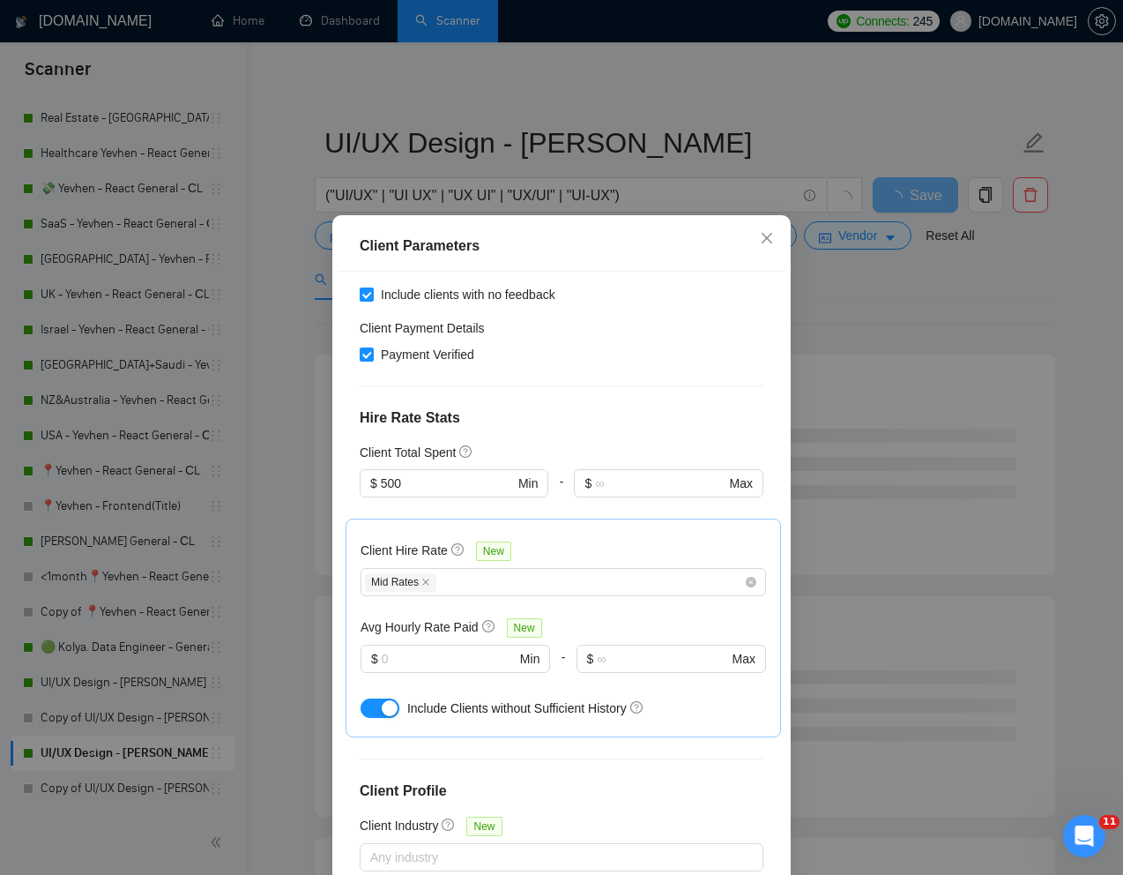
scroll to position [87, 0]
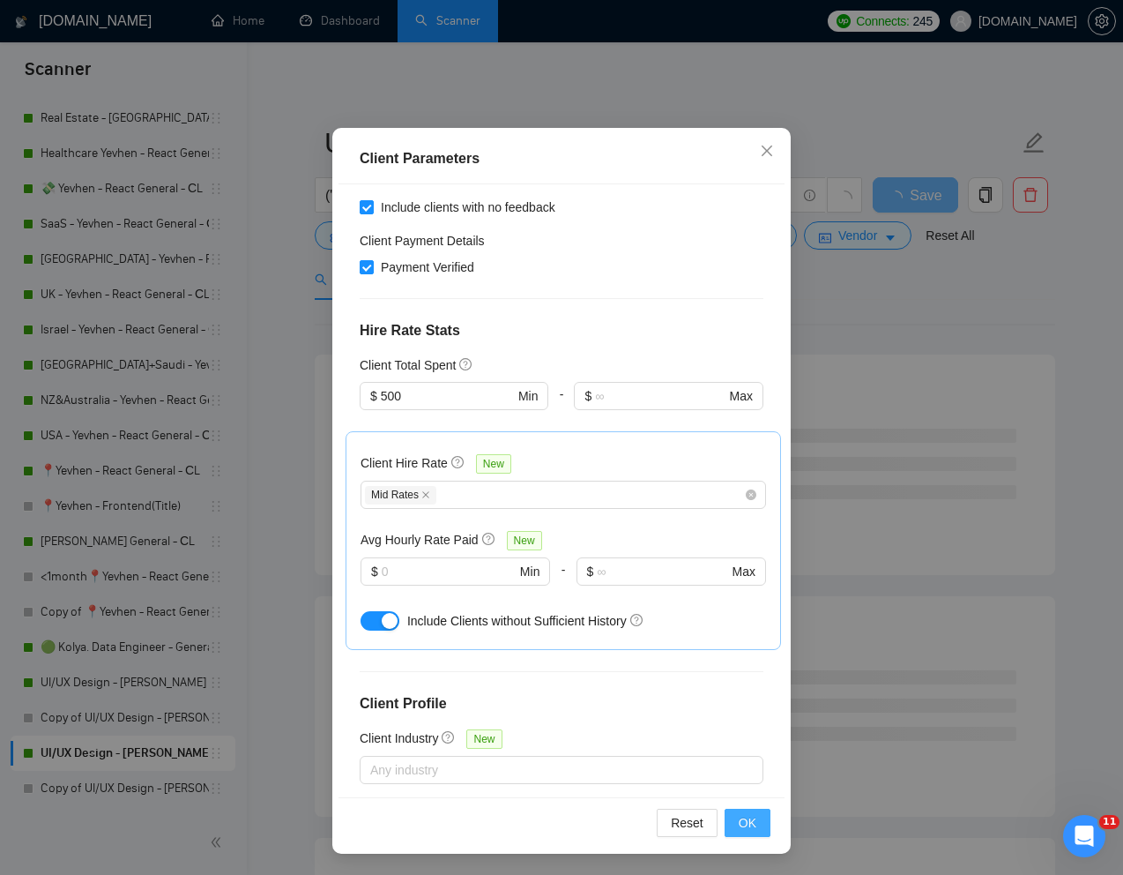
click at [749, 809] on button "OK" at bounding box center [748, 822] width 46 height 28
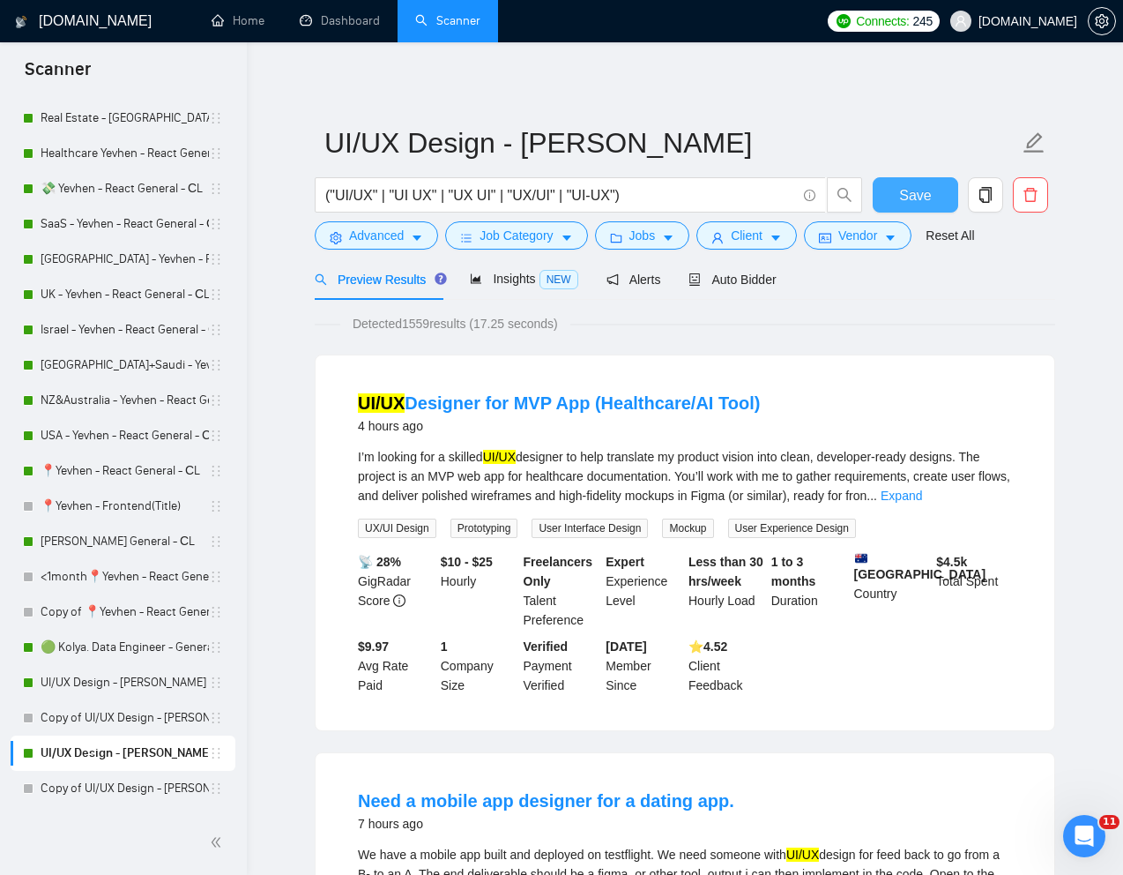
click at [934, 197] on button "Save" at bounding box center [916, 194] width 86 height 35
